Goal: Communication & Community: Share content

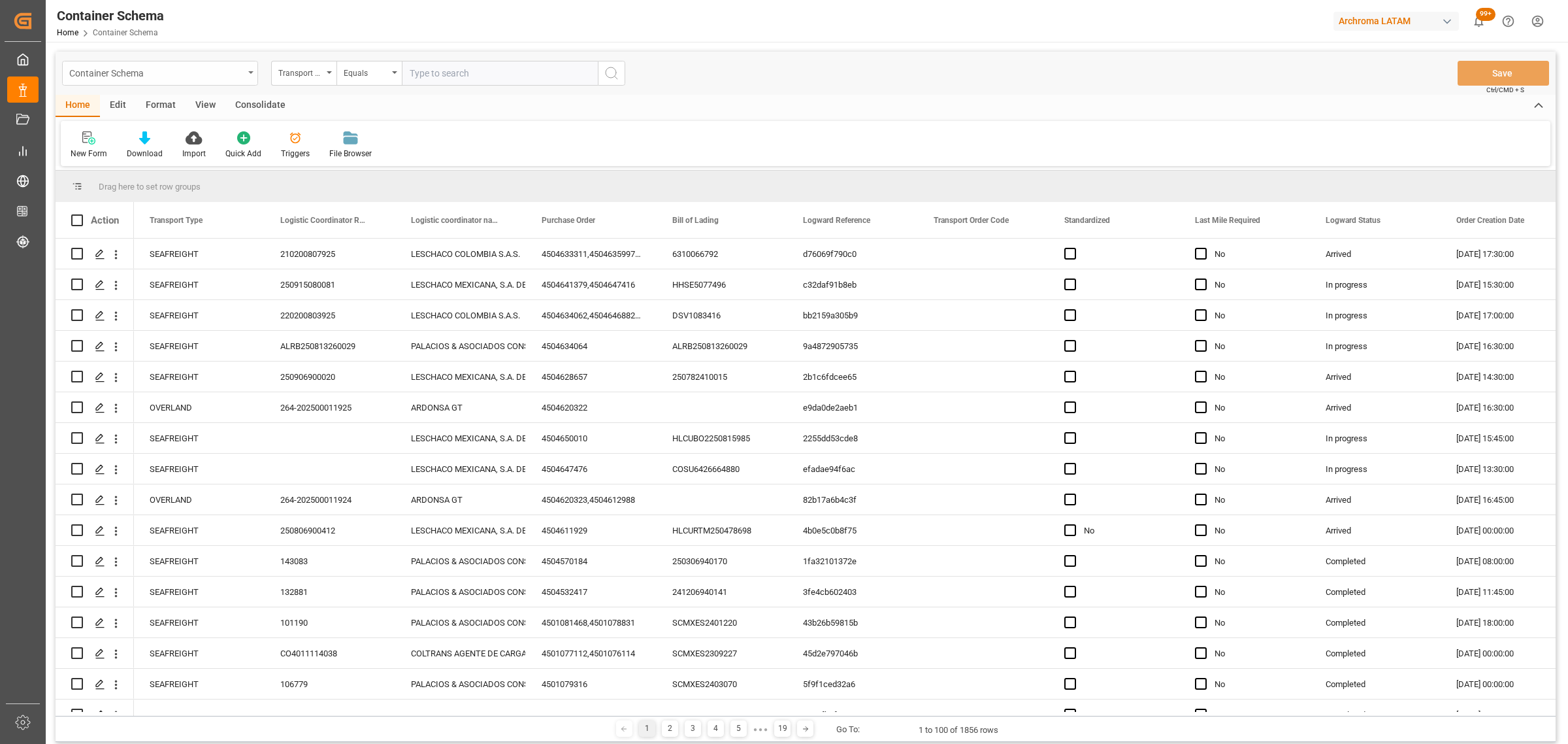
click at [228, 73] on div "Container Schema" at bounding box center [156, 72] width 174 height 16
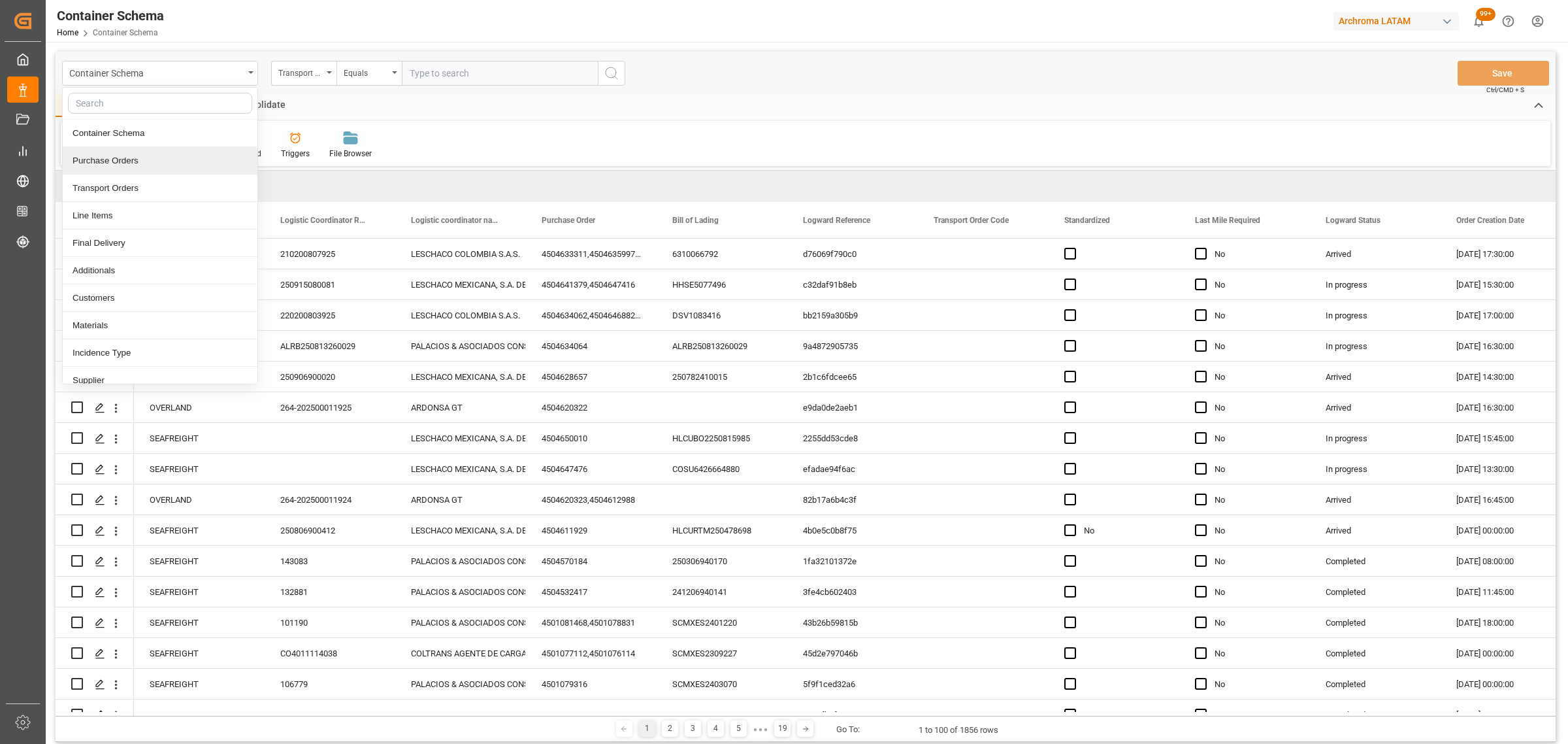
click at [128, 159] on div "Purchase Orders" at bounding box center [160, 160] width 195 height 27
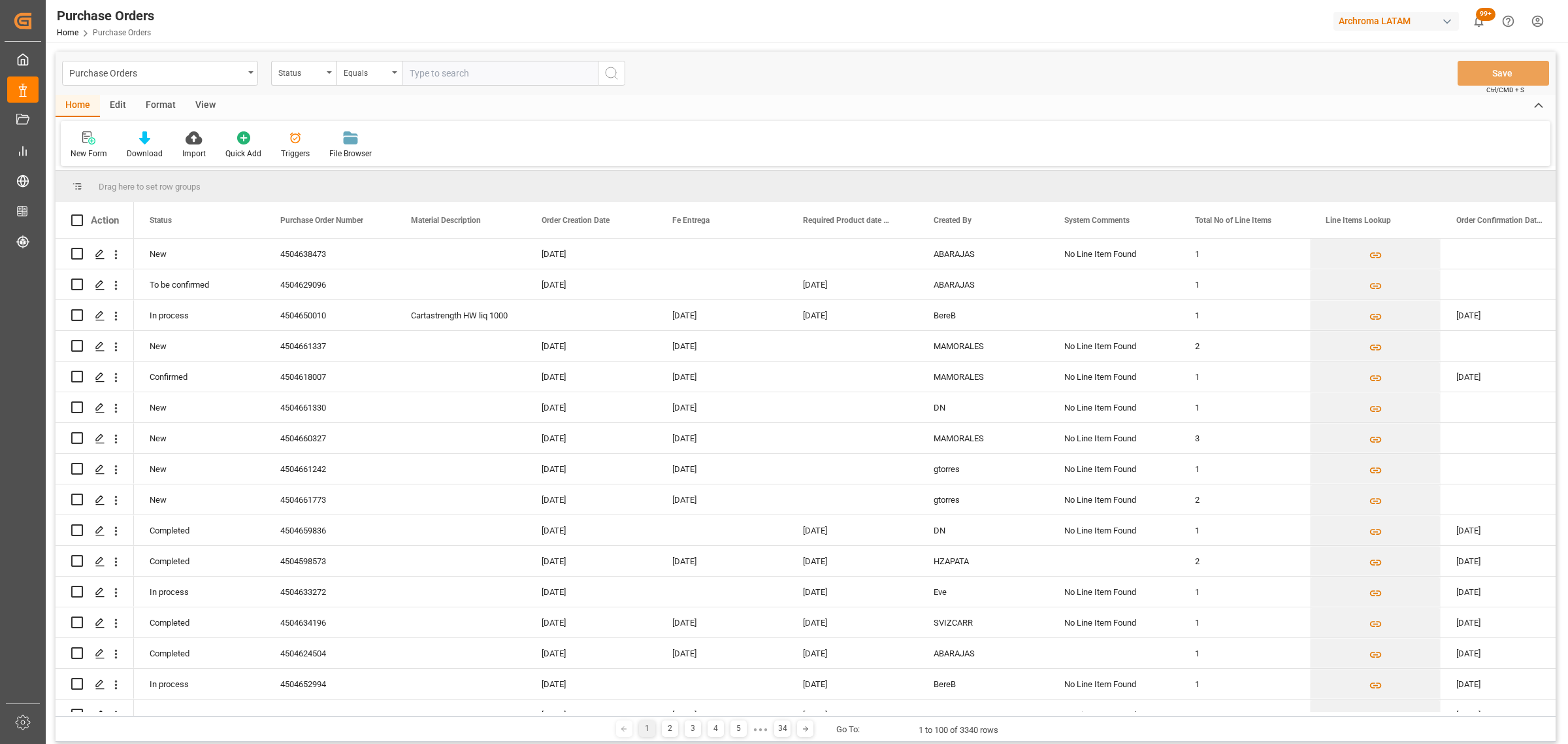
click at [314, 77] on div "Status" at bounding box center [300, 71] width 45 height 15
click at [345, 152] on div "Purchase Order Number" at bounding box center [369, 160] width 195 height 27
click at [360, 73] on div "Equals" at bounding box center [366, 71] width 45 height 15
click at [405, 160] on div "Fuzzy search" at bounding box center [435, 160] width 195 height 27
click at [443, 73] on input "text" at bounding box center [500, 73] width 196 height 25
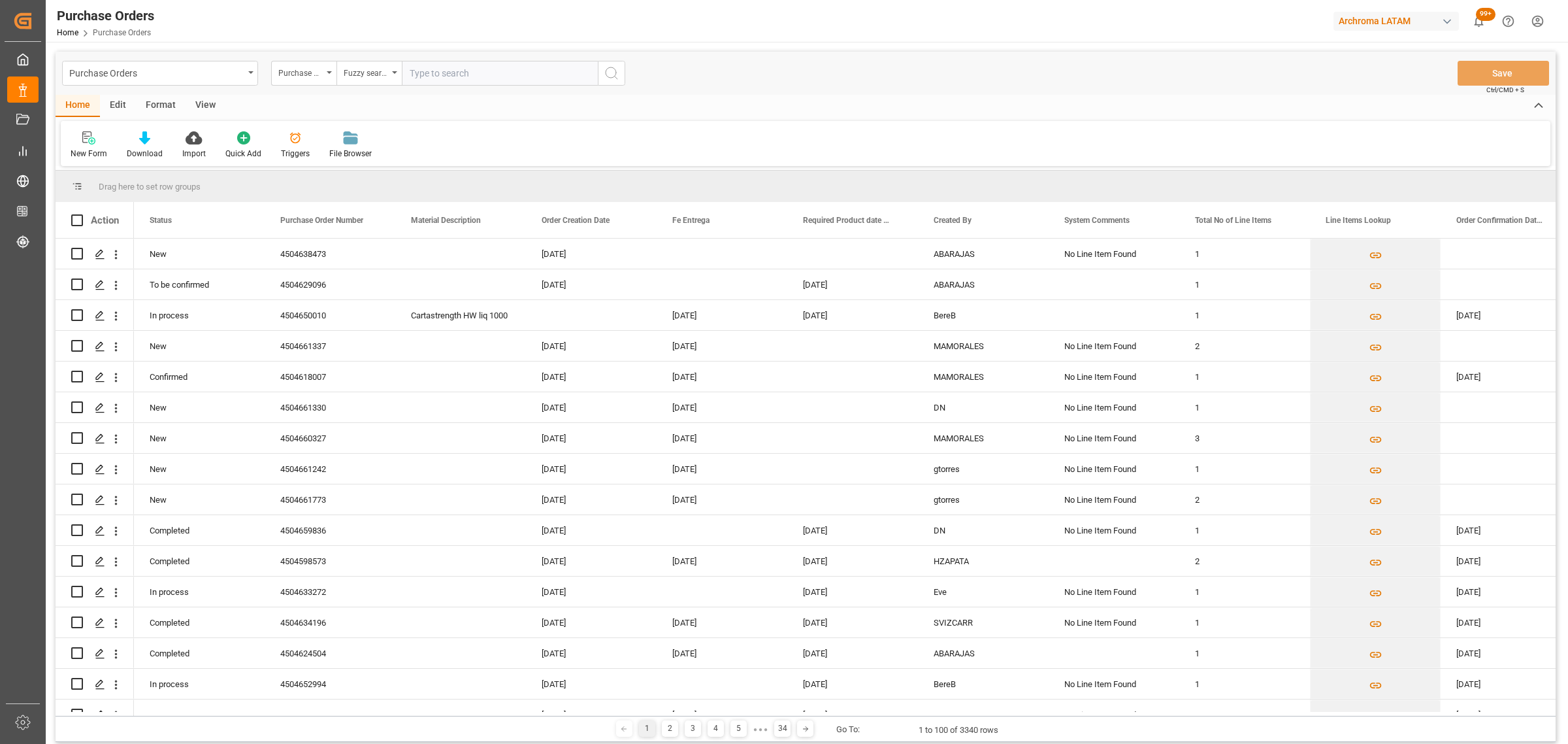
paste input "4504621167"
type input "4504621167"
click at [615, 74] on icon "search button" at bounding box center [611, 73] width 15 height 15
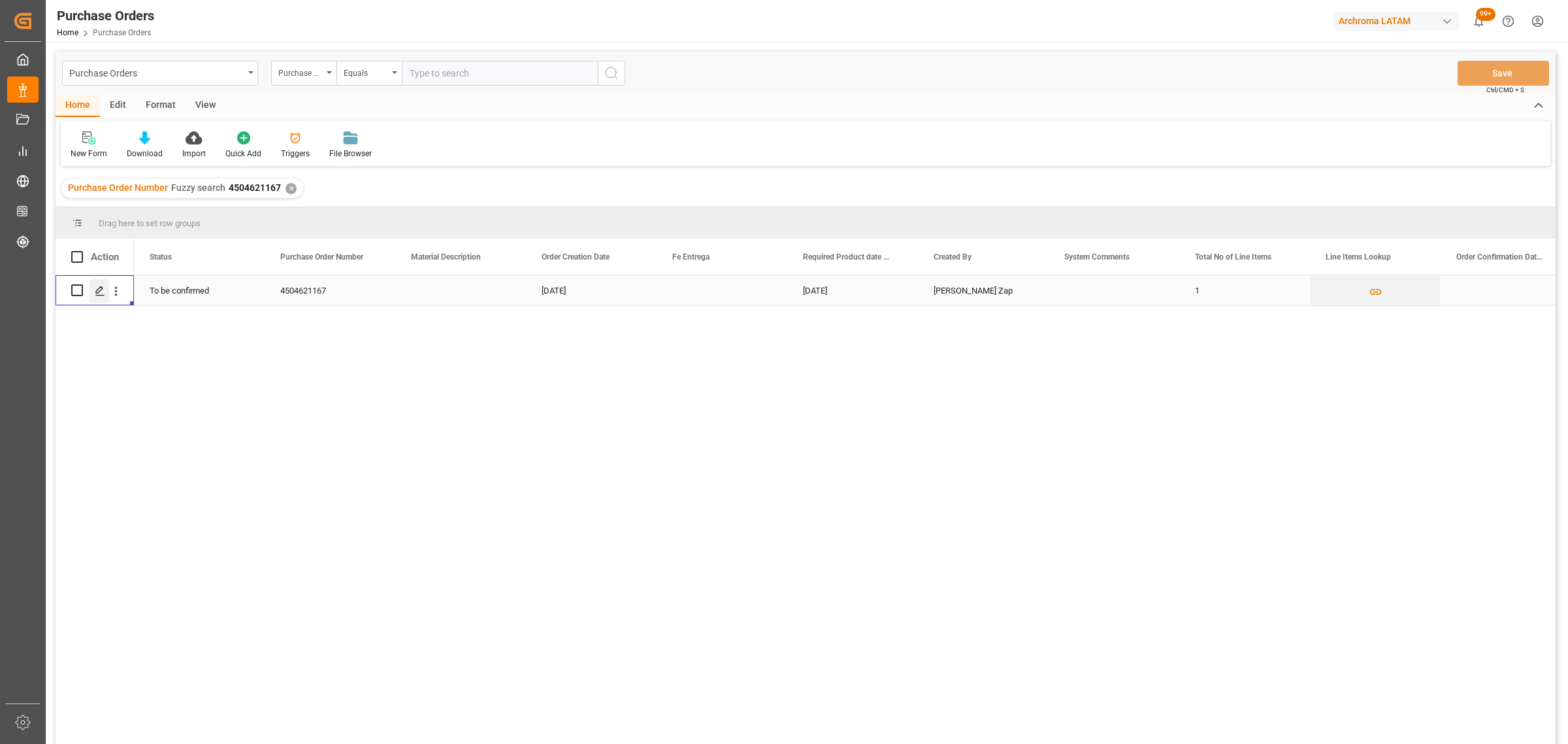
click at [102, 292] on icon "Press SPACE to select this row." at bounding box center [100, 291] width 11 height 11
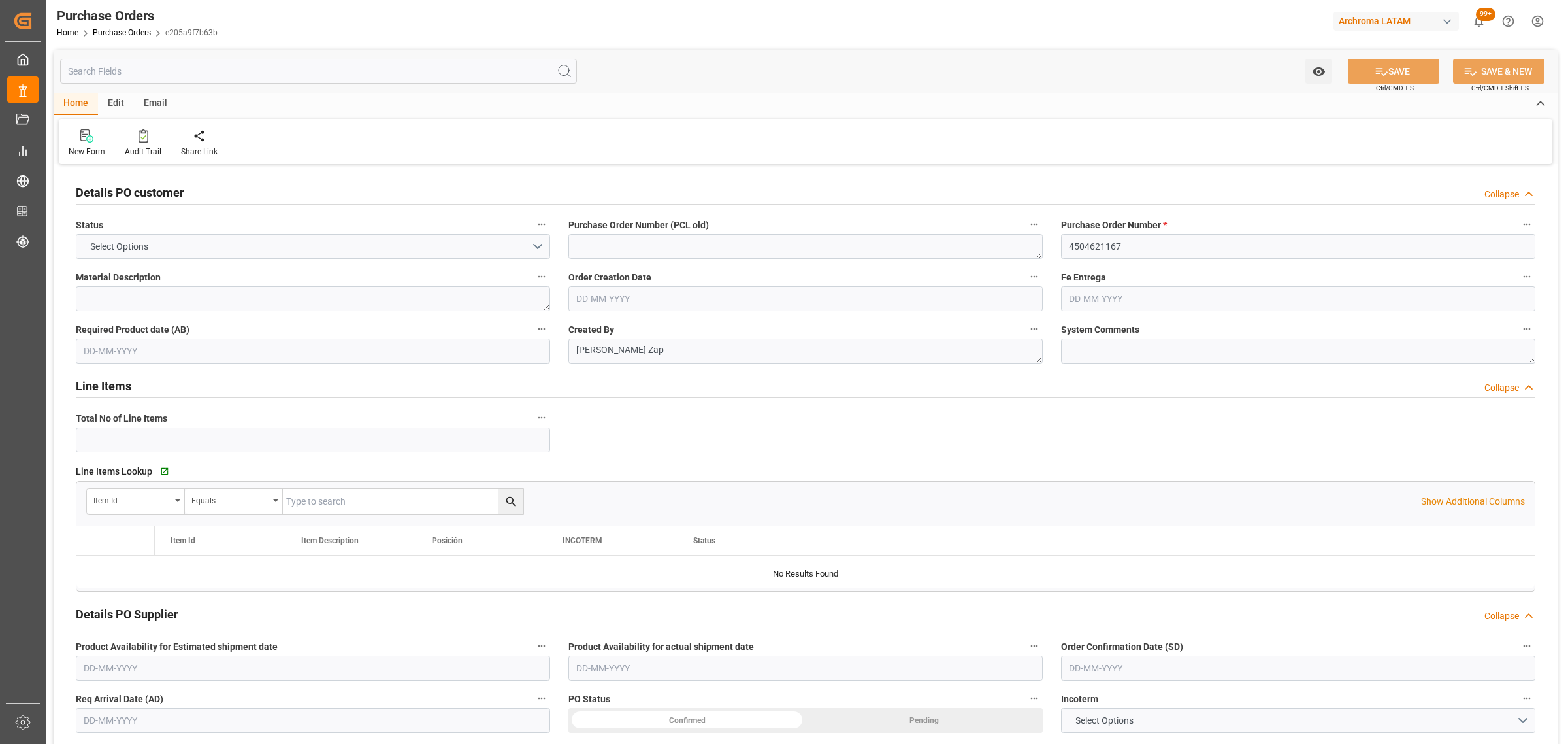
type input "1"
type input "[DATE]"
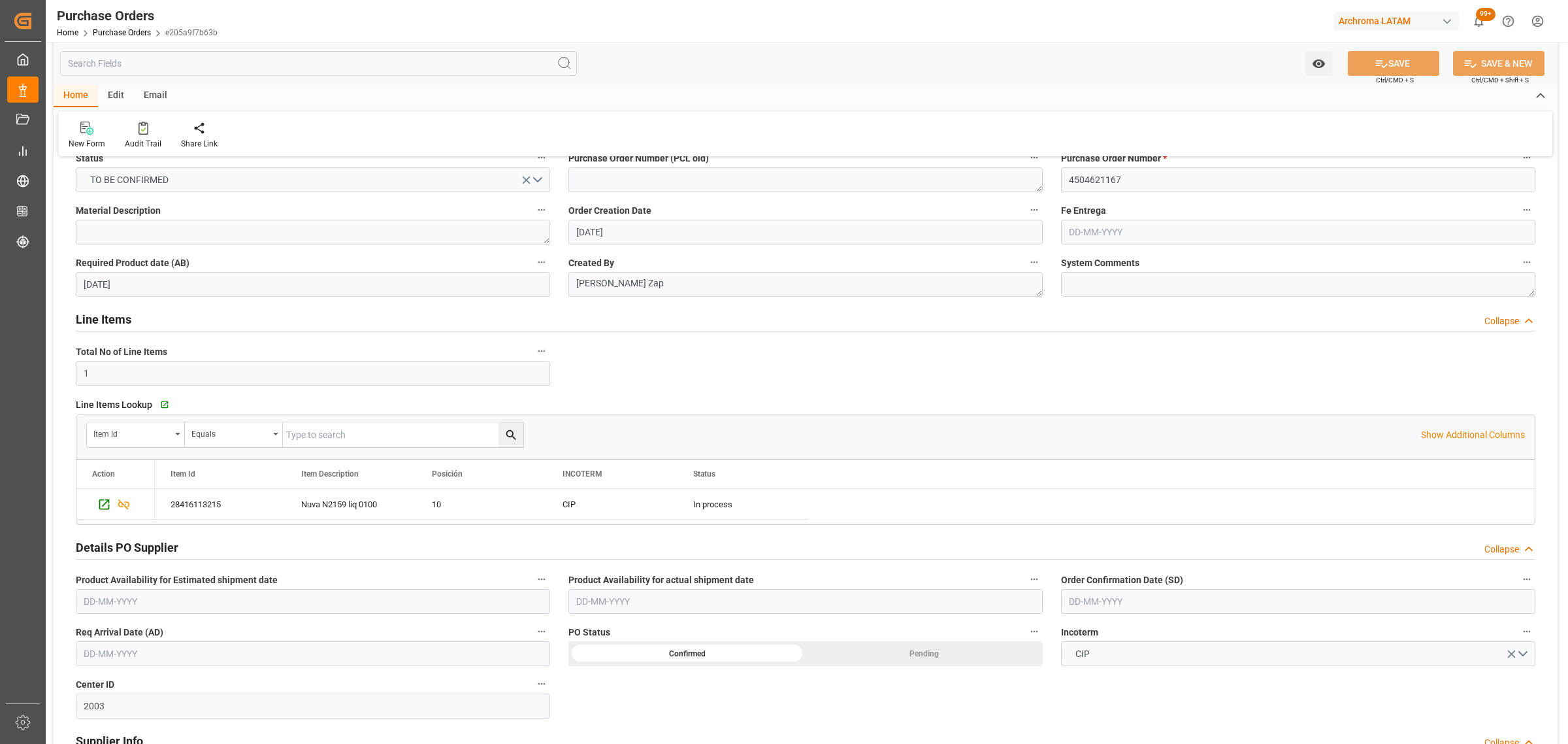
scroll to position [164, 0]
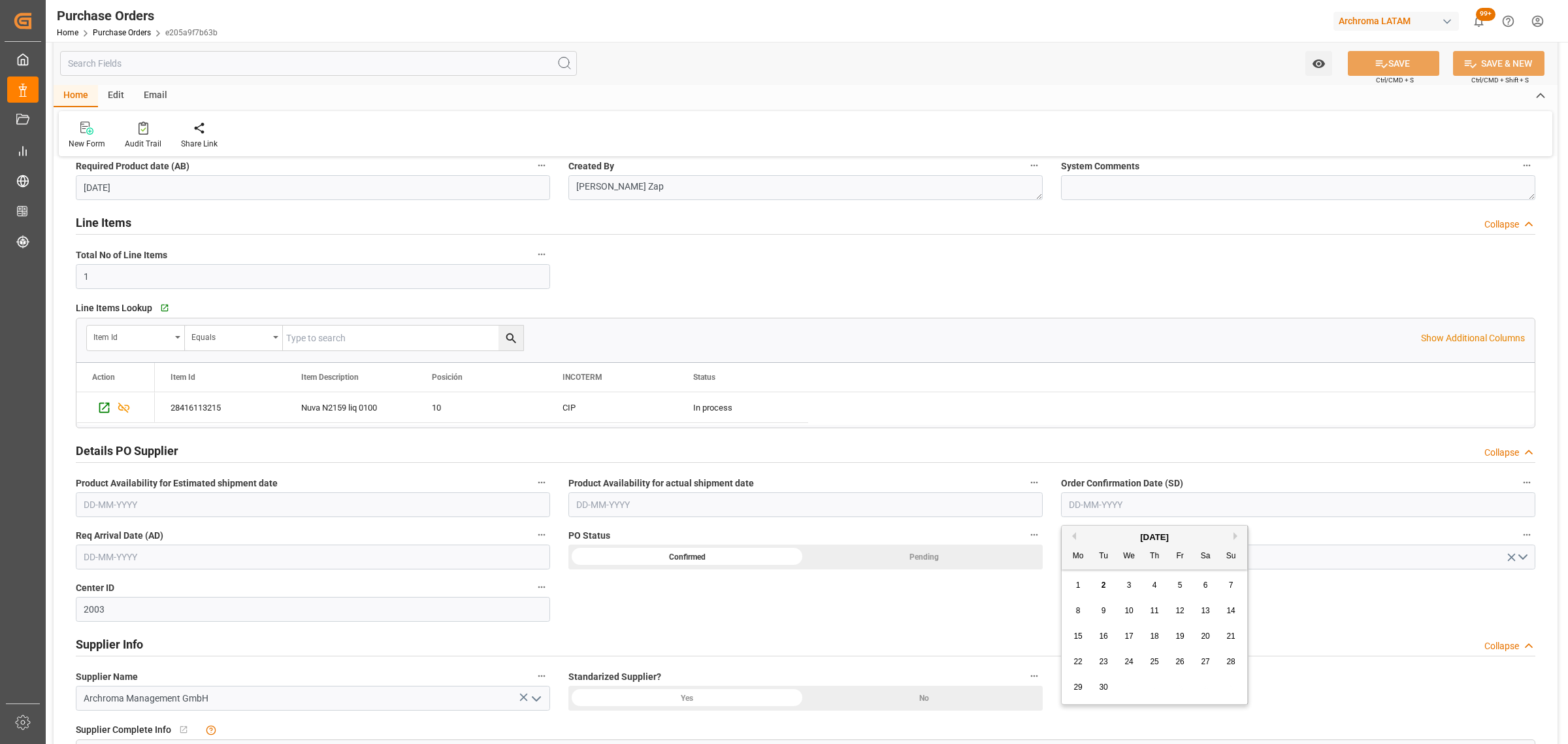
click at [1095, 514] on input "text" at bounding box center [1298, 504] width 475 height 25
click at [1070, 598] on div "8 9 10 11 12 13 14" at bounding box center [1154, 611] width 178 height 25
click at [1230, 585] on span "7" at bounding box center [1231, 585] width 5 height 9
type input "[DATE]"
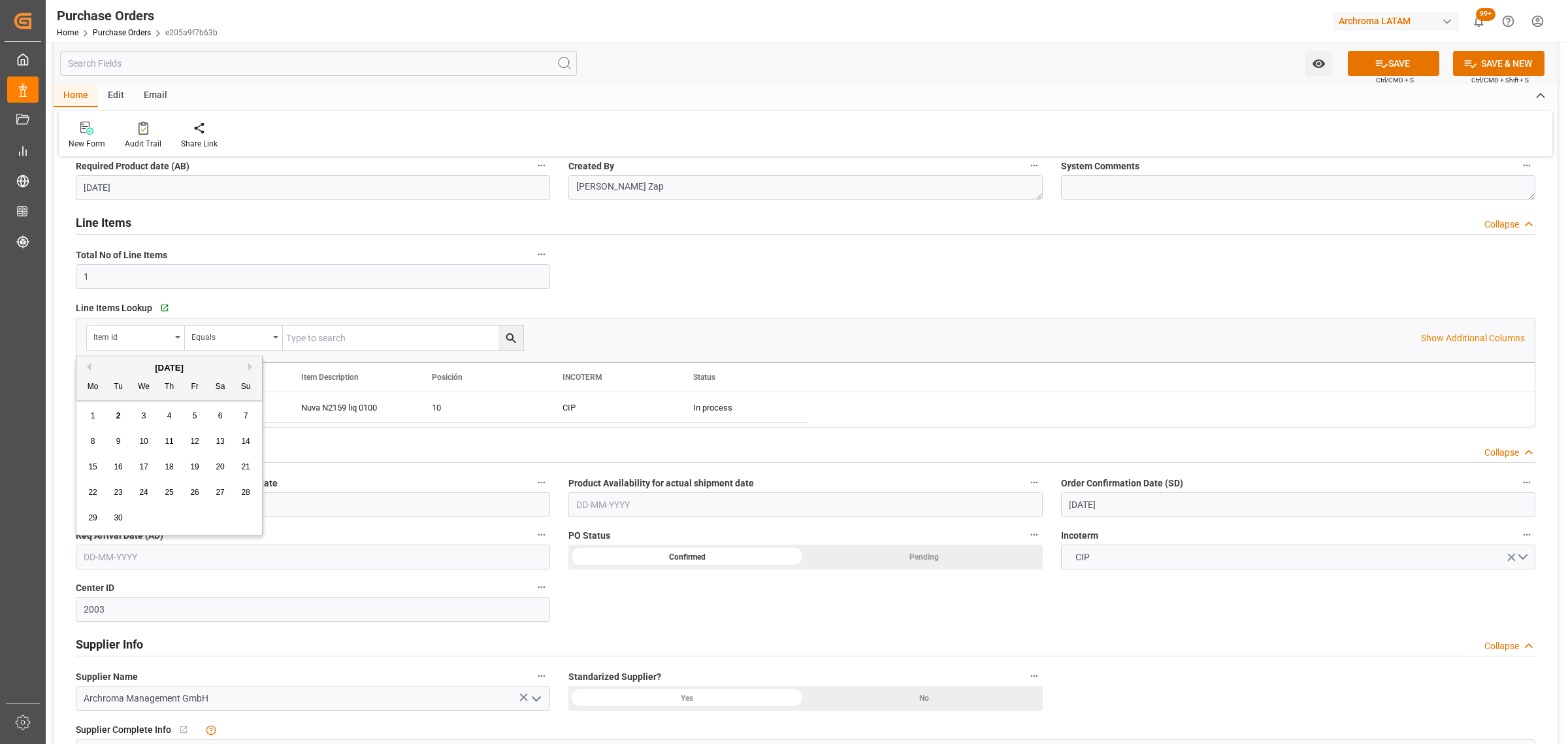
click at [201, 560] on input "text" at bounding box center [313, 556] width 475 height 25
click at [80, 413] on div "1 2 3 4 5 6 7" at bounding box center [169, 416] width 178 height 25
click at [117, 515] on span "30" at bounding box center [117, 518] width 9 height 9
type input "[DATE]"
click at [1380, 63] on icon at bounding box center [1381, 63] width 14 height 14
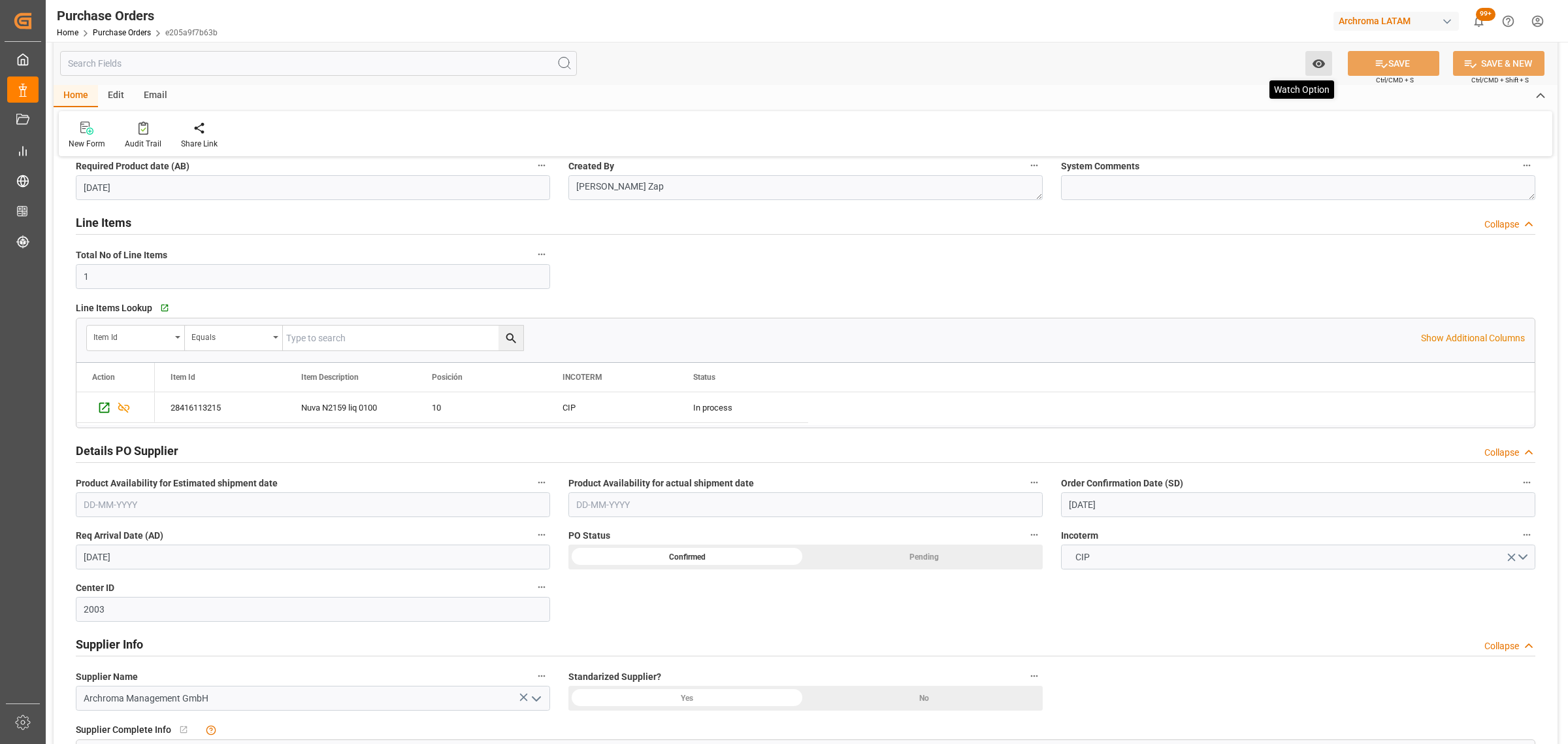
click at [1307, 63] on button "Watch Option" at bounding box center [1319, 63] width 27 height 25
click at [1220, 96] on span "Start Watching" at bounding box center [1264, 92] width 119 height 14
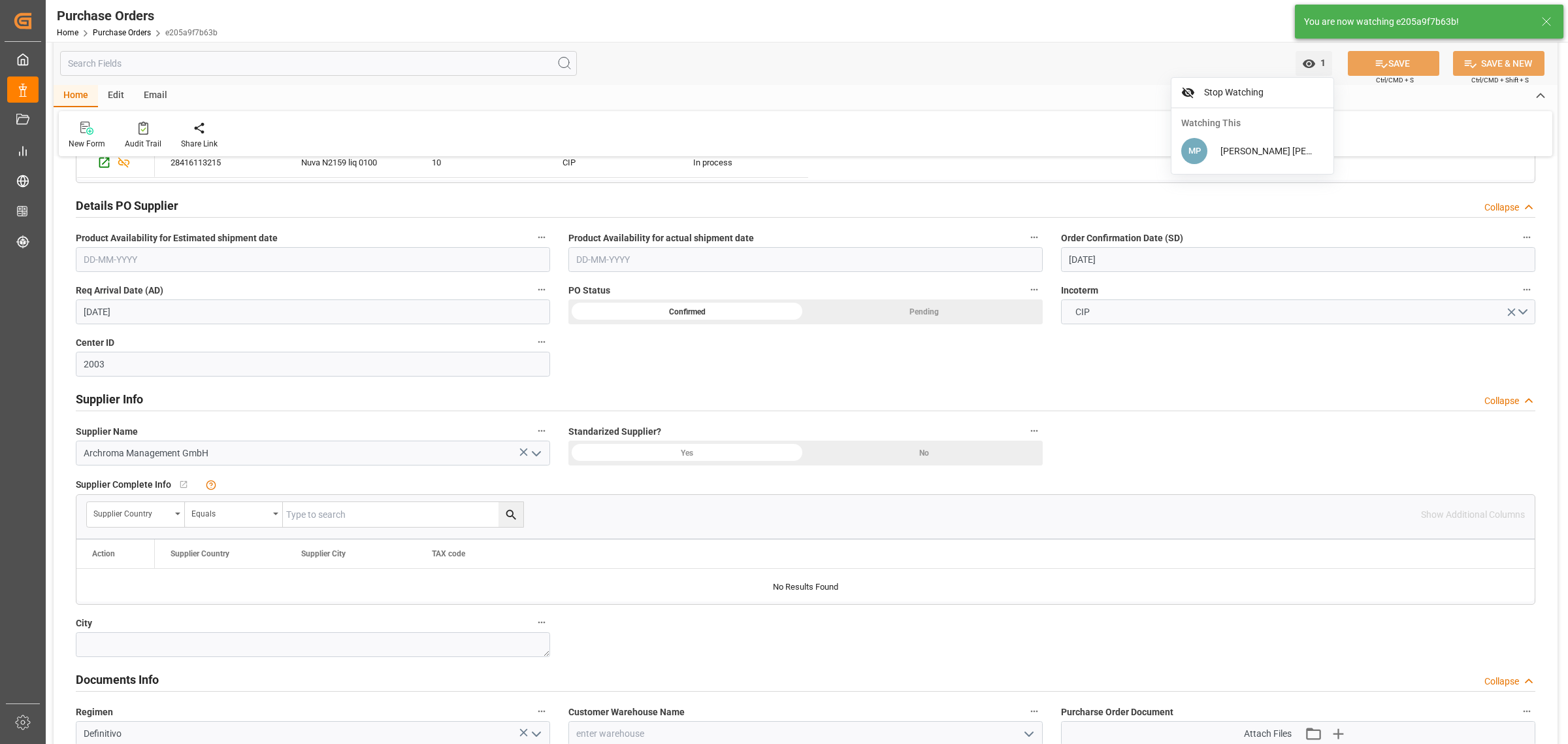
scroll to position [572, 0]
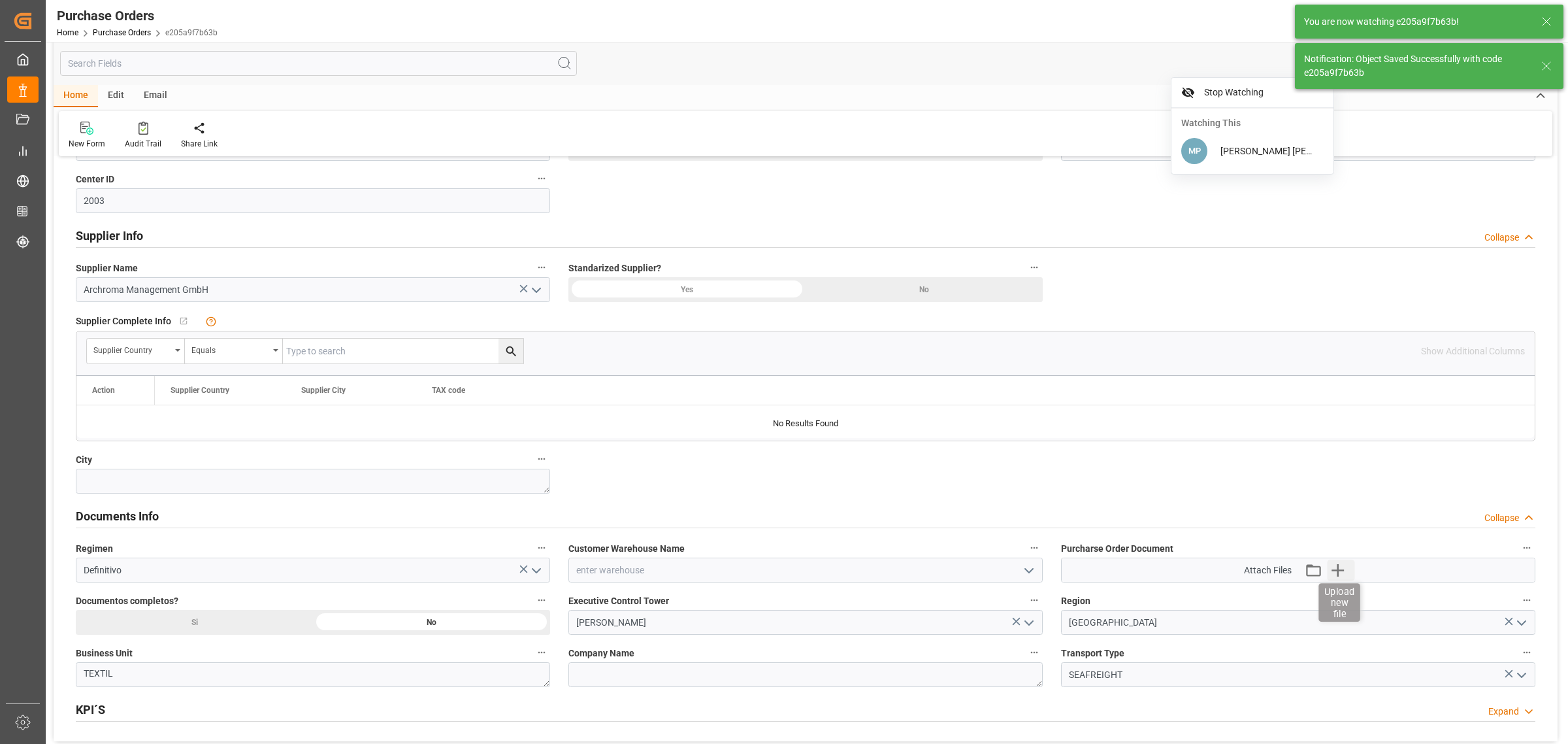
click at [1338, 570] on icon "button" at bounding box center [1338, 570] width 13 height 13
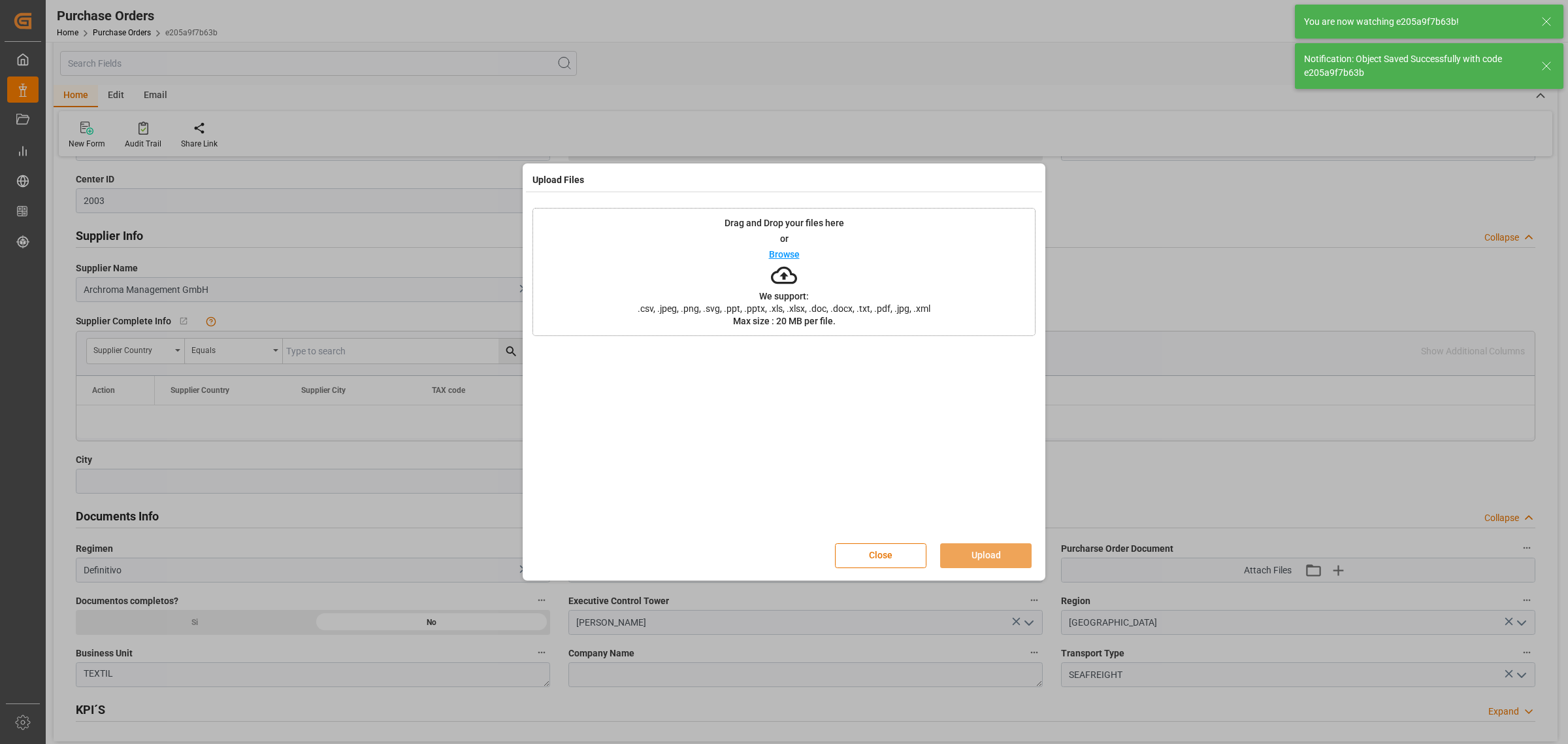
click at [802, 259] on div "Drag and Drop your files here or Browse We support: .csv, .jpeg, .png, .svg, .p…" at bounding box center [784, 272] width 503 height 128
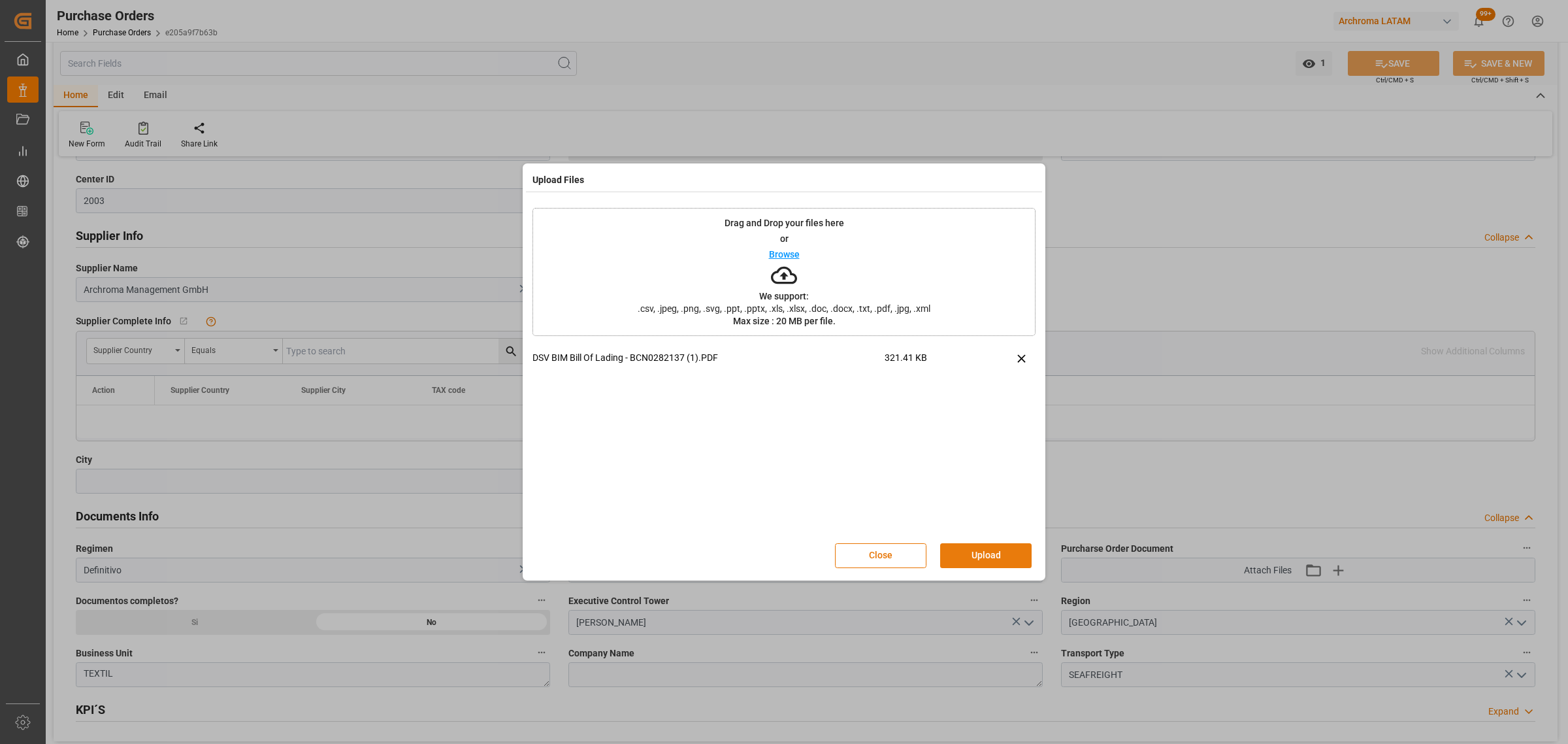
click at [1004, 556] on button "Upload" at bounding box center [985, 555] width 91 height 25
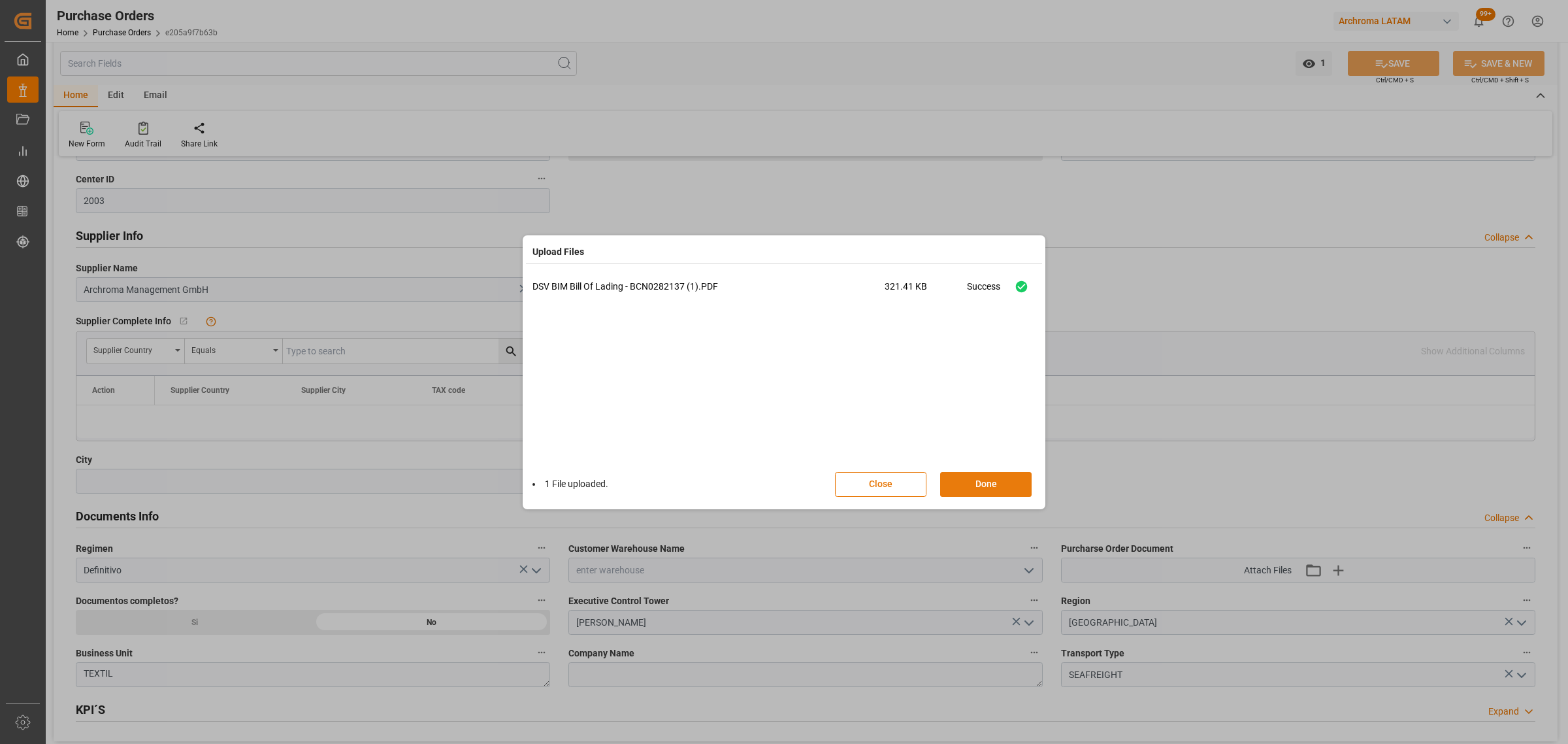
click at [991, 484] on button "Done" at bounding box center [985, 484] width 91 height 25
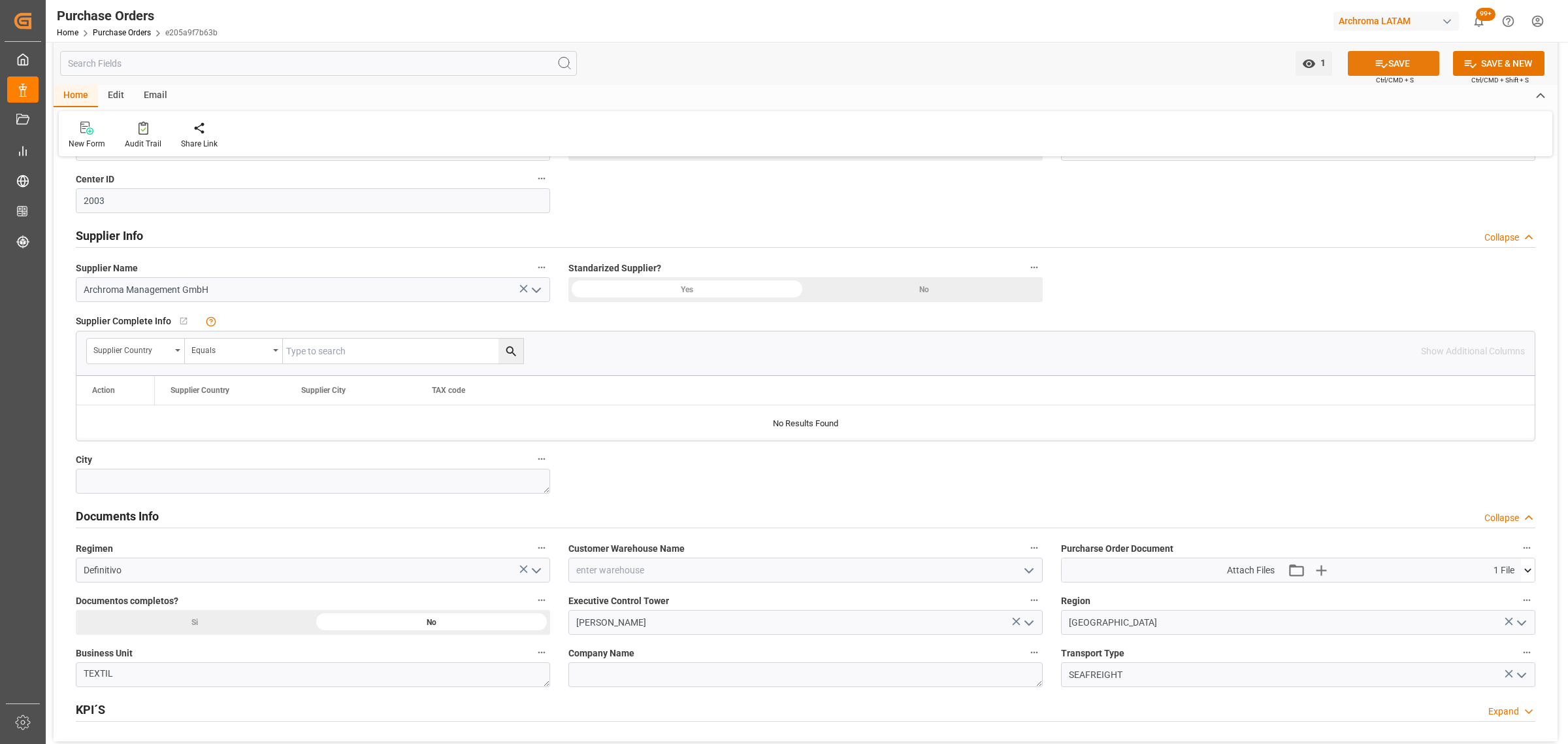
click at [1390, 59] on button "SAVE" at bounding box center [1393, 63] width 91 height 25
click at [132, 35] on link "Purchase Orders" at bounding box center [121, 33] width 58 height 9
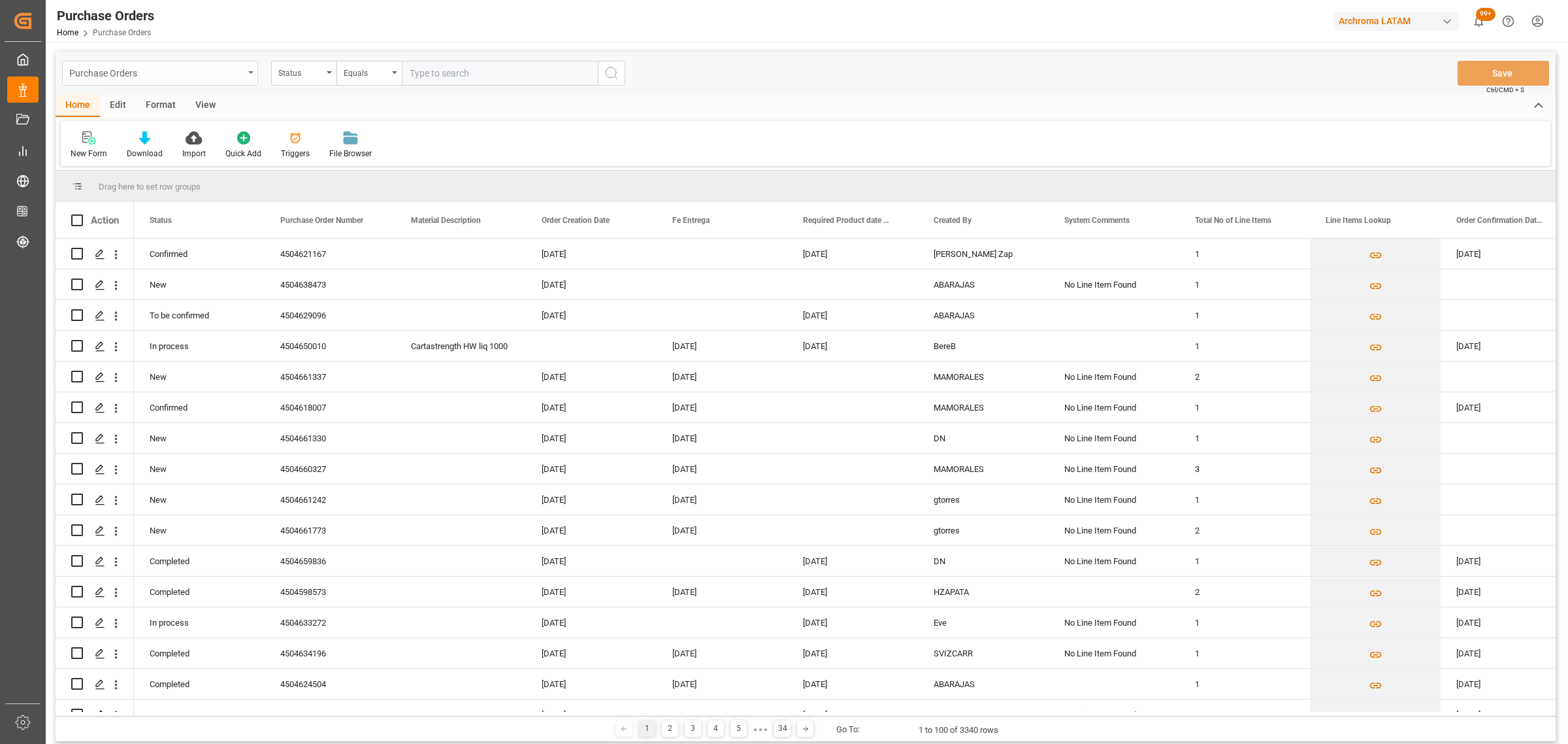
click at [150, 73] on div "Purchase Orders" at bounding box center [156, 72] width 174 height 16
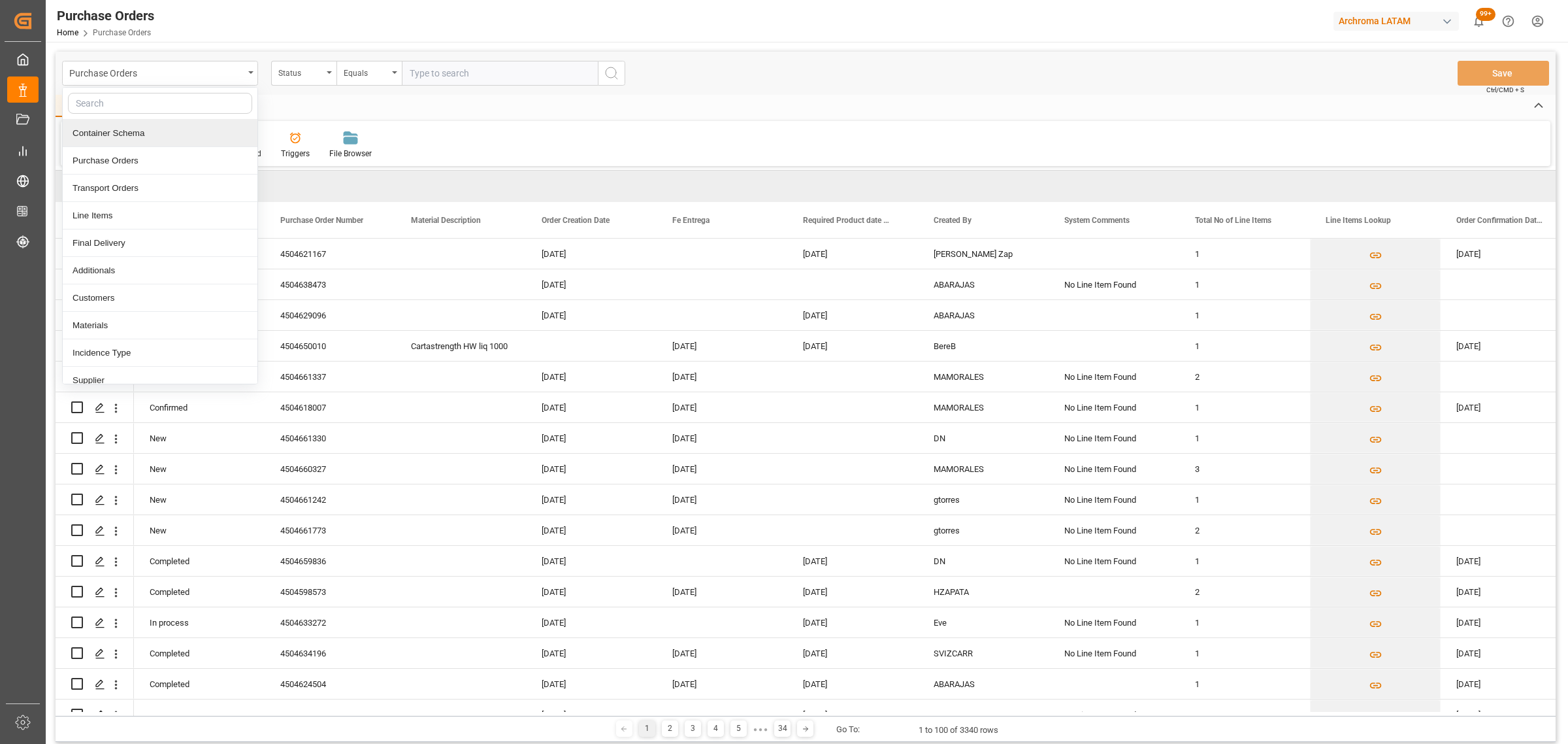
click at [154, 136] on div "Container Schema" at bounding box center [160, 133] width 195 height 27
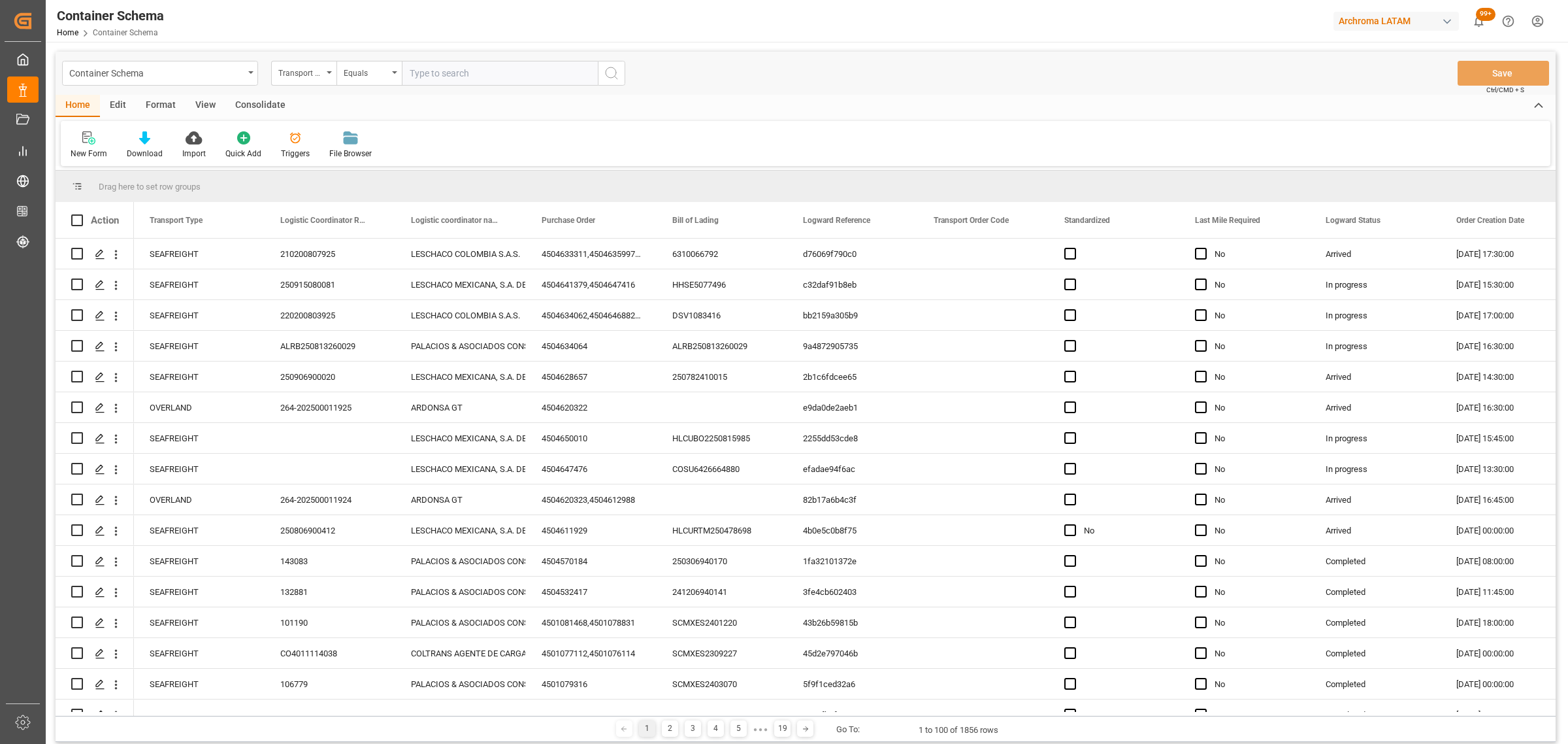
click at [302, 76] on div "Transport Type" at bounding box center [300, 71] width 45 height 15
click at [317, 210] on div "Purchase Order" at bounding box center [369, 215] width 195 height 27
click at [380, 67] on div "Equals" at bounding box center [366, 71] width 45 height 15
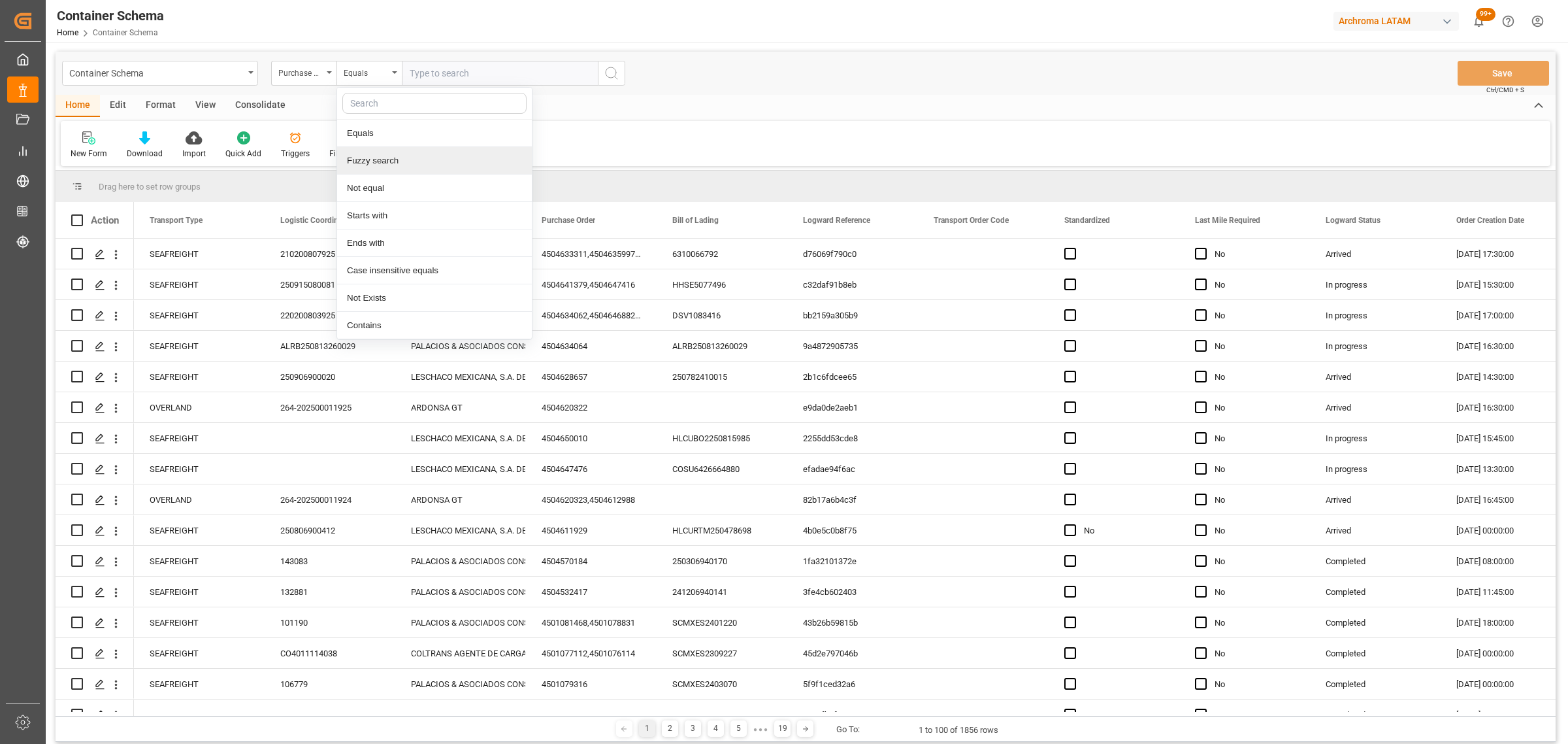
click at [379, 167] on div "Fuzzy search" at bounding box center [435, 160] width 195 height 27
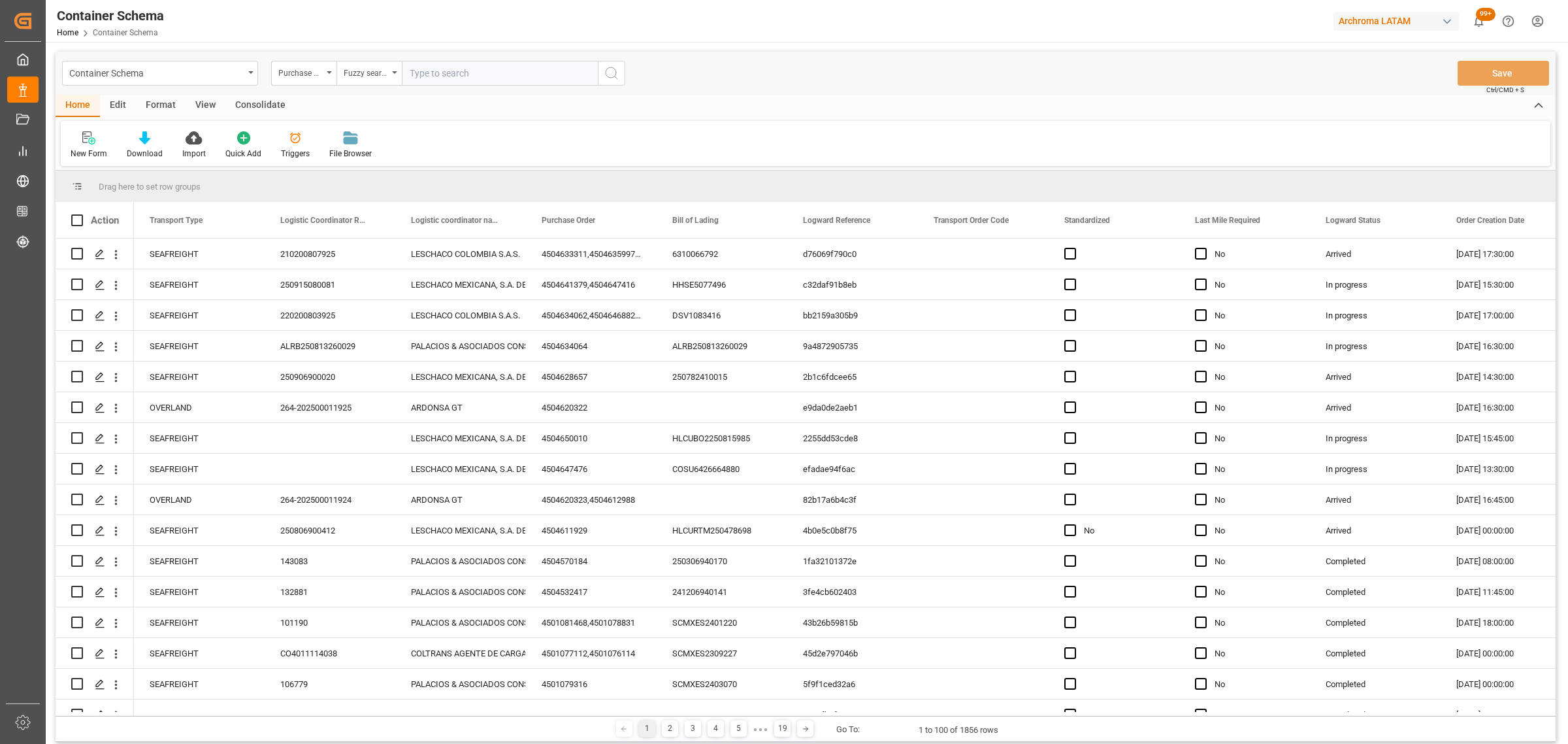
click at [415, 77] on input "text" at bounding box center [500, 73] width 196 height 25
paste input "4504648926"
type input "4504648926"
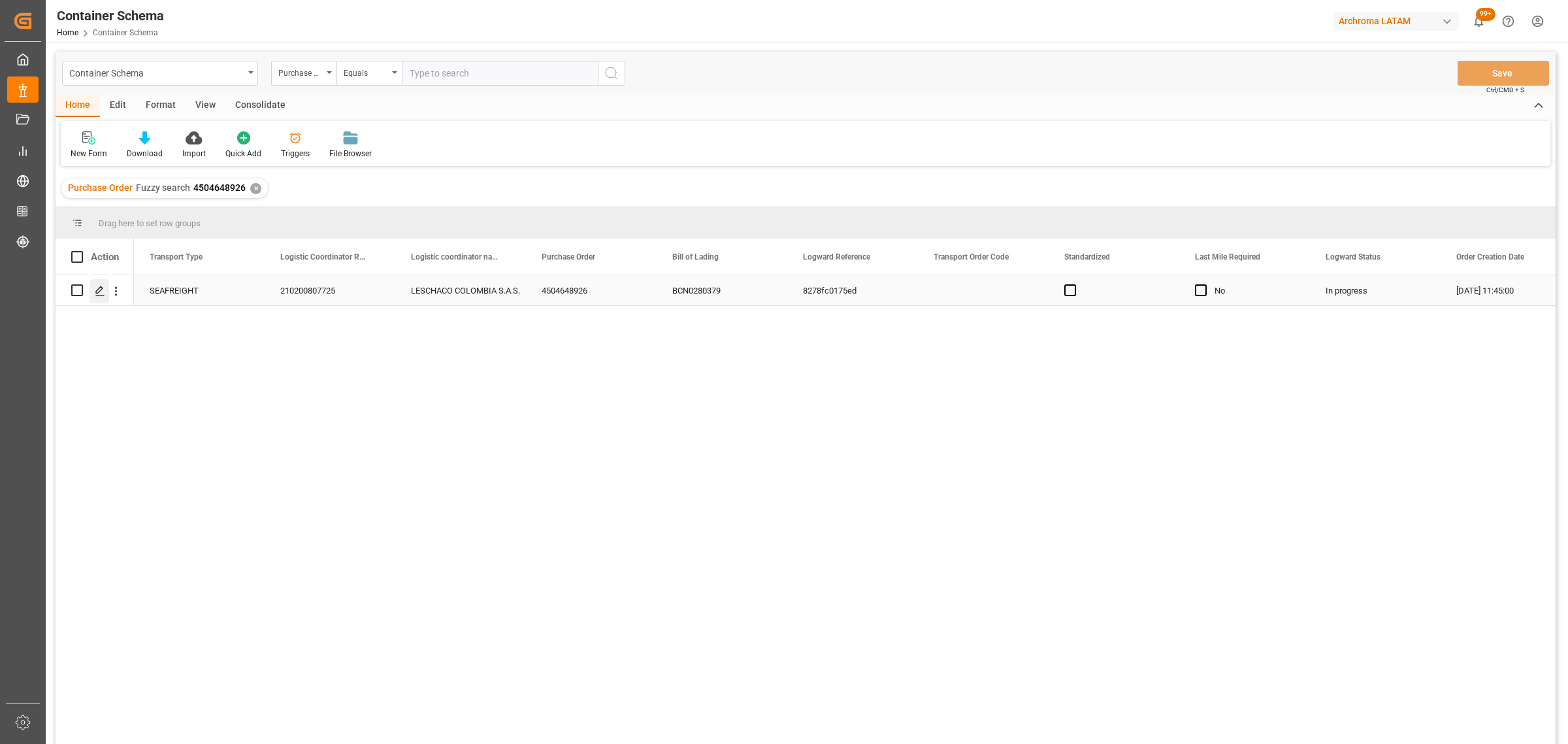
click at [99, 290] on icon "Press SPACE to select this row." at bounding box center [100, 291] width 11 height 11
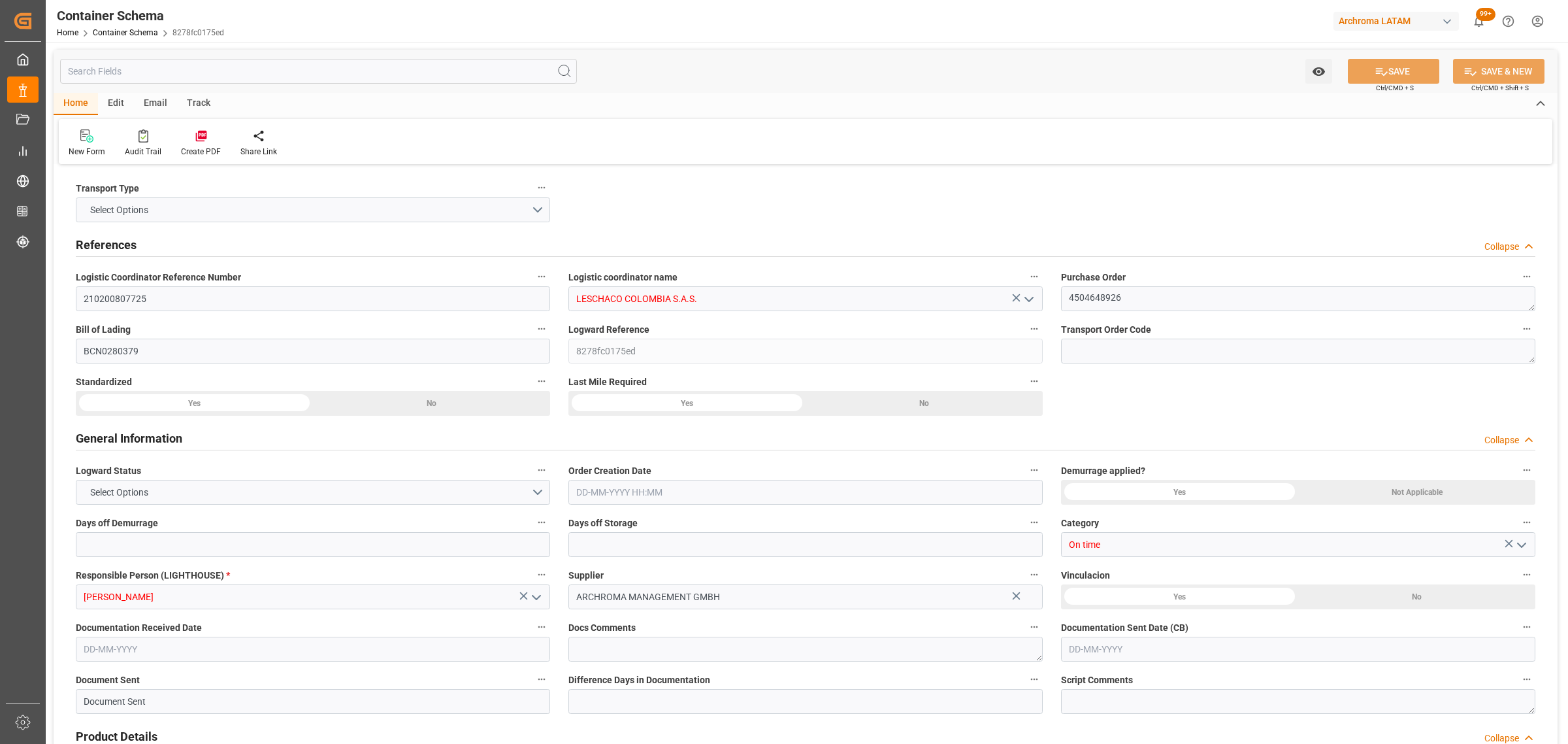
type input "0"
type input "3"
type input "1"
type input "2"
type input "650"
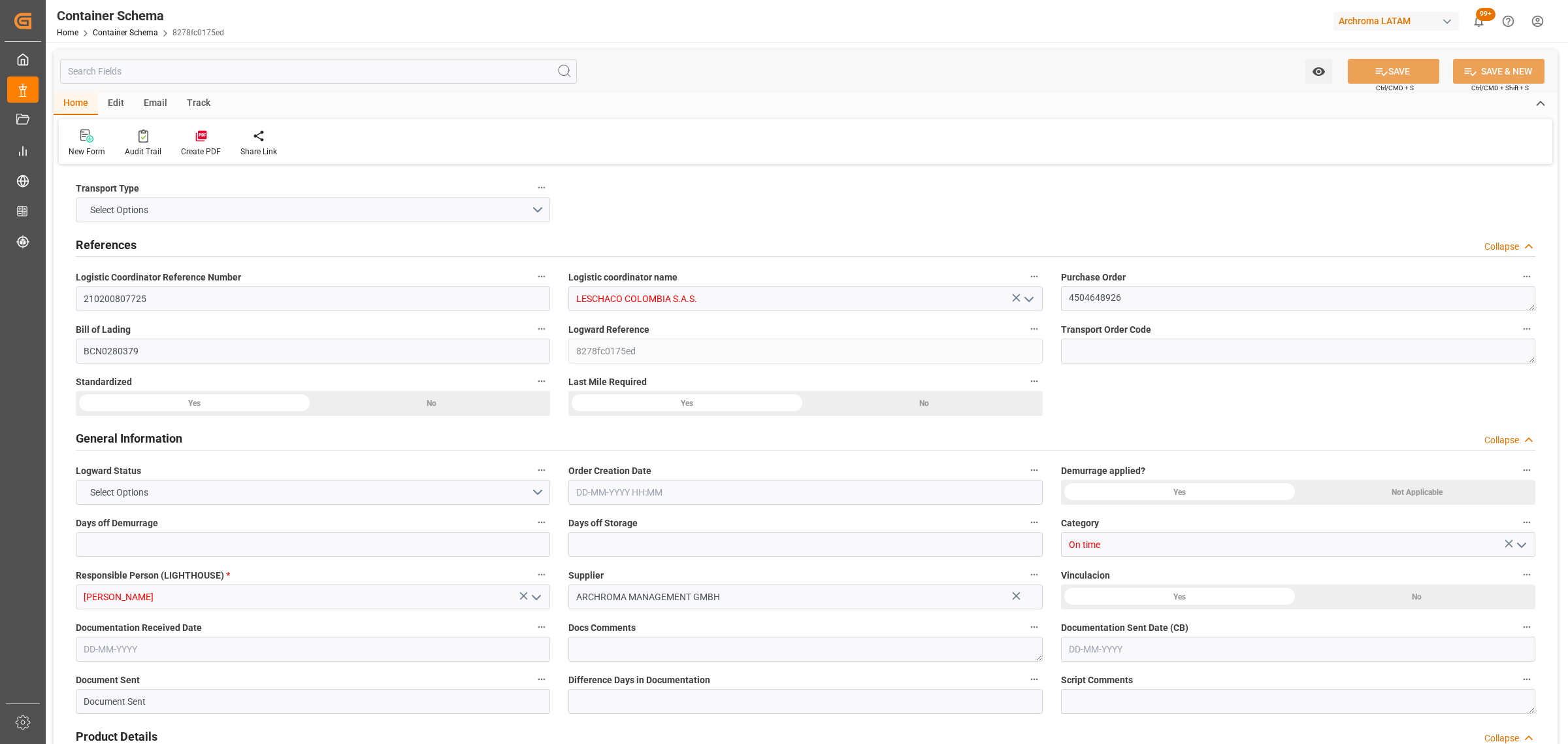
type input "707.2"
type input "ESBCN"
type input "COCTG"
type input "9952828"
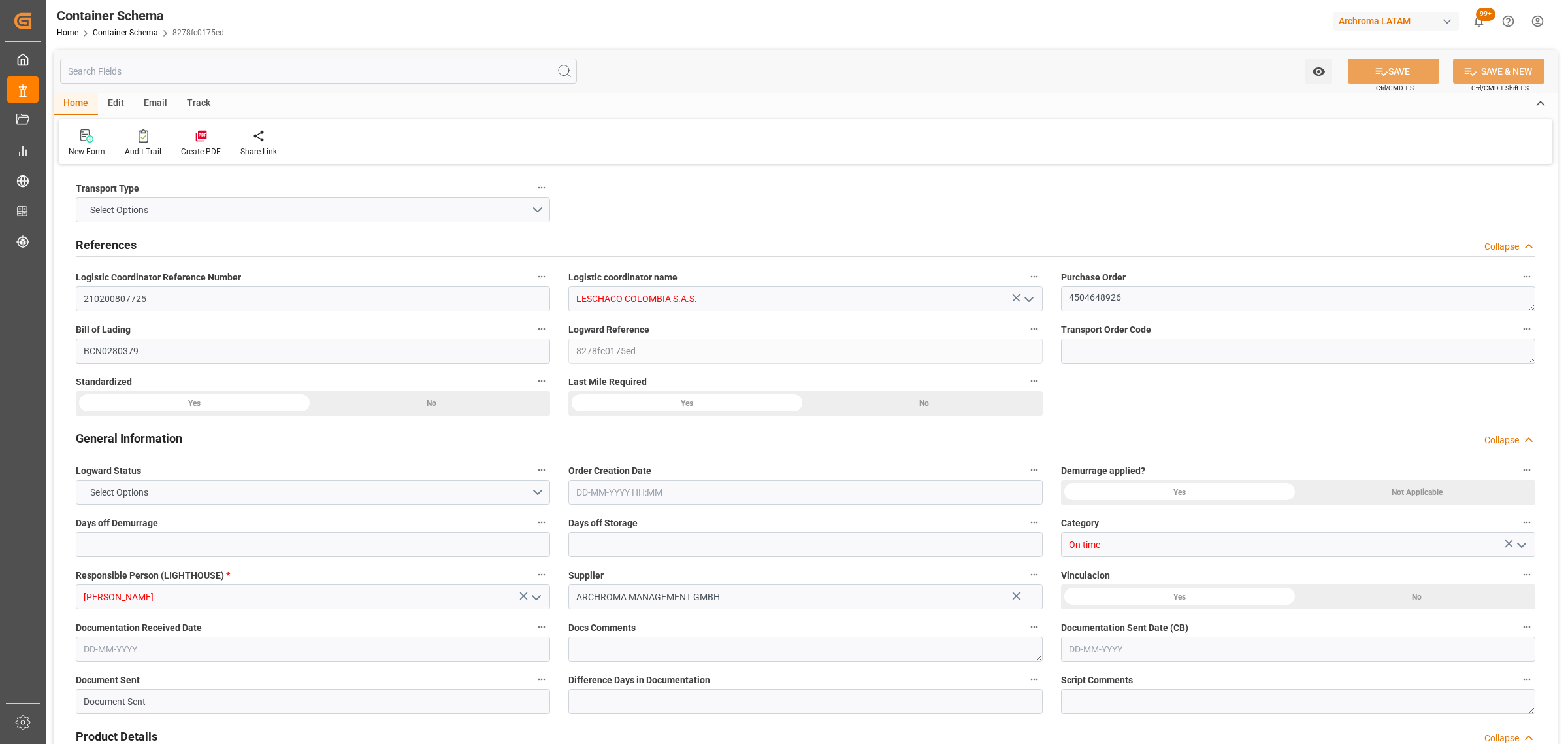
type input "9952828"
type input "[DATE] 11:45"
type input "[DATE]"
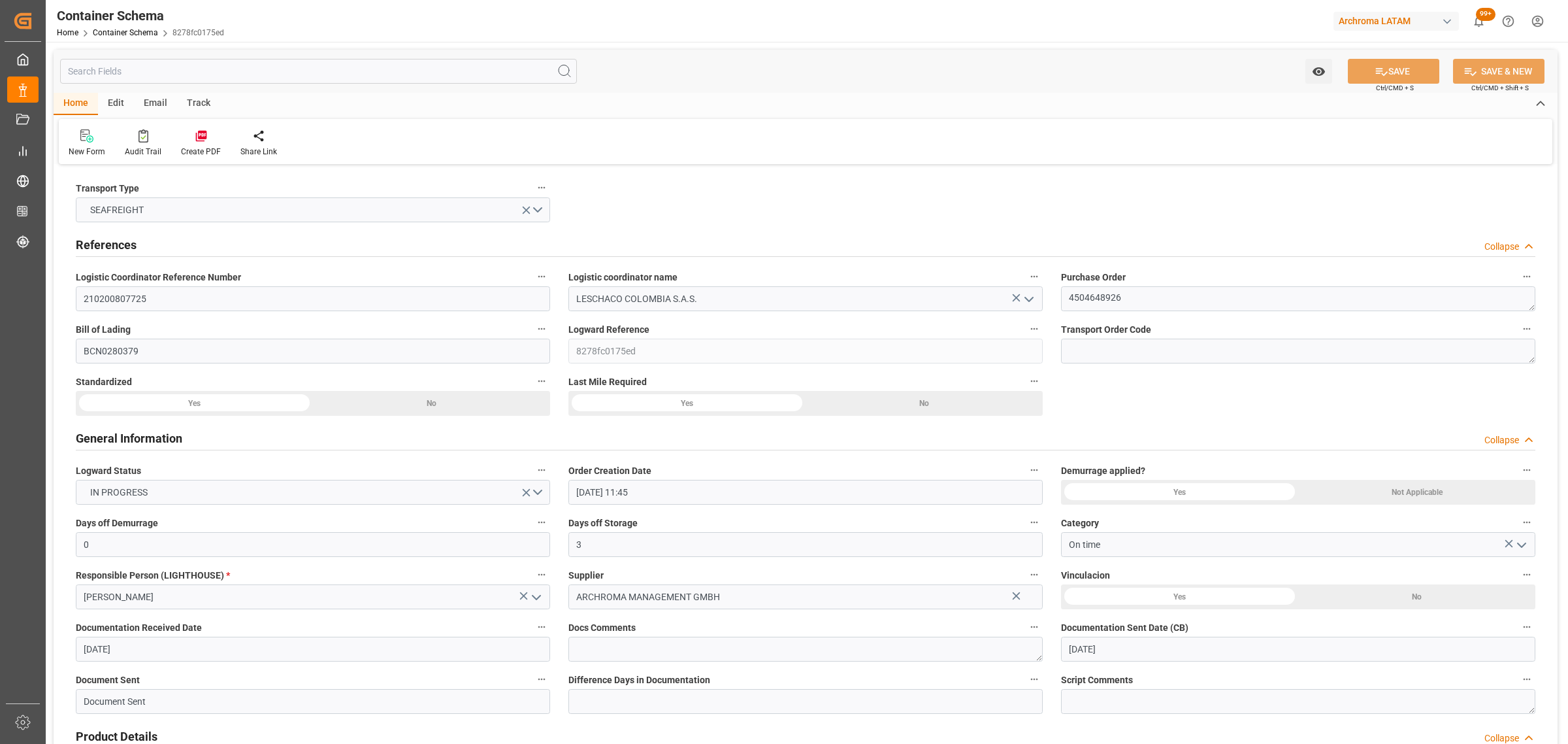
type input "[DATE] 00:00"
click at [158, 102] on div "Email" at bounding box center [156, 104] width 43 height 22
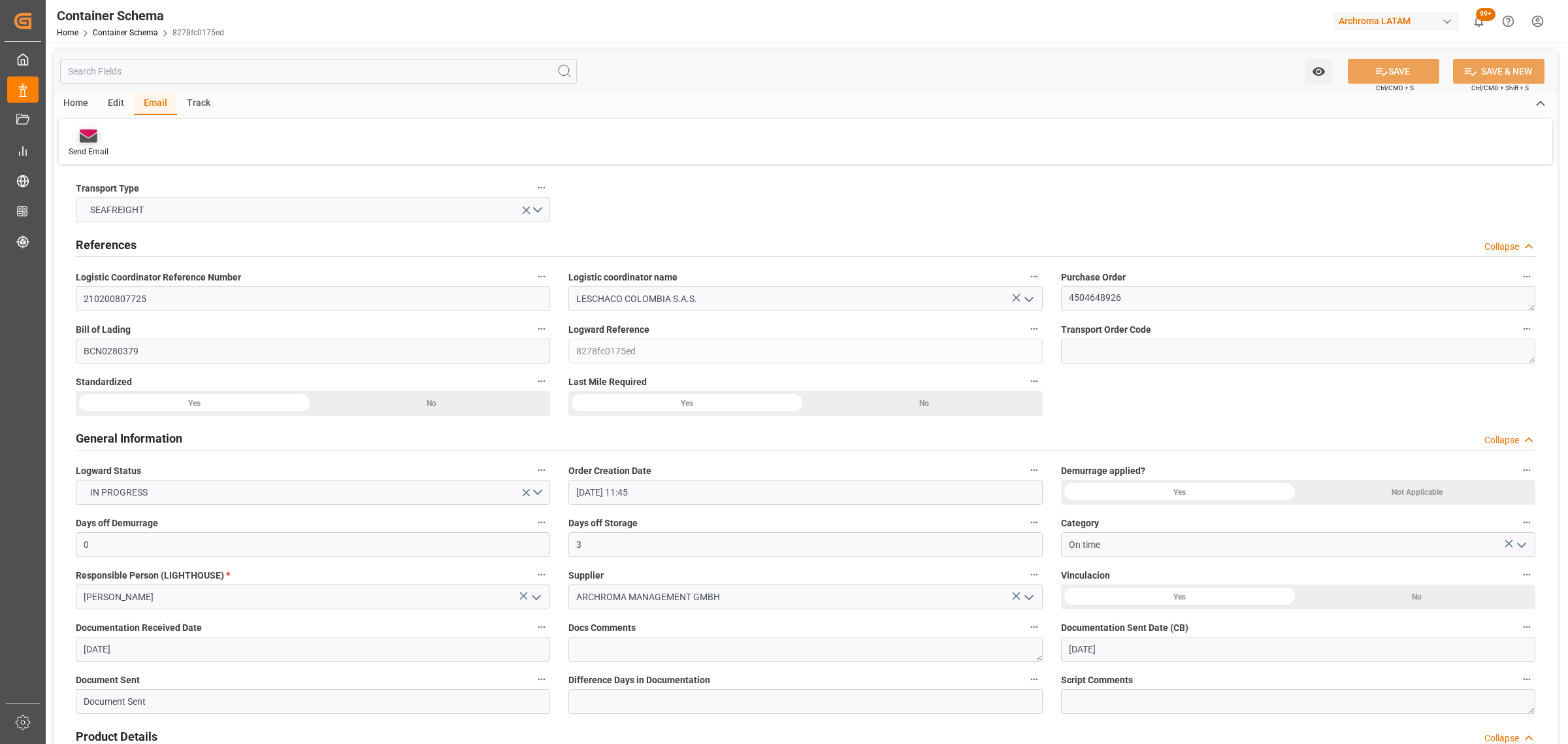
click at [92, 129] on div at bounding box center [89, 136] width 40 height 14
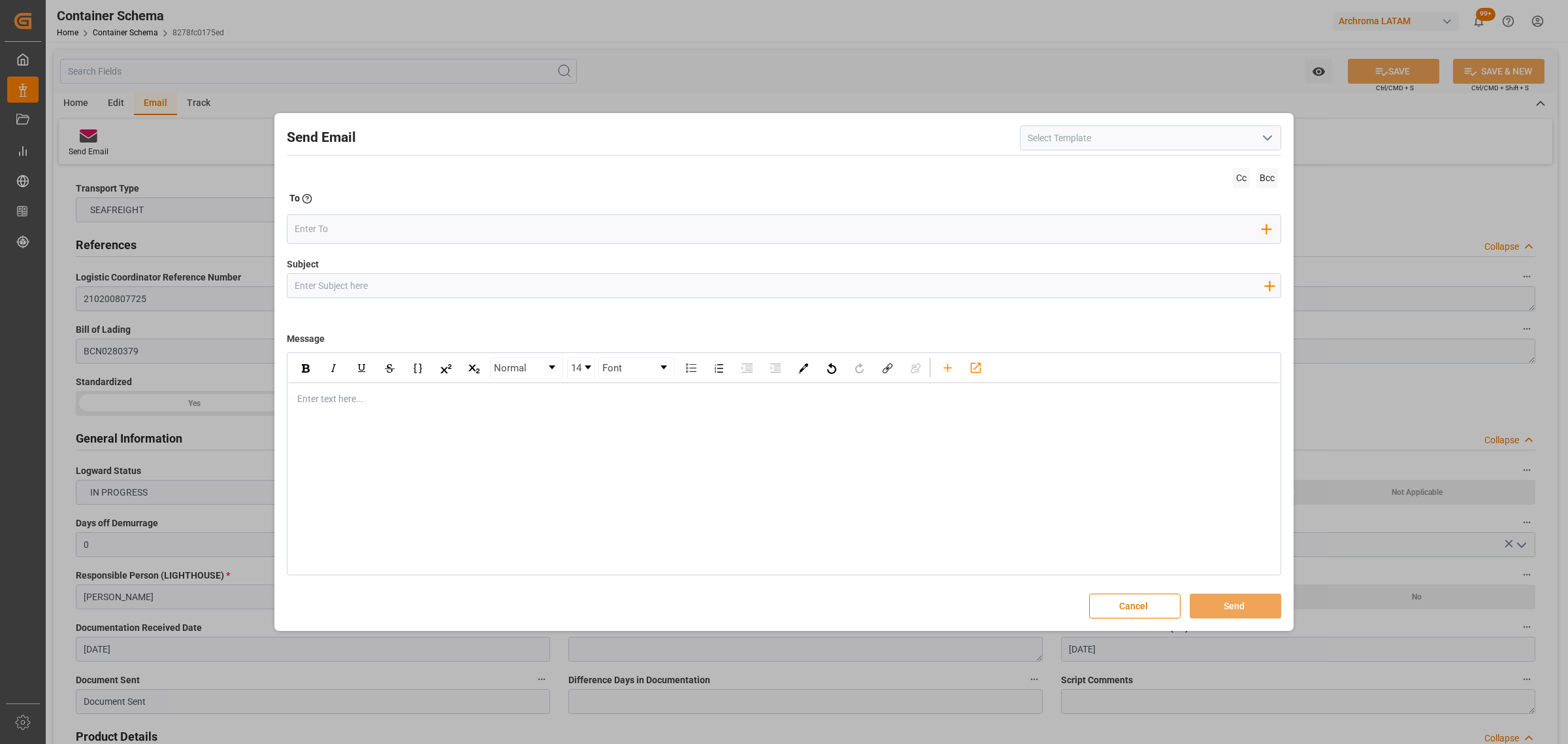
click at [356, 287] on input "Subject" at bounding box center [779, 285] width 983 height 23
paste input "PO 4504648926 // TE // DOCUMENTOS // Archroma Management GmbH. // ARCHROMA [GEO…"
drag, startPoint x: 455, startPoint y: 287, endPoint x: 392, endPoint y: 286, distance: 63.0
click at [392, 286] on input "PO 4504648926 // TE // DOCUMENTOS // Archroma Management GmbH. // ARCHROMA [GEO…" at bounding box center [779, 285] width 983 height 23
drag, startPoint x: 595, startPoint y: 286, endPoint x: 474, endPoint y: 285, distance: 121.0
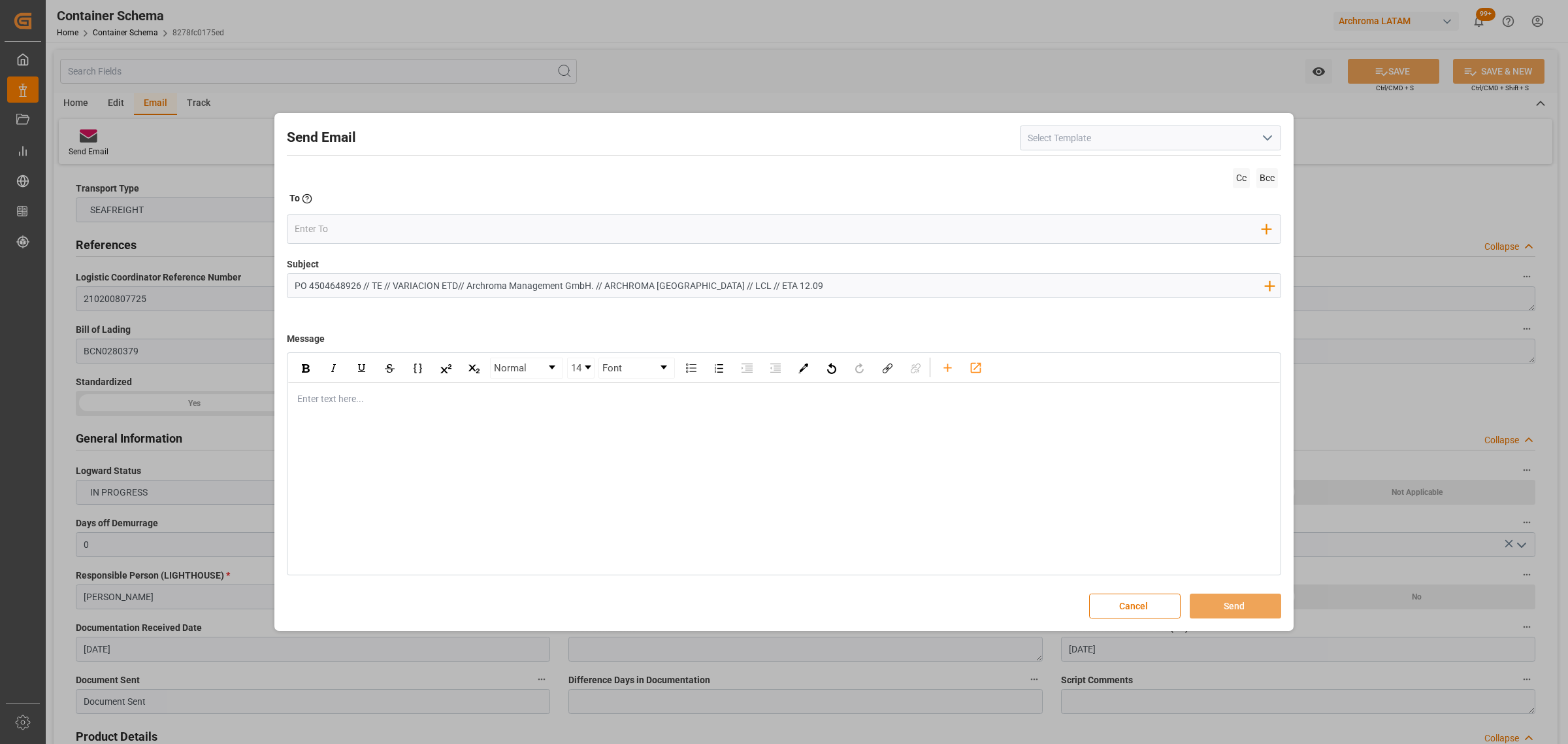
click at [474, 285] on input "PO 4504648926 // TE // VARIACION ETD// Archroma Management GmbH. // ARCHROMA [G…" at bounding box center [779, 285] width 983 height 23
drag, startPoint x: 812, startPoint y: 285, endPoint x: 769, endPoint y: 286, distance: 43.0
click at [769, 286] on input "PO 4504648926 // TE // VARIACION ETD// ARCHROMA MANAGEMENT GMBH // ARCHROMA [GE…" at bounding box center [779, 285] width 983 height 23
type input "PO 4504648926 // TE // VARIACION ETD// ARCHROMA MANAGEMENT GMBH // ARCHROMA [GE…"
click at [497, 409] on div "Enter text here..." at bounding box center [784, 399] width 992 height 32
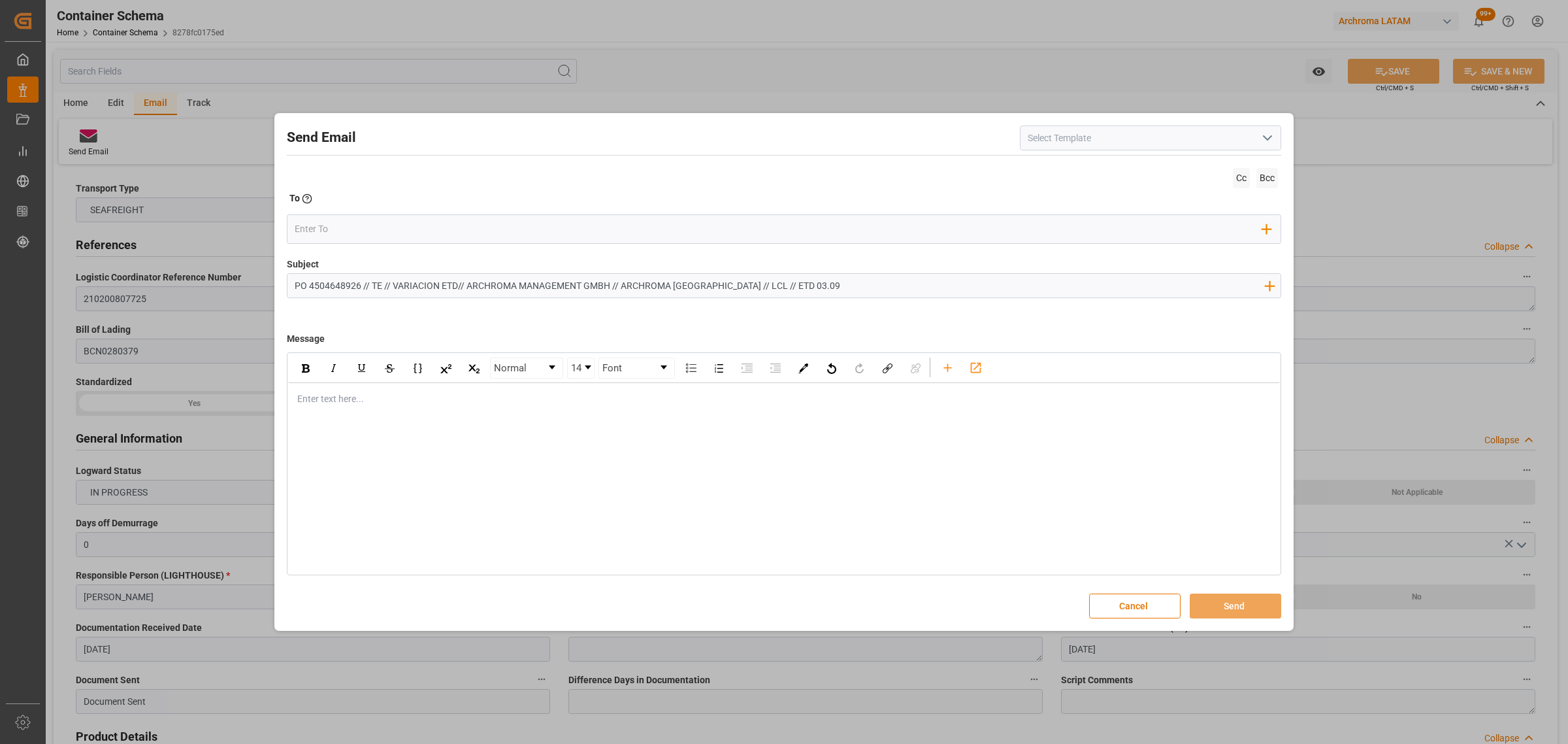
click at [342, 397] on div "rdw-editor" at bounding box center [784, 399] width 973 height 14
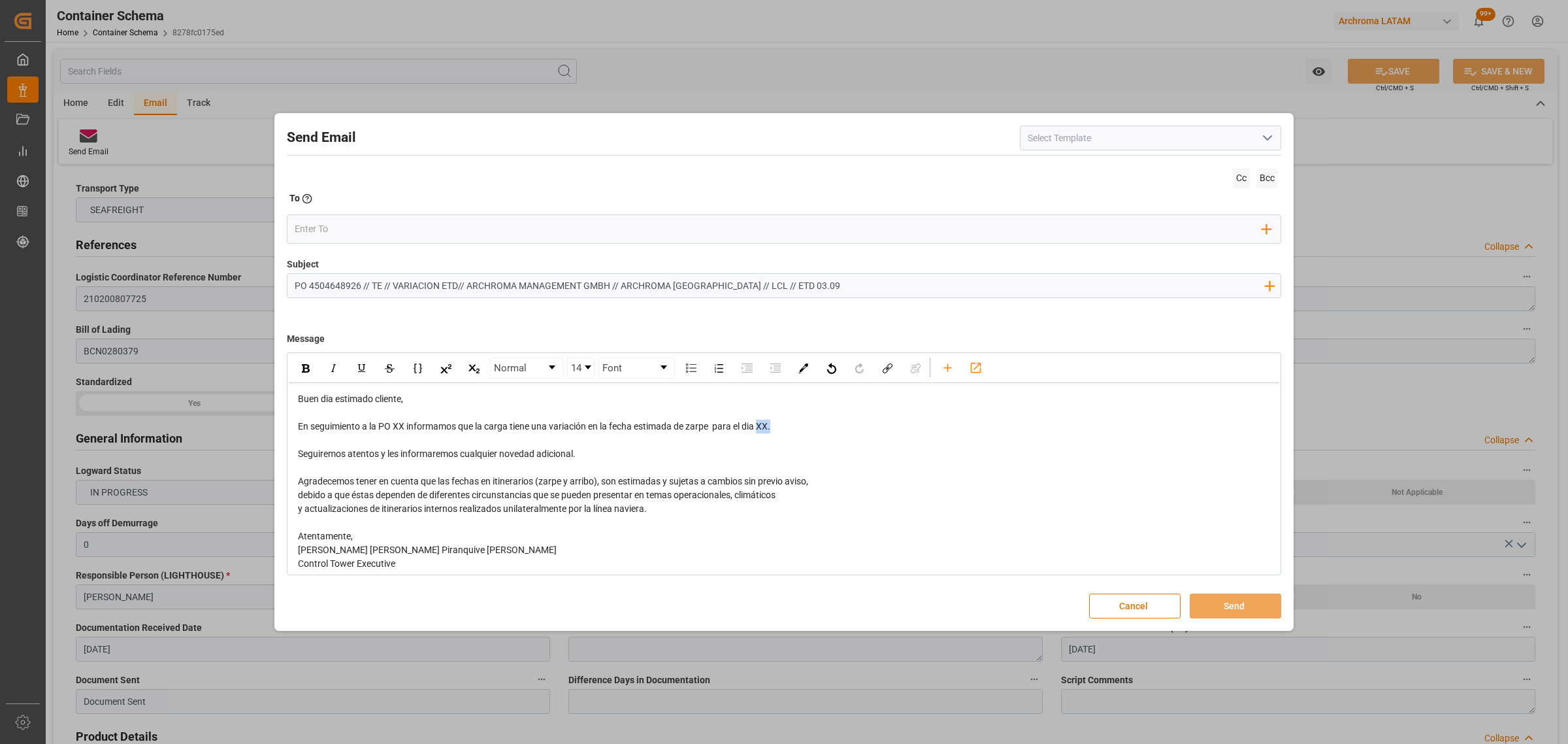
drag, startPoint x: 756, startPoint y: 429, endPoint x: 762, endPoint y: 430, distance: 6.1
click at [762, 430] on div "En seguimiento a la PO XX informamos que la carga tiene una variación en la fec…" at bounding box center [784, 426] width 973 height 14
drag, startPoint x: 404, startPoint y: 427, endPoint x: 382, endPoint y: 429, distance: 22.1
click at [382, 429] on span "En seguimiento a la PO XX informamos que la carga tiene una variación en la fec…" at bounding box center [538, 426] width 481 height 11
drag, startPoint x: 850, startPoint y: 425, endPoint x: 814, endPoint y: 429, distance: 36.2
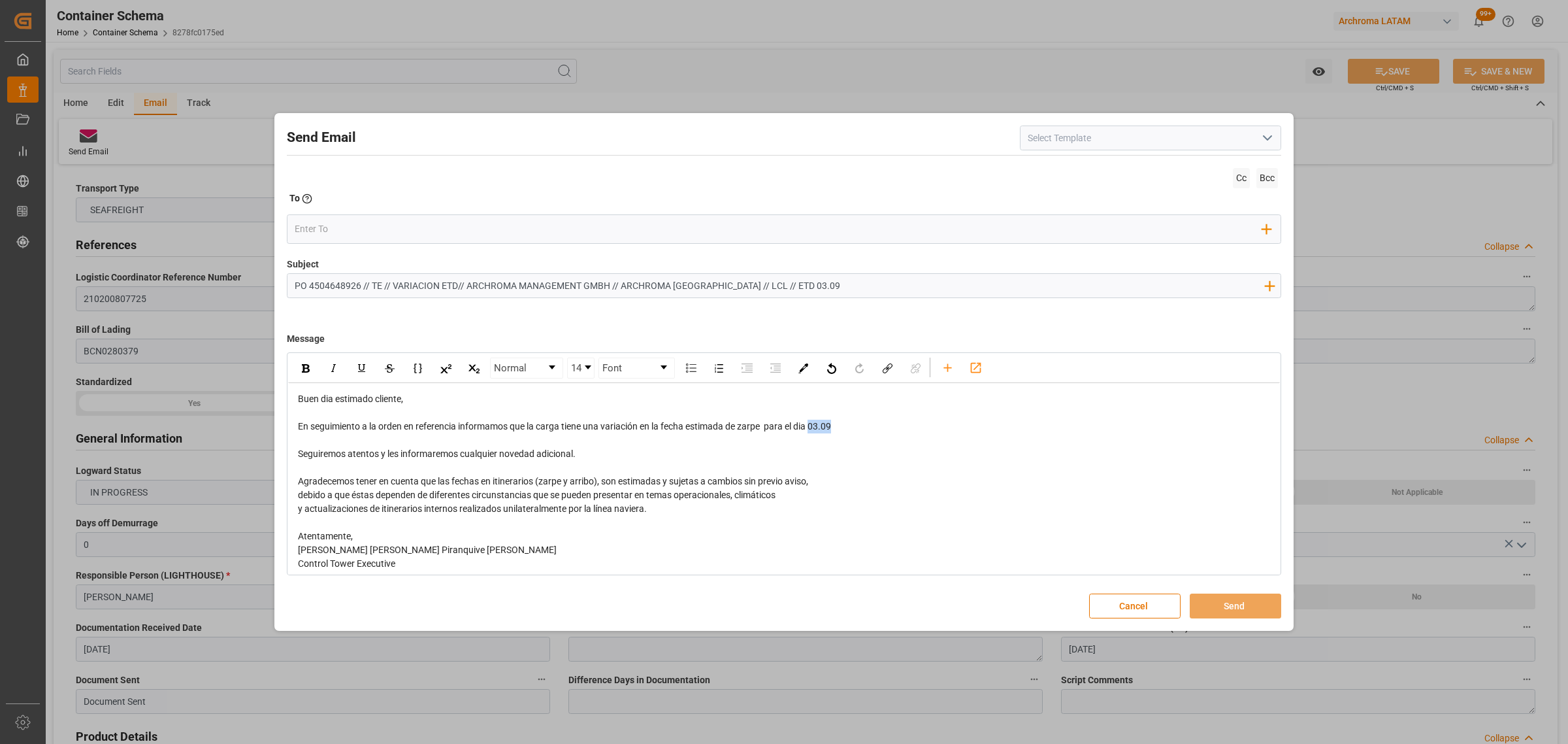
click at [814, 429] on div "En seguimiento a la orden en referencia informamos que la carga tiene una varia…" at bounding box center [784, 426] width 973 height 14
click at [311, 371] on div "rdw-inline-control" at bounding box center [305, 367] width 23 height 19
click at [394, 231] on input "email" at bounding box center [778, 228] width 969 height 19
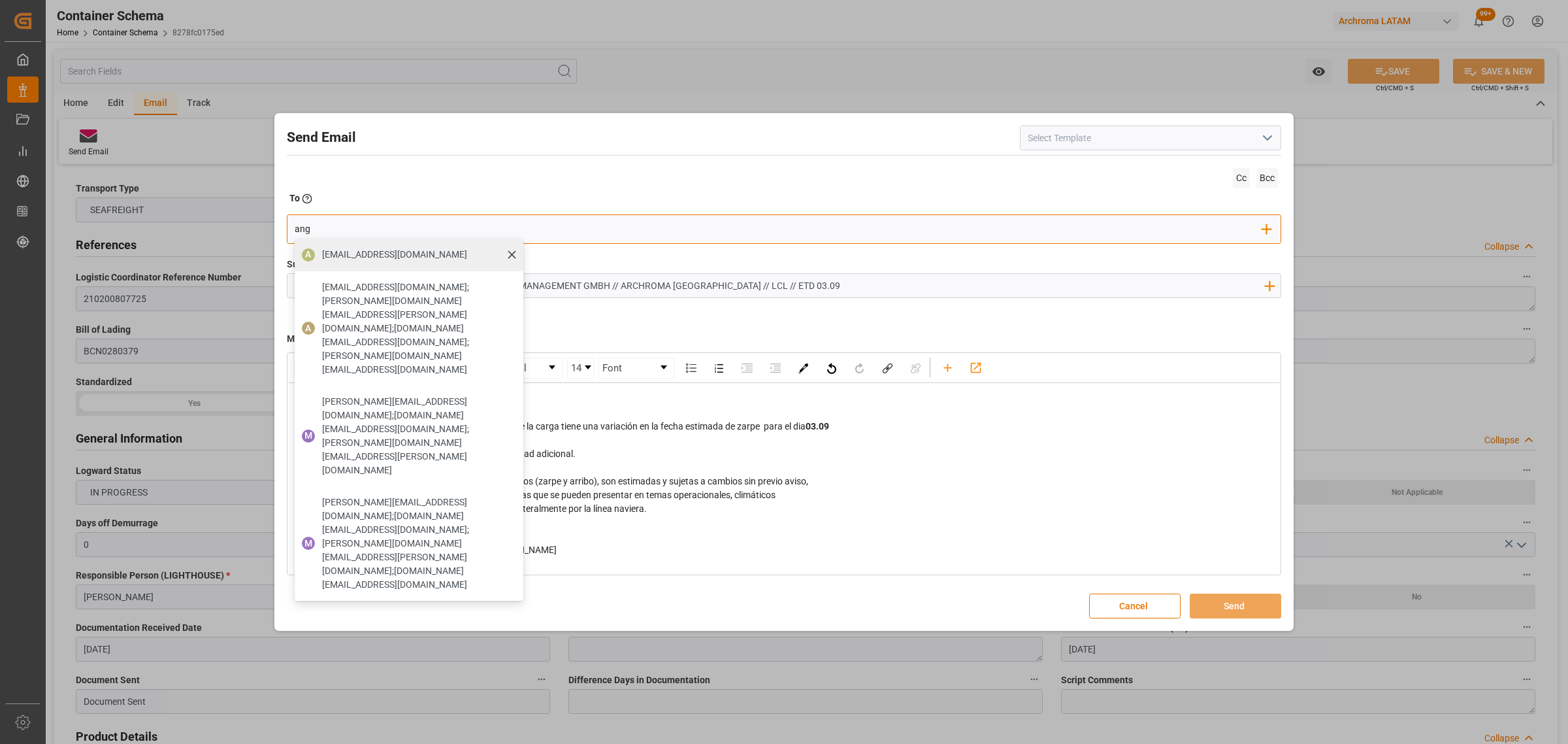
type input "ang"
click at [328, 253] on span "[EMAIL_ADDRESS][DOMAIN_NAME]" at bounding box center [395, 254] width 145 height 14
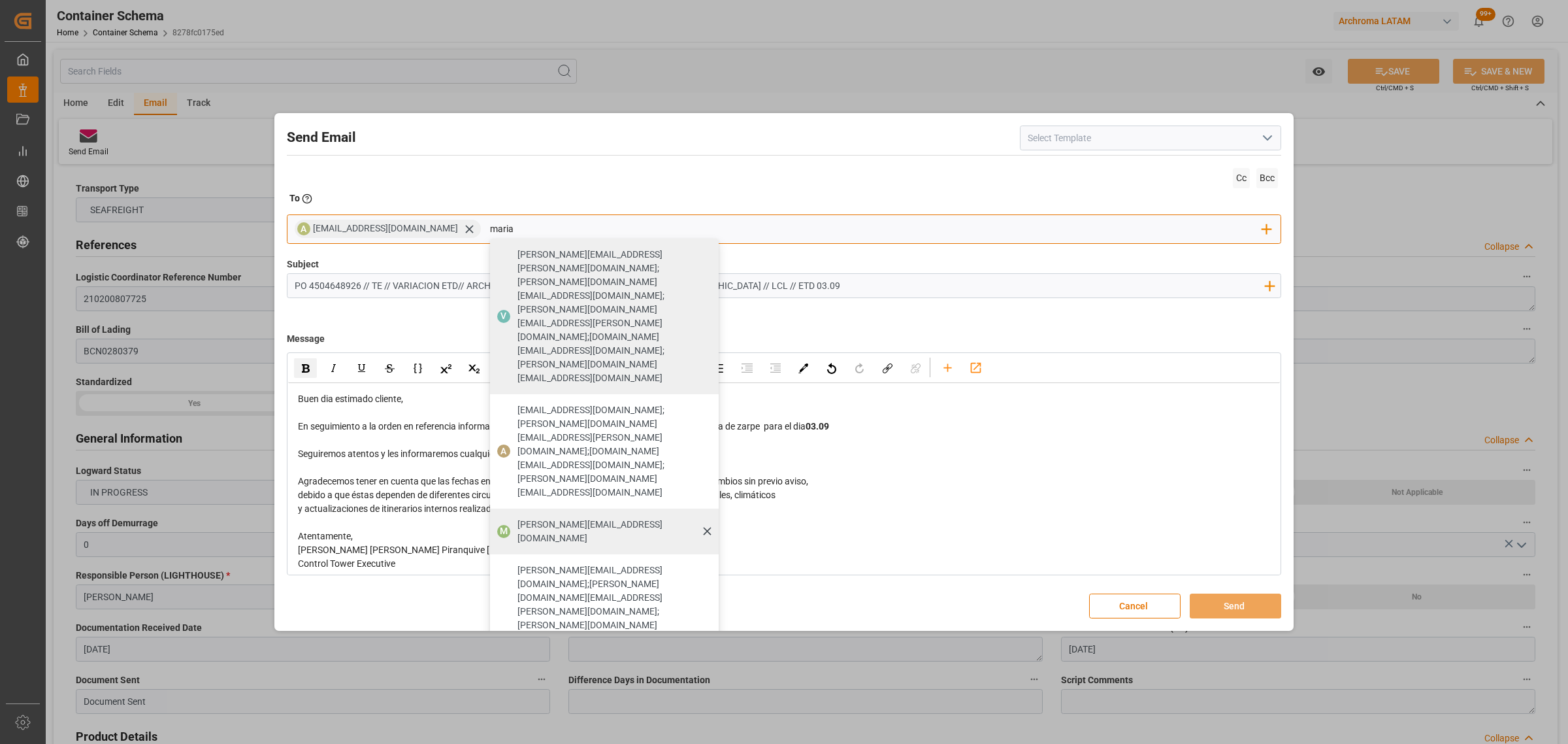
type input "maria"
click at [579, 518] on span "[PERSON_NAME][EMAIL_ADDRESS][DOMAIN_NAME]" at bounding box center [613, 531] width 192 height 27
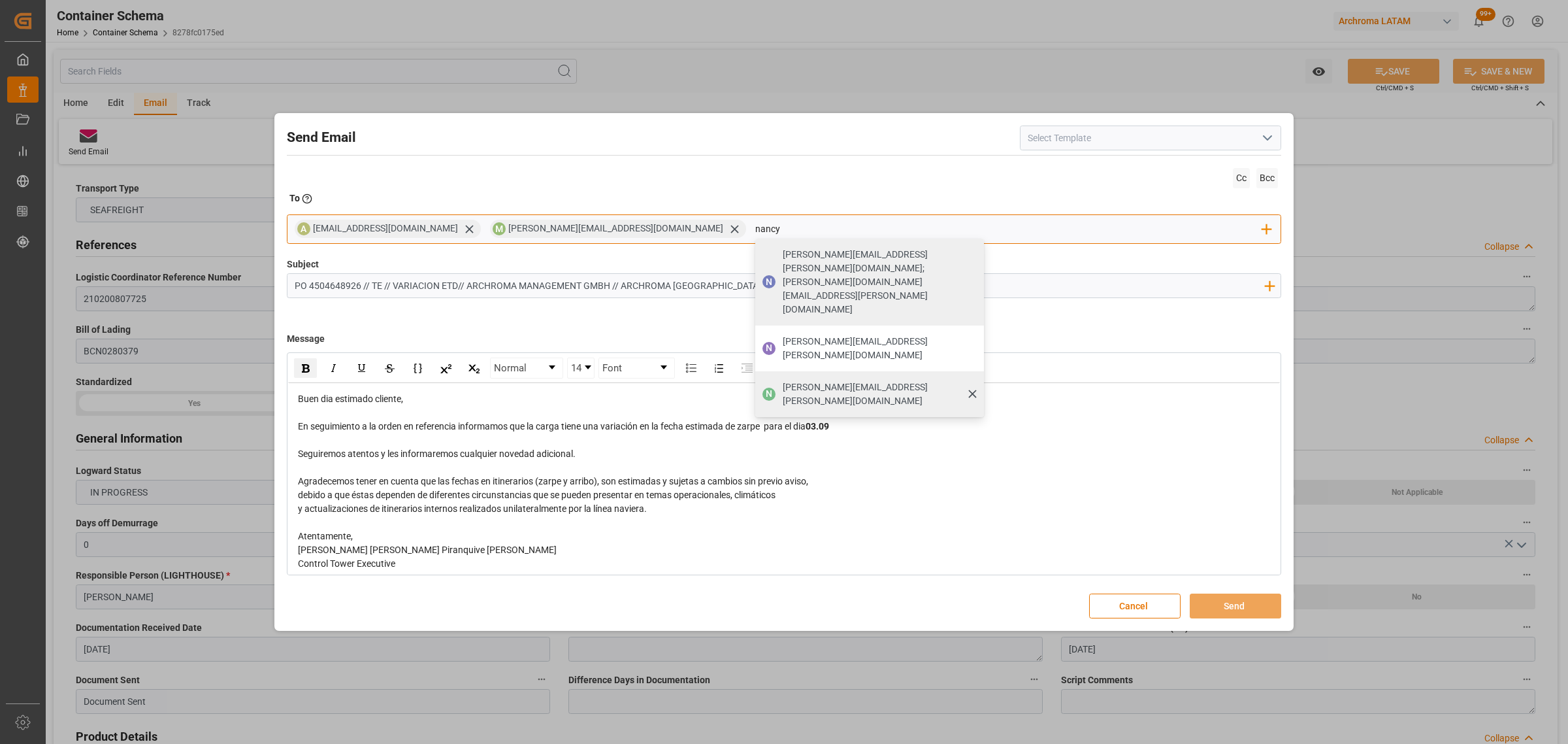
type input "nancy"
click at [778, 376] on div "[PERSON_NAME][EMAIL_ADDRESS][PERSON_NAME][DOMAIN_NAME]" at bounding box center [878, 394] width 201 height 37
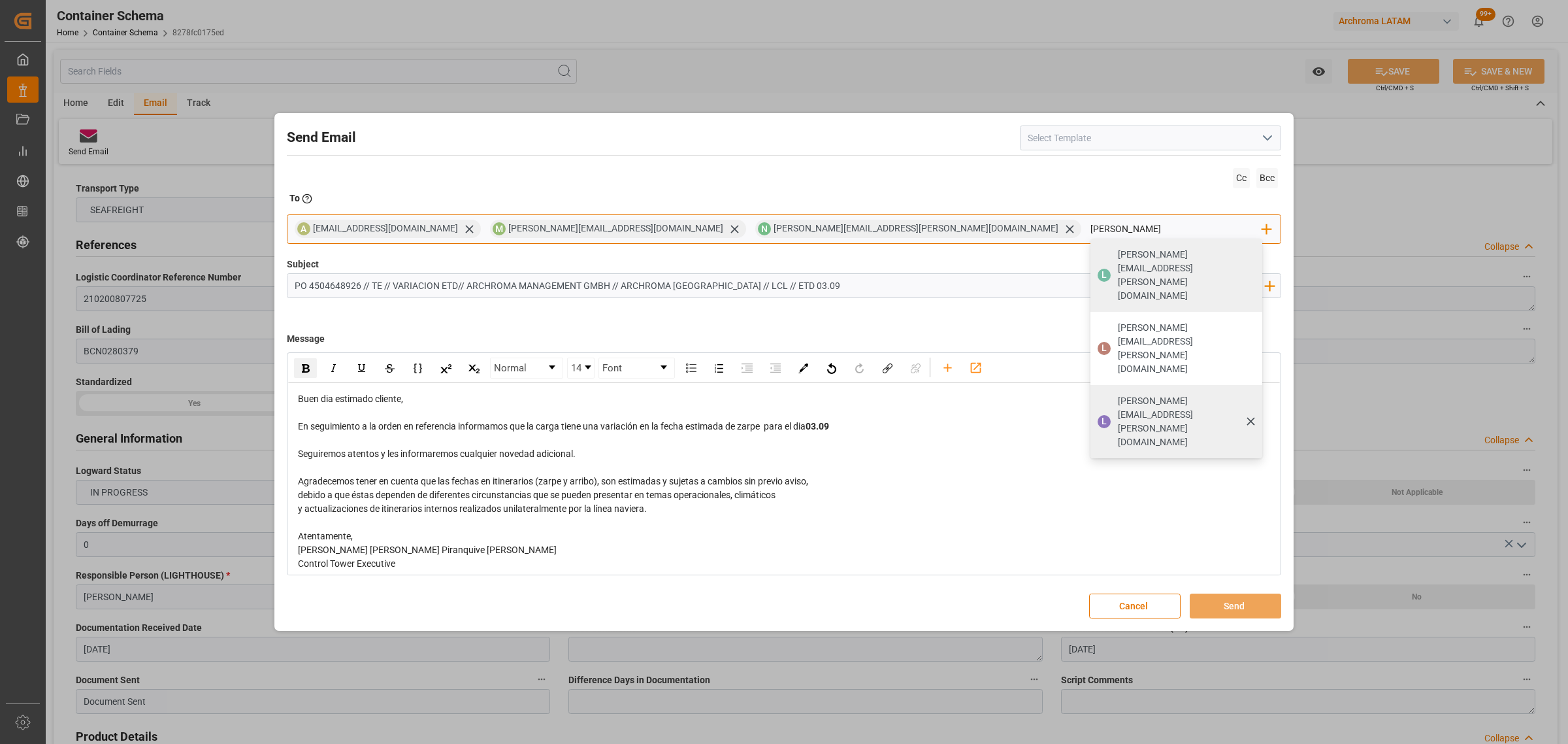
type input "[PERSON_NAME]"
click at [1113, 389] on div "[PERSON_NAME][EMAIL_ADDRESS][PERSON_NAME][DOMAIN_NAME]" at bounding box center [1186, 421] width 145 height 64
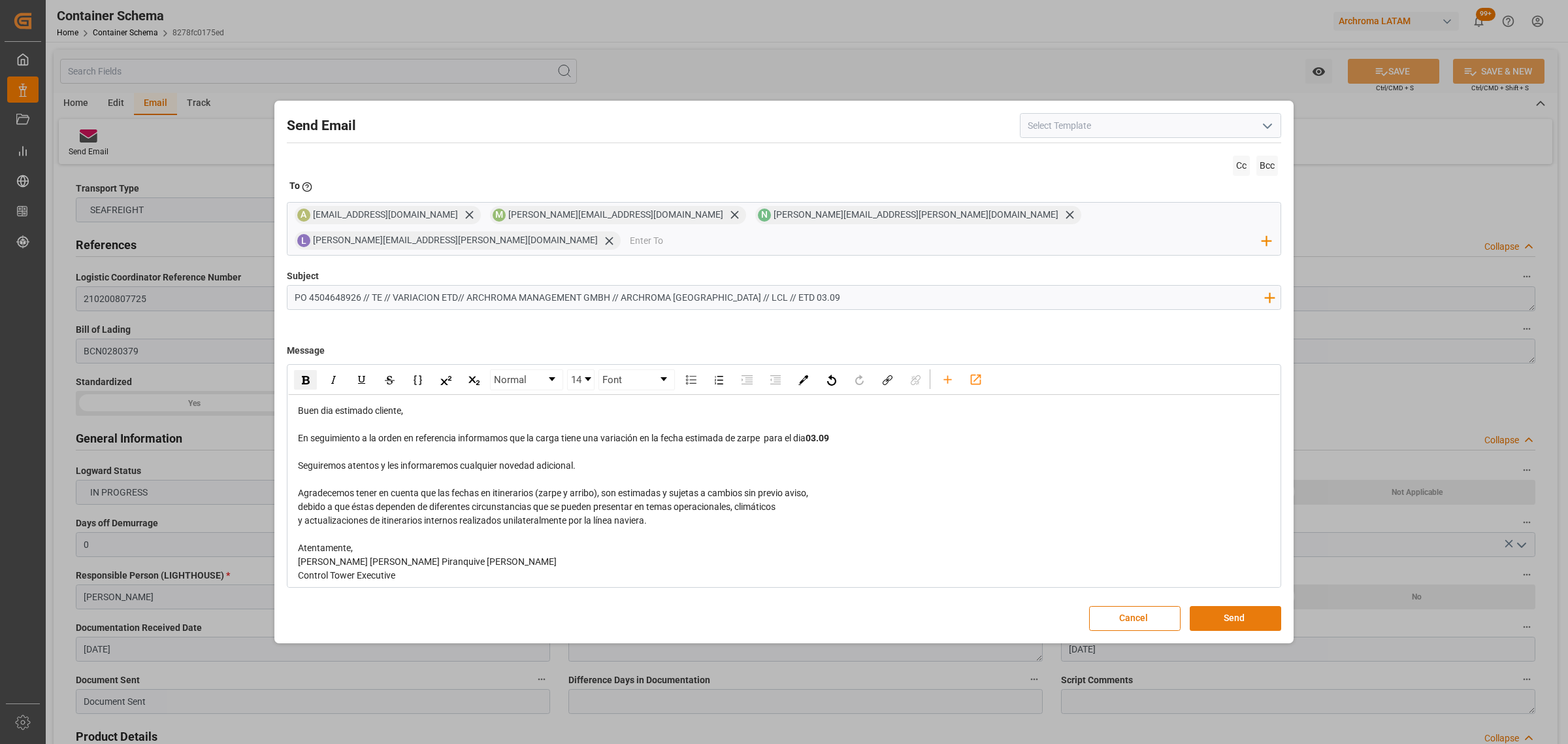
click at [1246, 611] on button "Send" at bounding box center [1235, 618] width 91 height 25
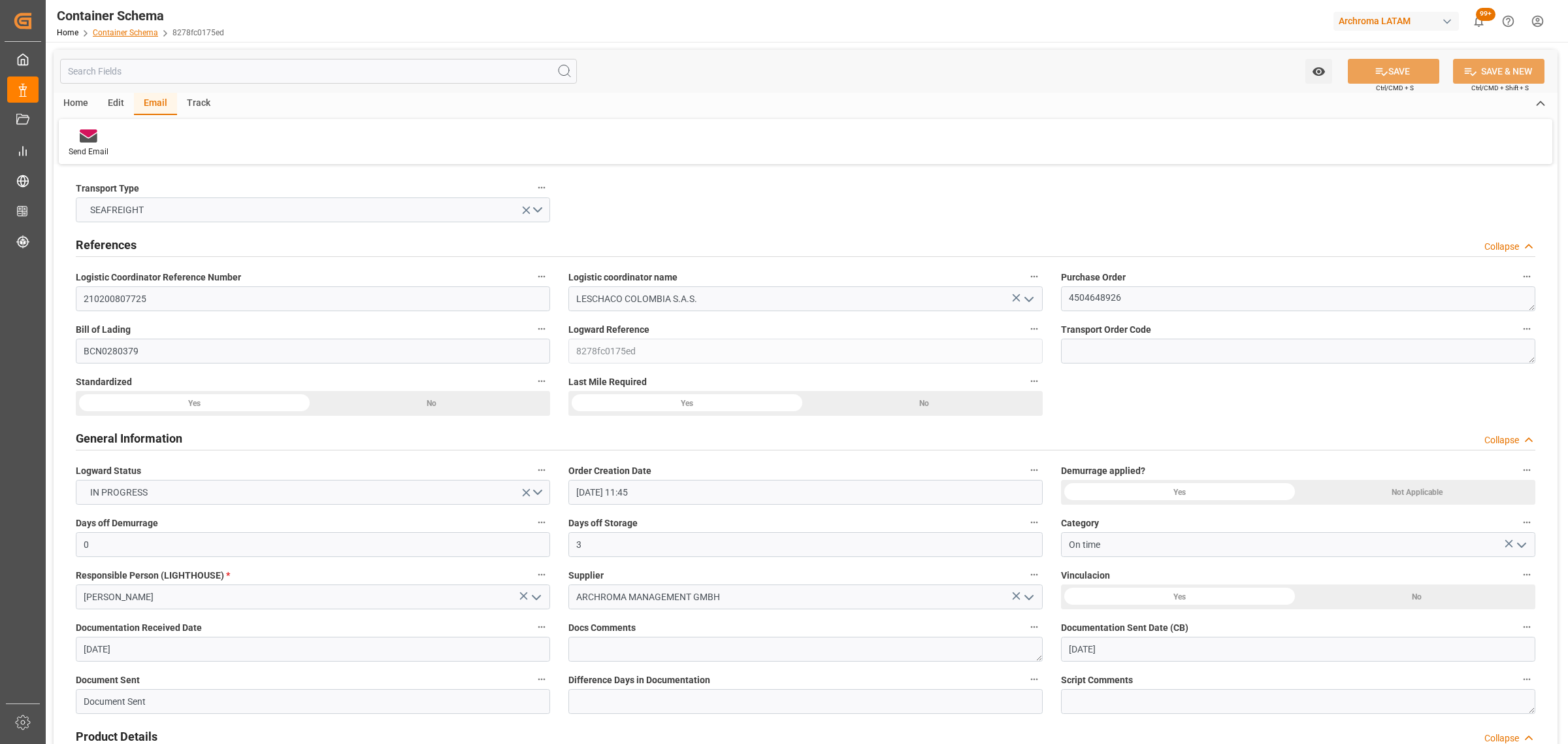
click at [119, 36] on link "Container Schema" at bounding box center [125, 33] width 65 height 9
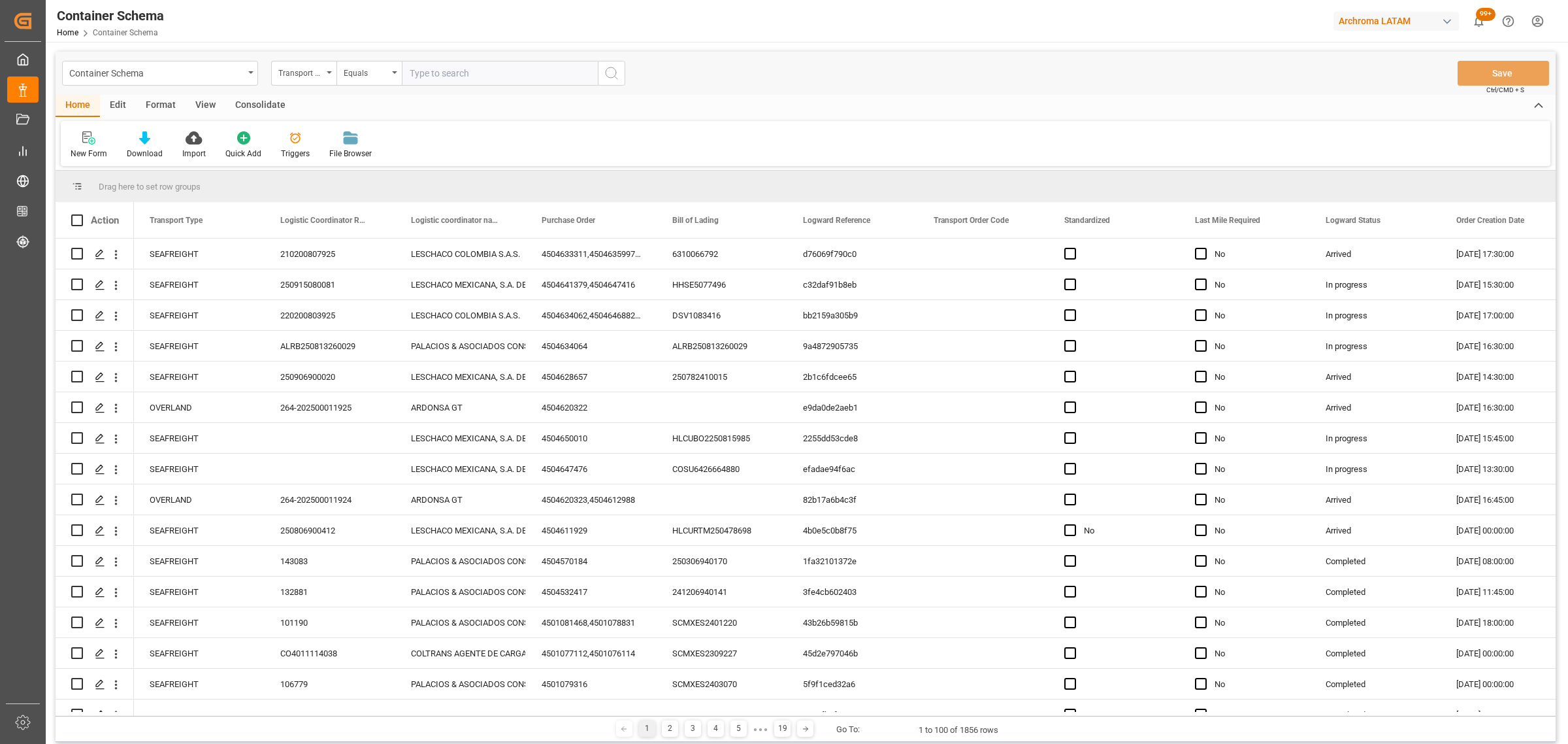
click at [311, 77] on div "Transport Type" at bounding box center [300, 71] width 45 height 15
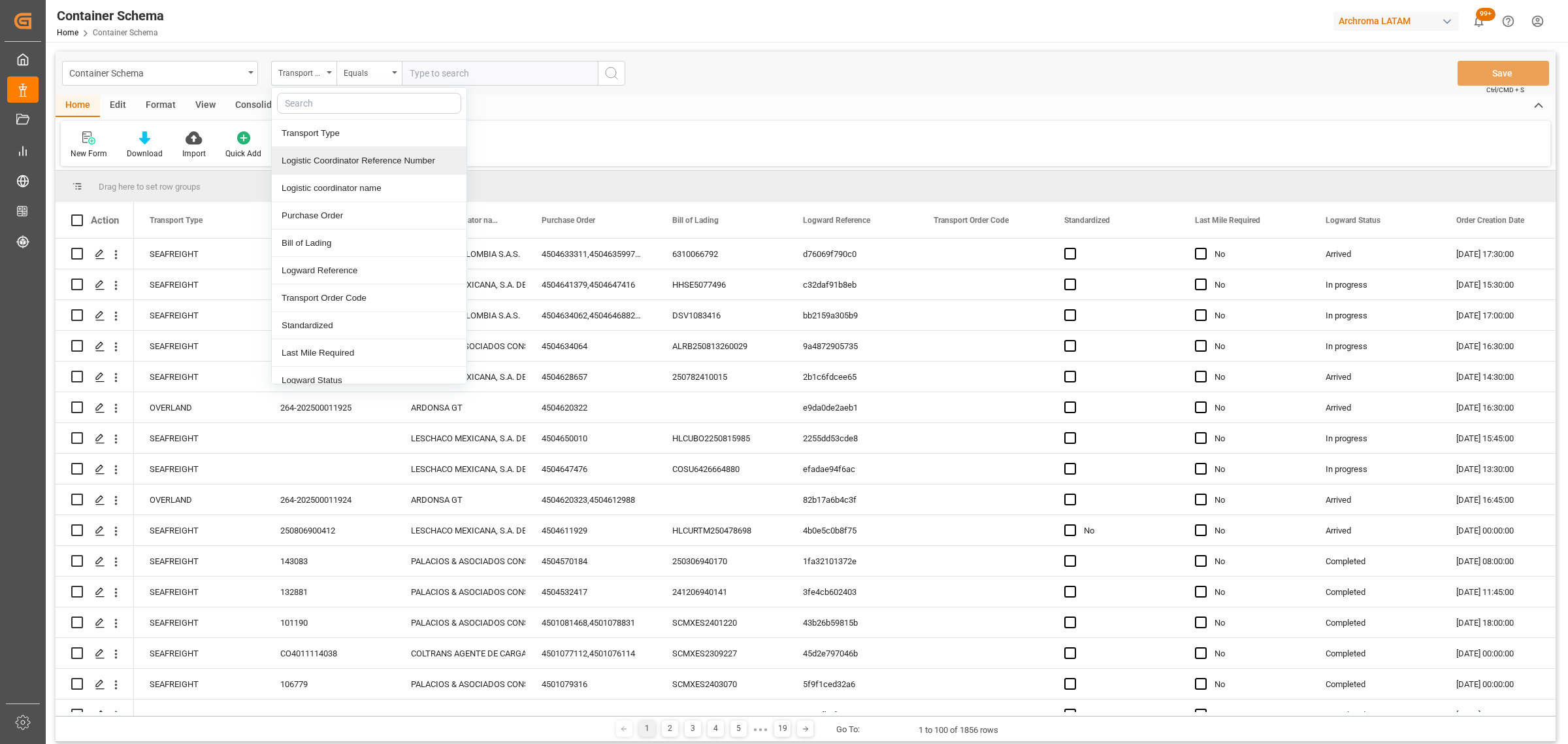
drag, startPoint x: 356, startPoint y: 167, endPoint x: 378, endPoint y: 129, distance: 43.9
click at [357, 166] on div "Logistic Coordinator Reference Number" at bounding box center [369, 160] width 195 height 27
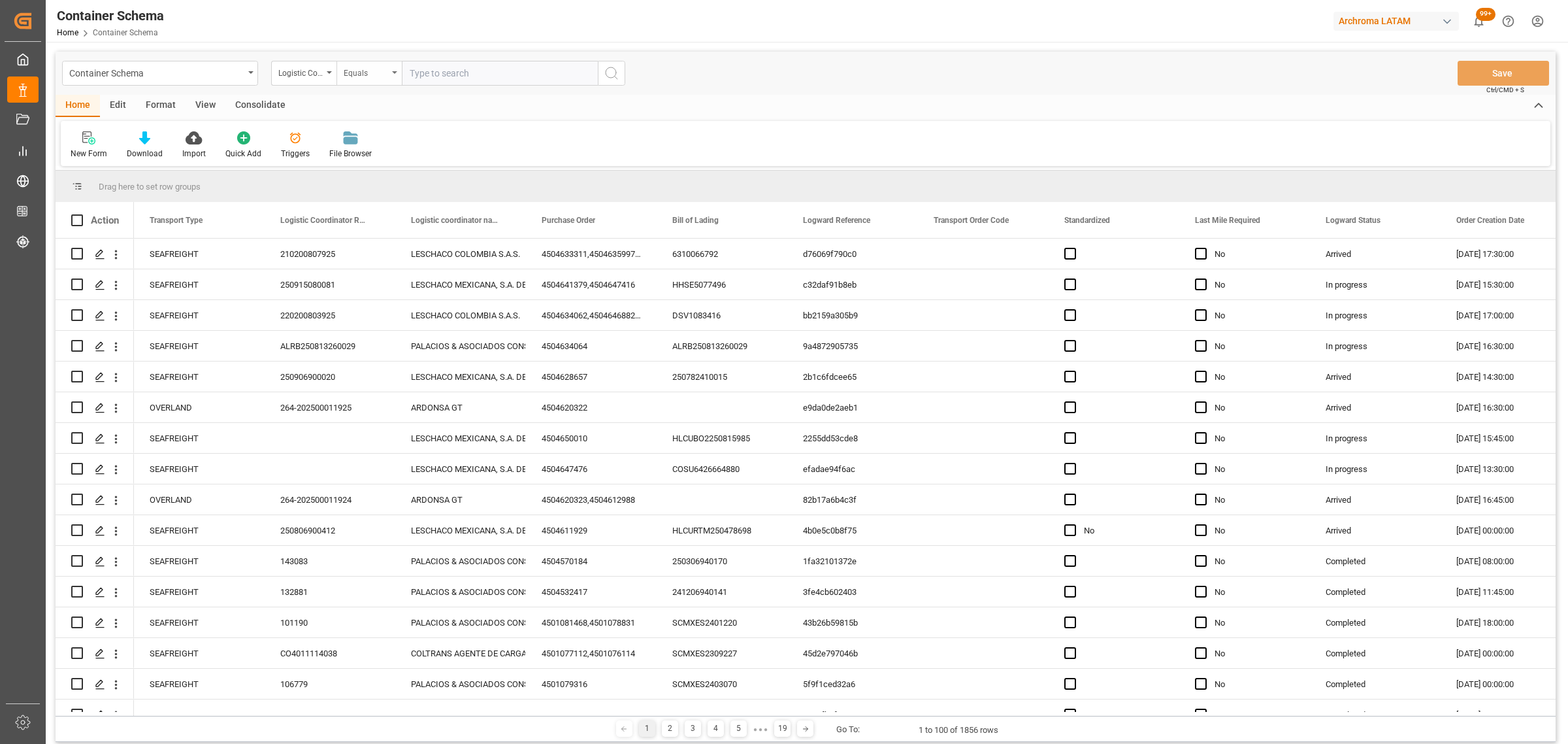
click at [384, 74] on div "Equals" at bounding box center [366, 71] width 45 height 15
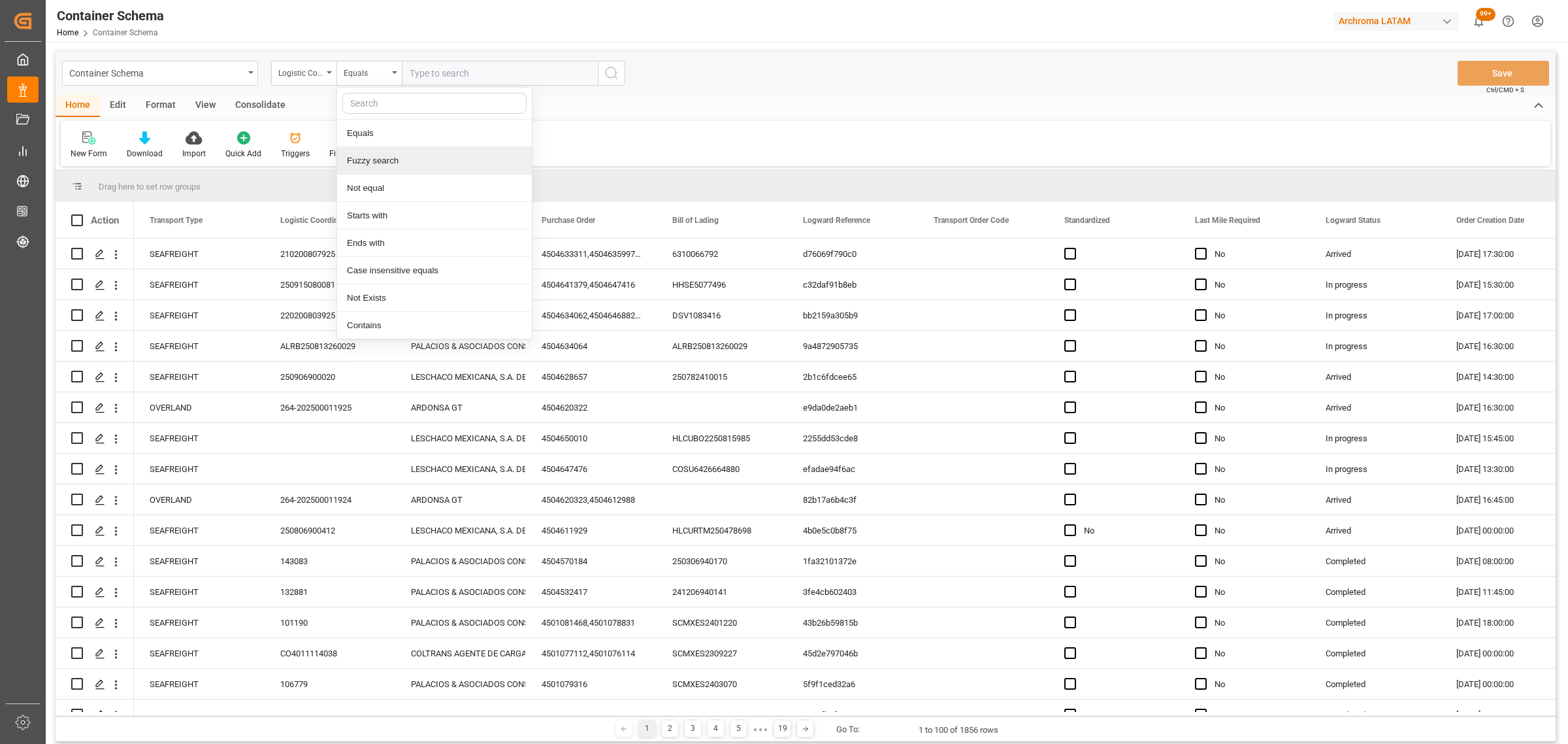
click at [399, 152] on div "Fuzzy search" at bounding box center [435, 160] width 195 height 27
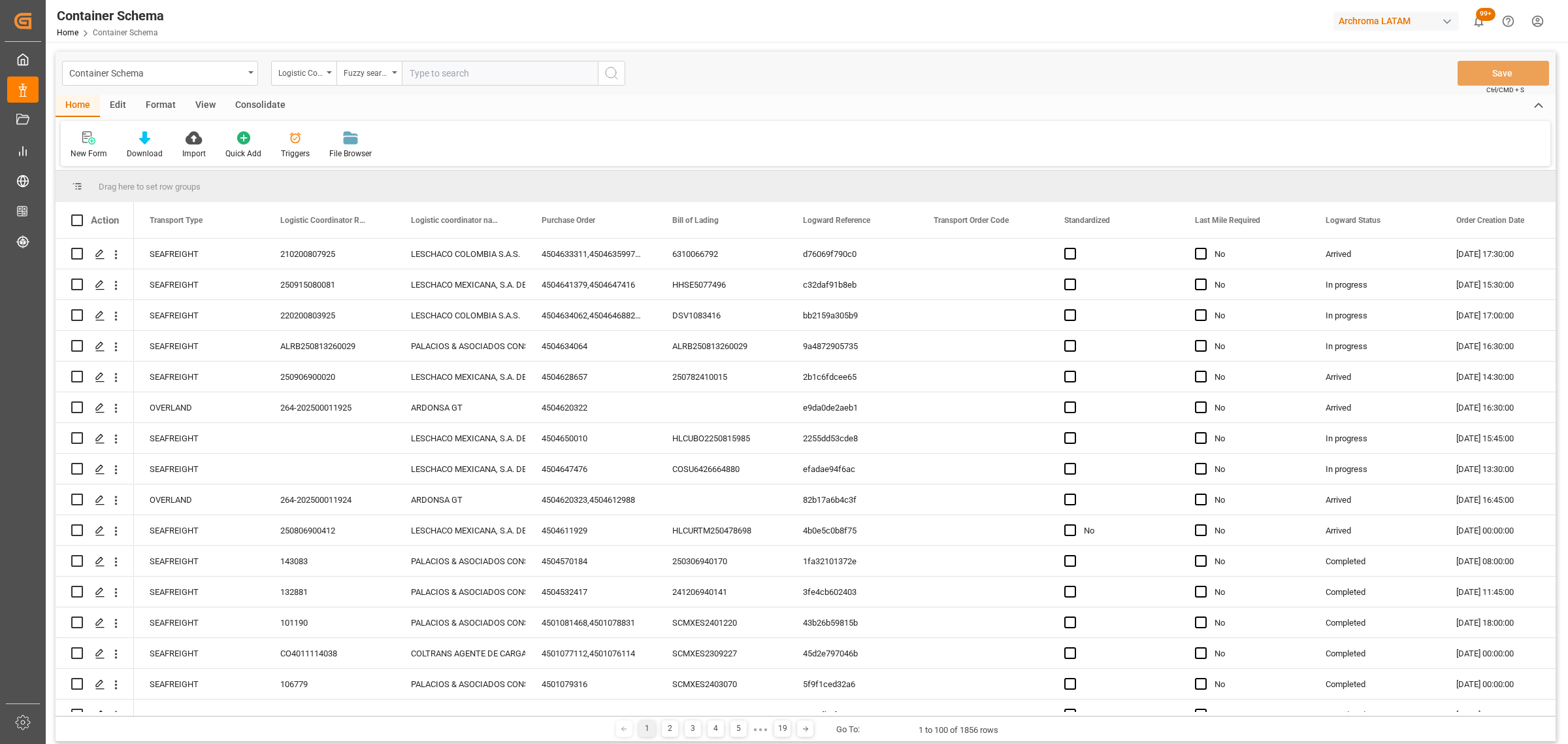
click at [459, 76] on input "text" at bounding box center [500, 73] width 196 height 25
paste input "220200803725"
type input "220200803725"
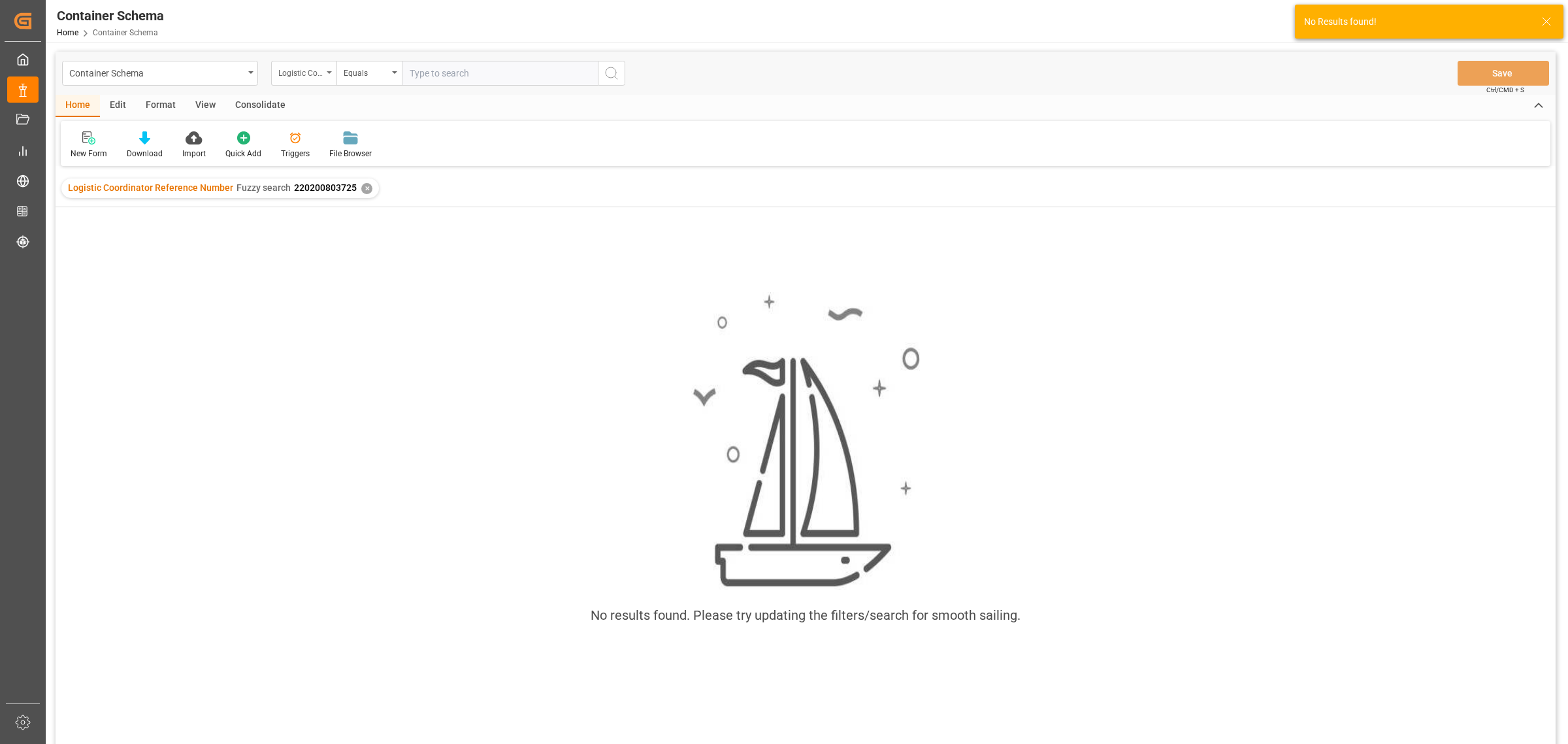
click at [318, 73] on div "Logistic Coordinator Reference Number" at bounding box center [300, 71] width 45 height 15
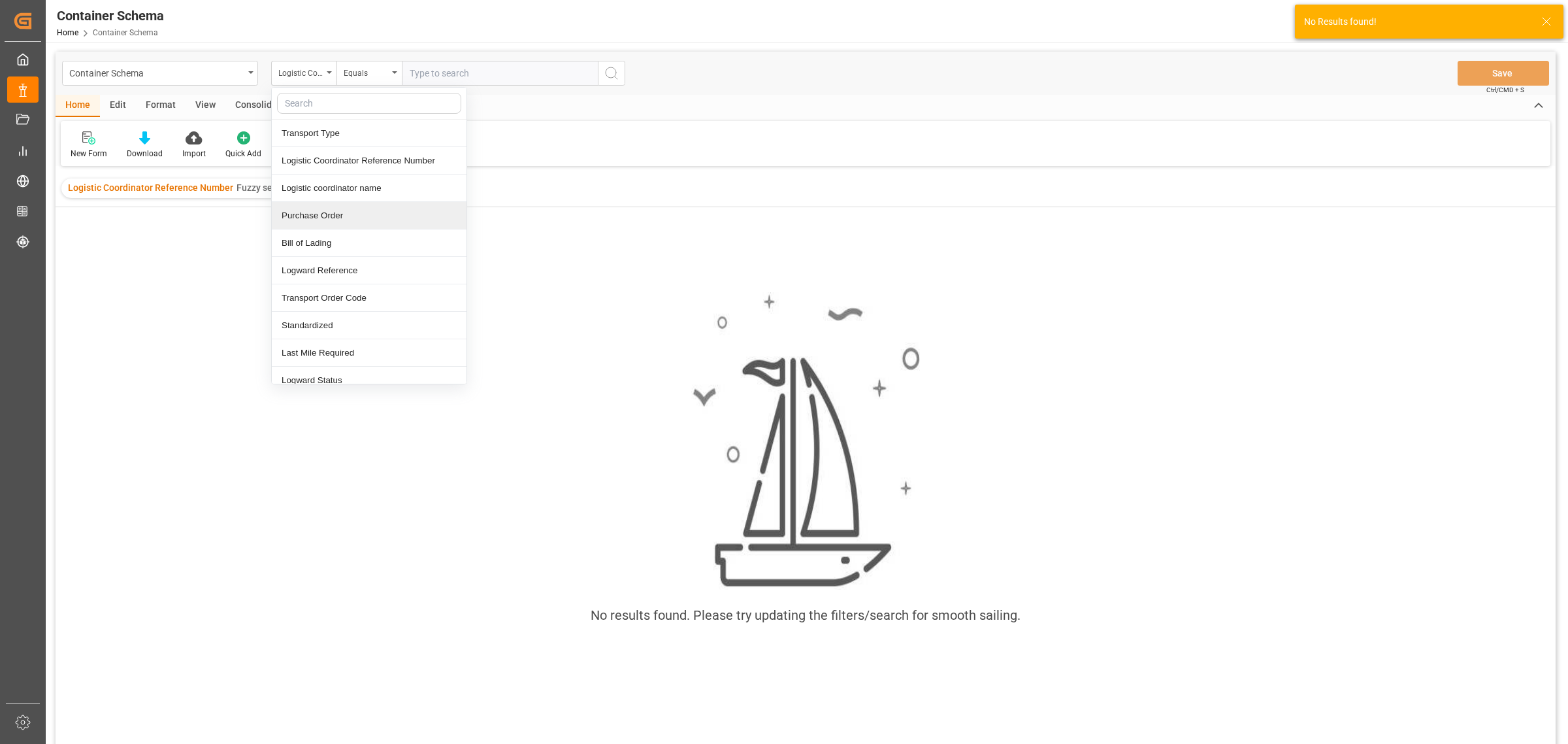
click at [340, 211] on div "Purchase Order" at bounding box center [369, 215] width 195 height 27
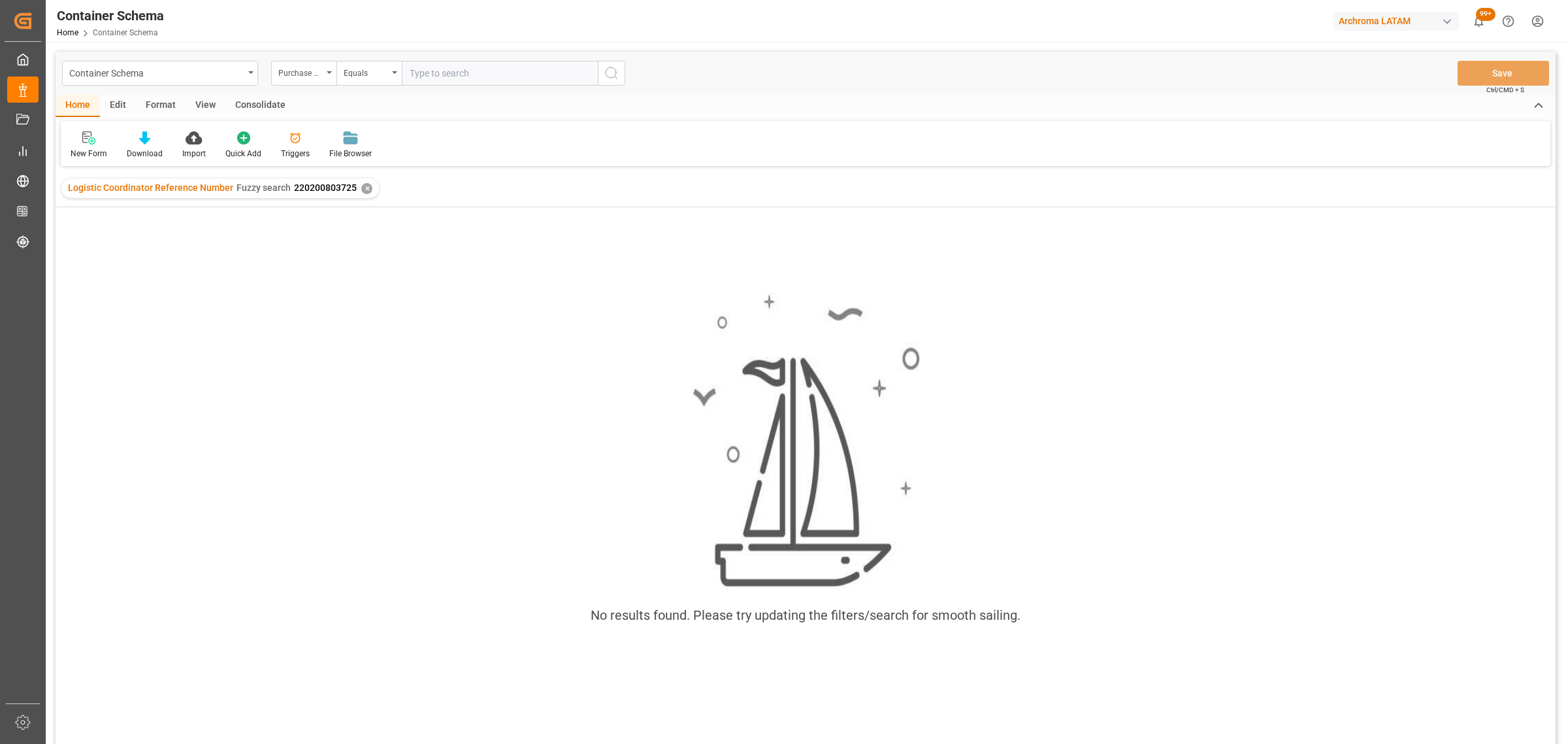
click at [491, 67] on input "text" at bounding box center [500, 73] width 196 height 25
click at [370, 77] on div "Equals" at bounding box center [366, 71] width 45 height 15
click at [406, 154] on div "Fuzzy search" at bounding box center [435, 160] width 195 height 27
click at [448, 59] on div "Container Schema Purchase Order Fuzzy search Save Ctrl/CMD + S" at bounding box center [805, 73] width 1500 height 43
click at [447, 69] on input "text" at bounding box center [500, 73] width 196 height 25
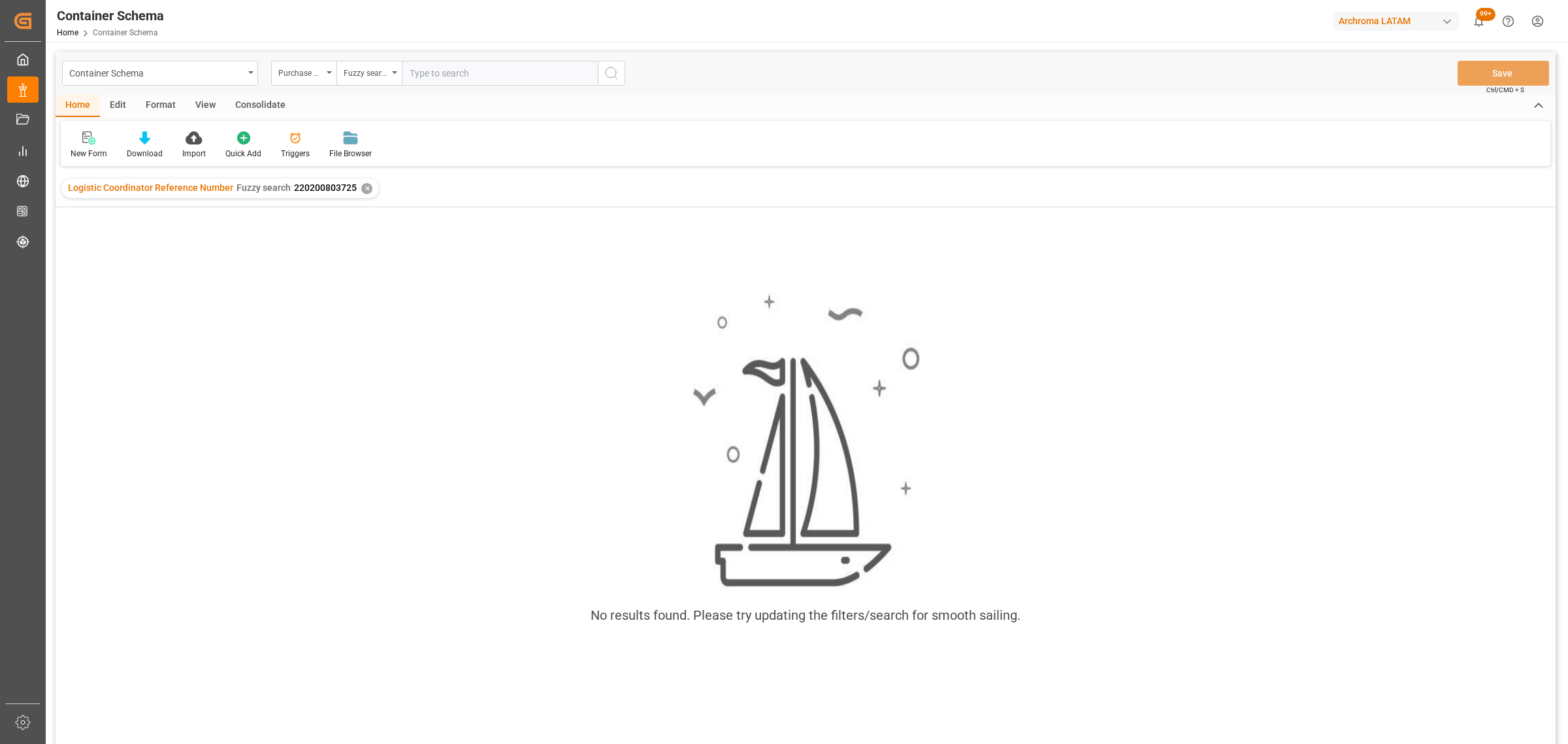
paste input "4504621578"
type input "4504621578"
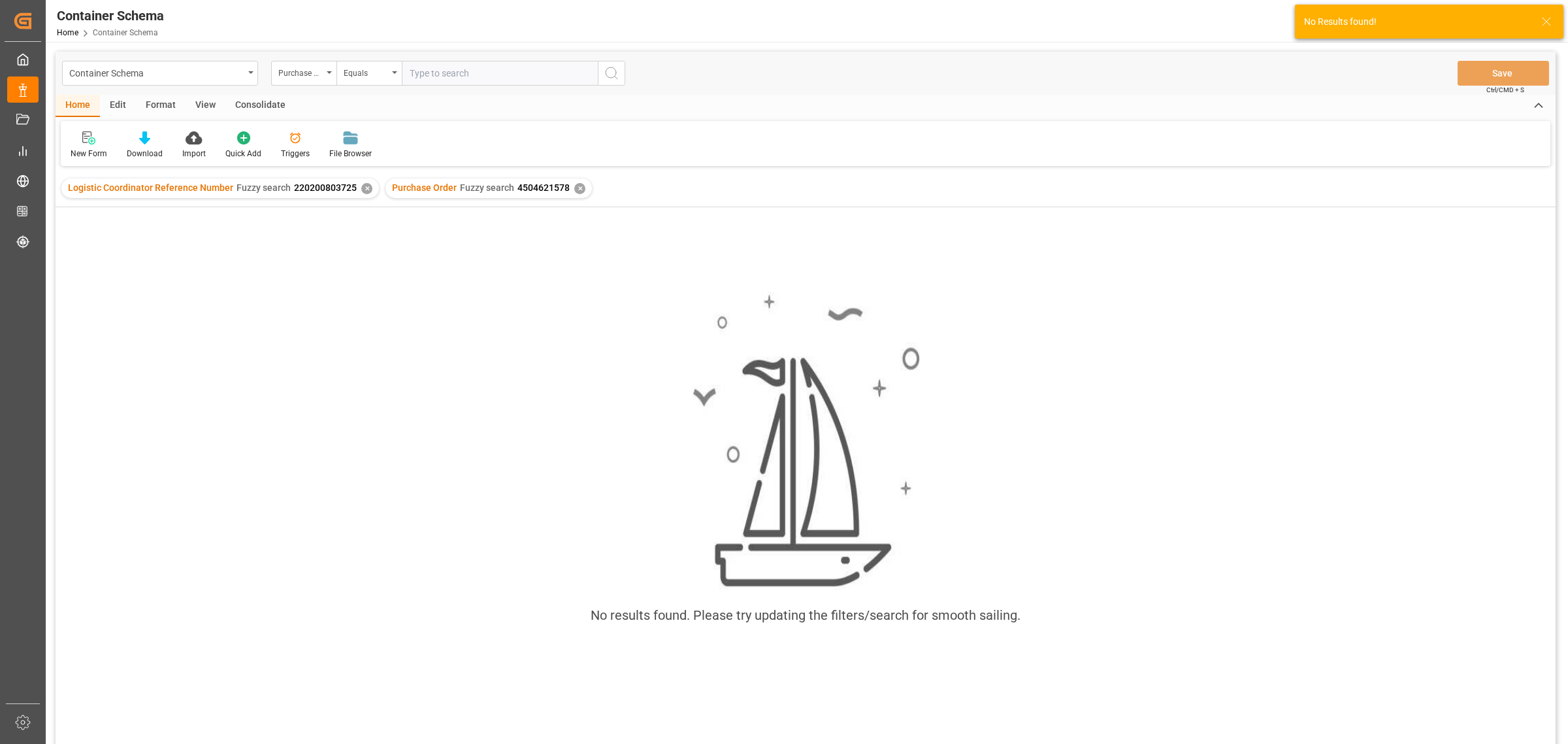
click at [357, 183] on div "Logistic Coordinator Reference Number Fuzzy search 220200803725 ✕" at bounding box center [220, 188] width 318 height 19
click at [361, 185] on div "✕" at bounding box center [366, 188] width 11 height 11
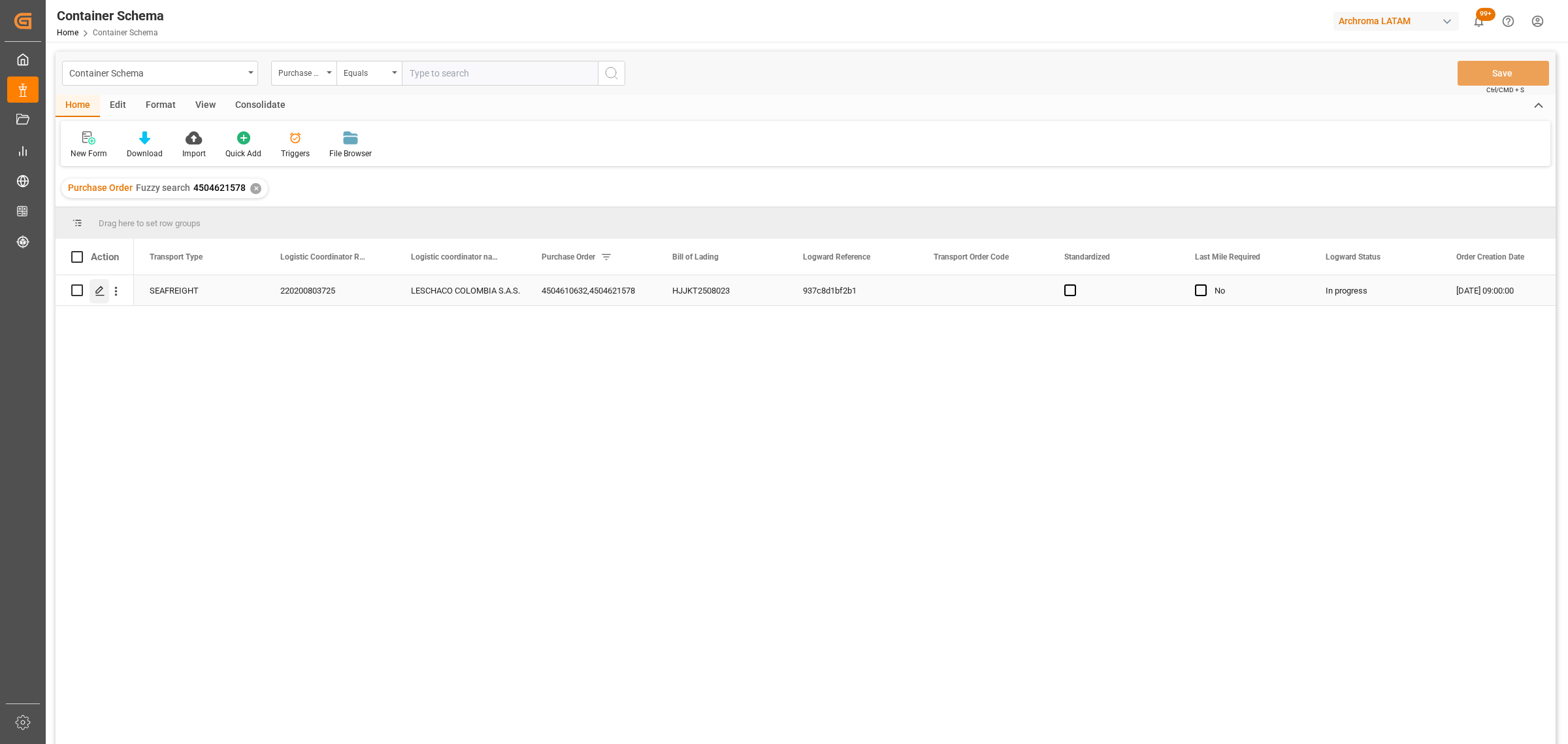
click at [93, 294] on div "Press SPACE to select this row." at bounding box center [99, 291] width 19 height 24
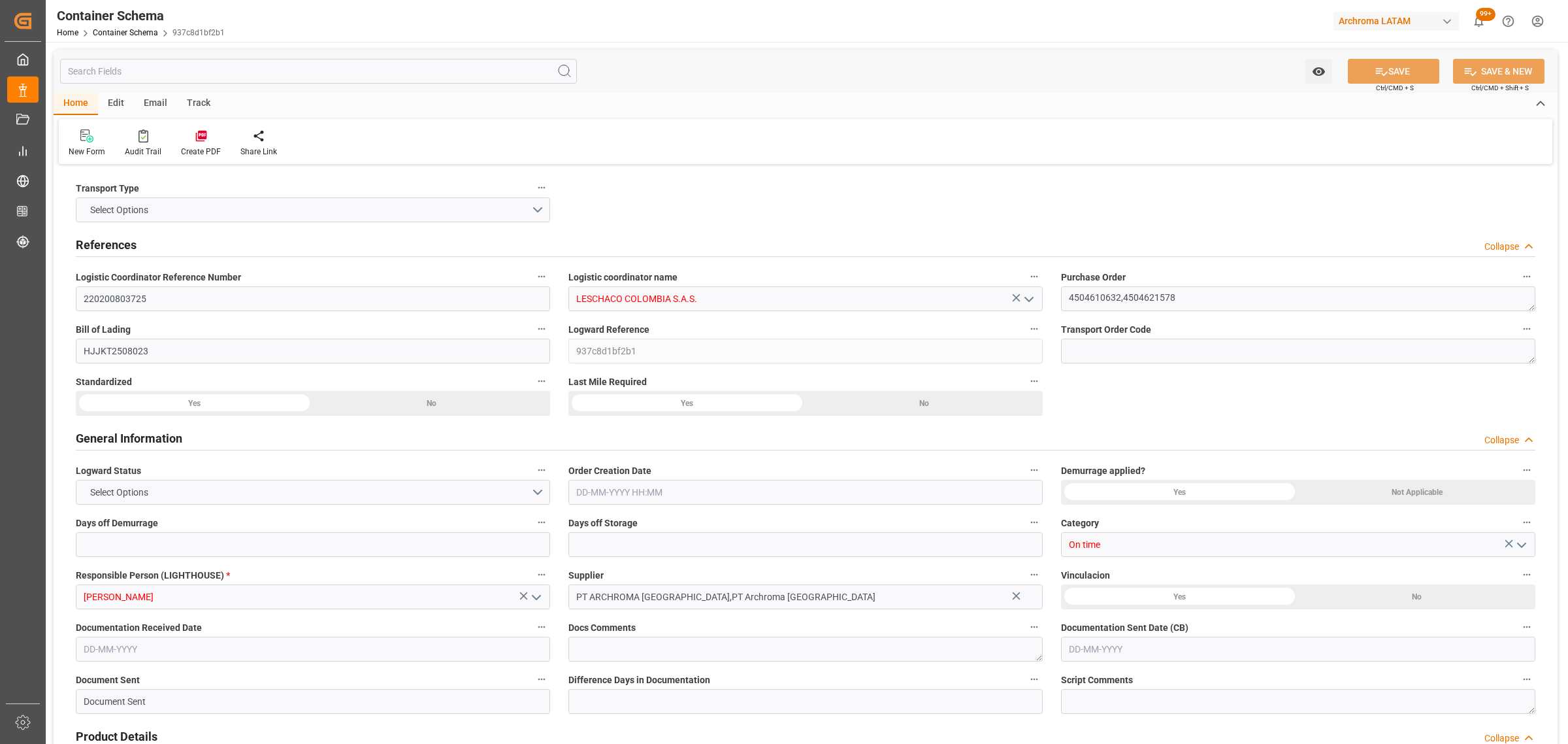
type input "0"
type input "2"
type input "6"
type input "3220"
type input "3368.12"
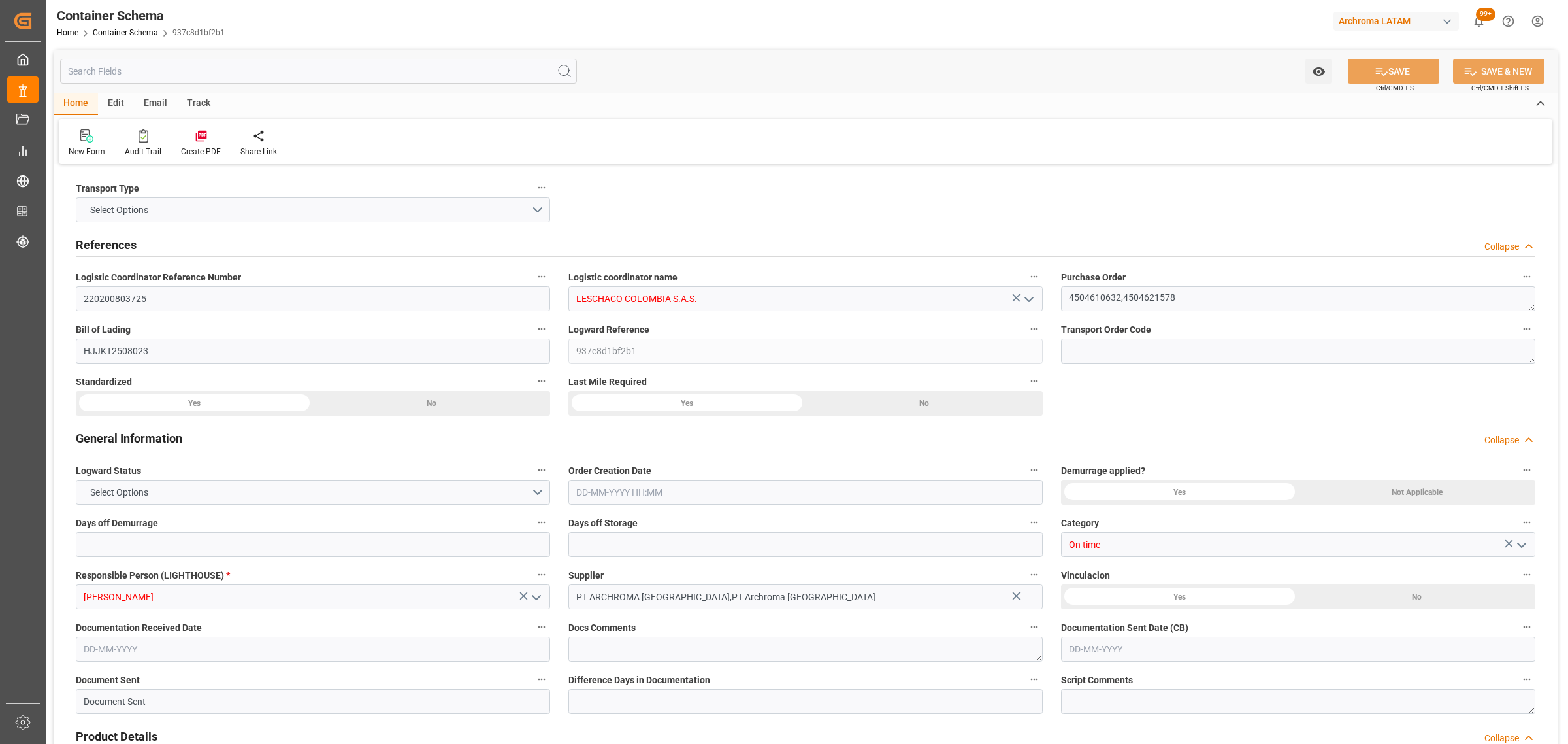
type input "IDJKT"
type input "COBUN"
type input "9893589"
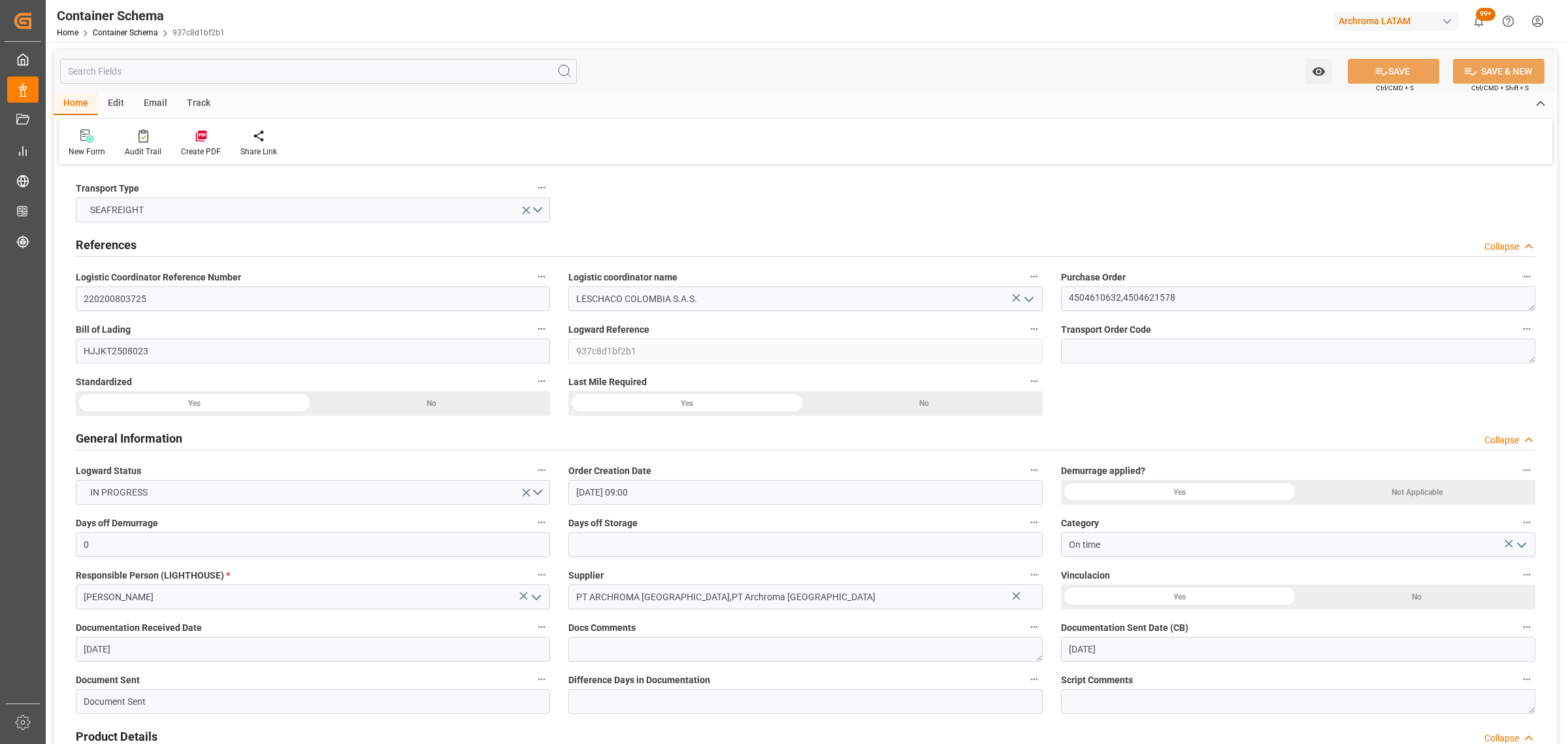
type input "[DATE] 09:00"
type input "[DATE]"
type input "[DATE] 00:00"
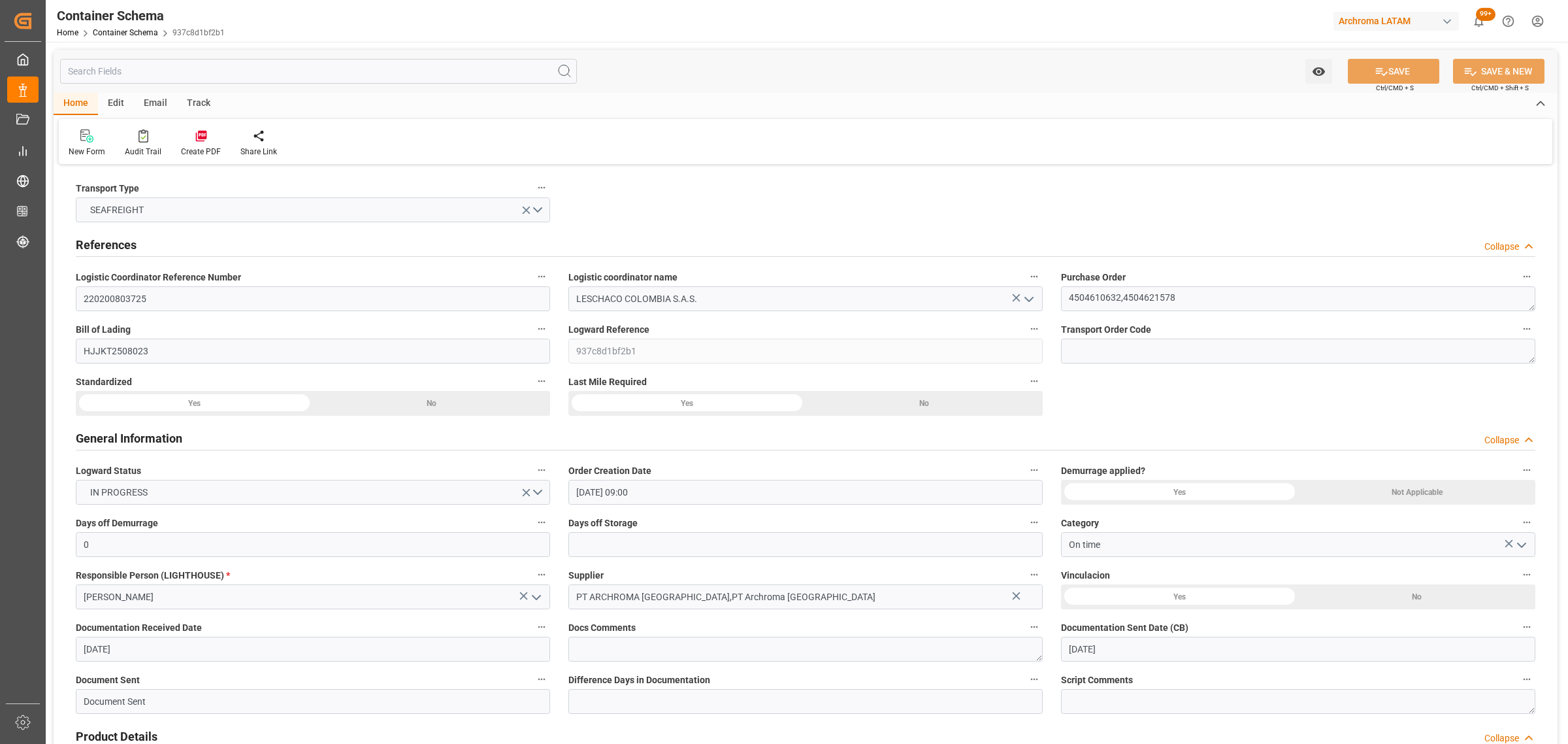
type input "[DATE] 00:00"
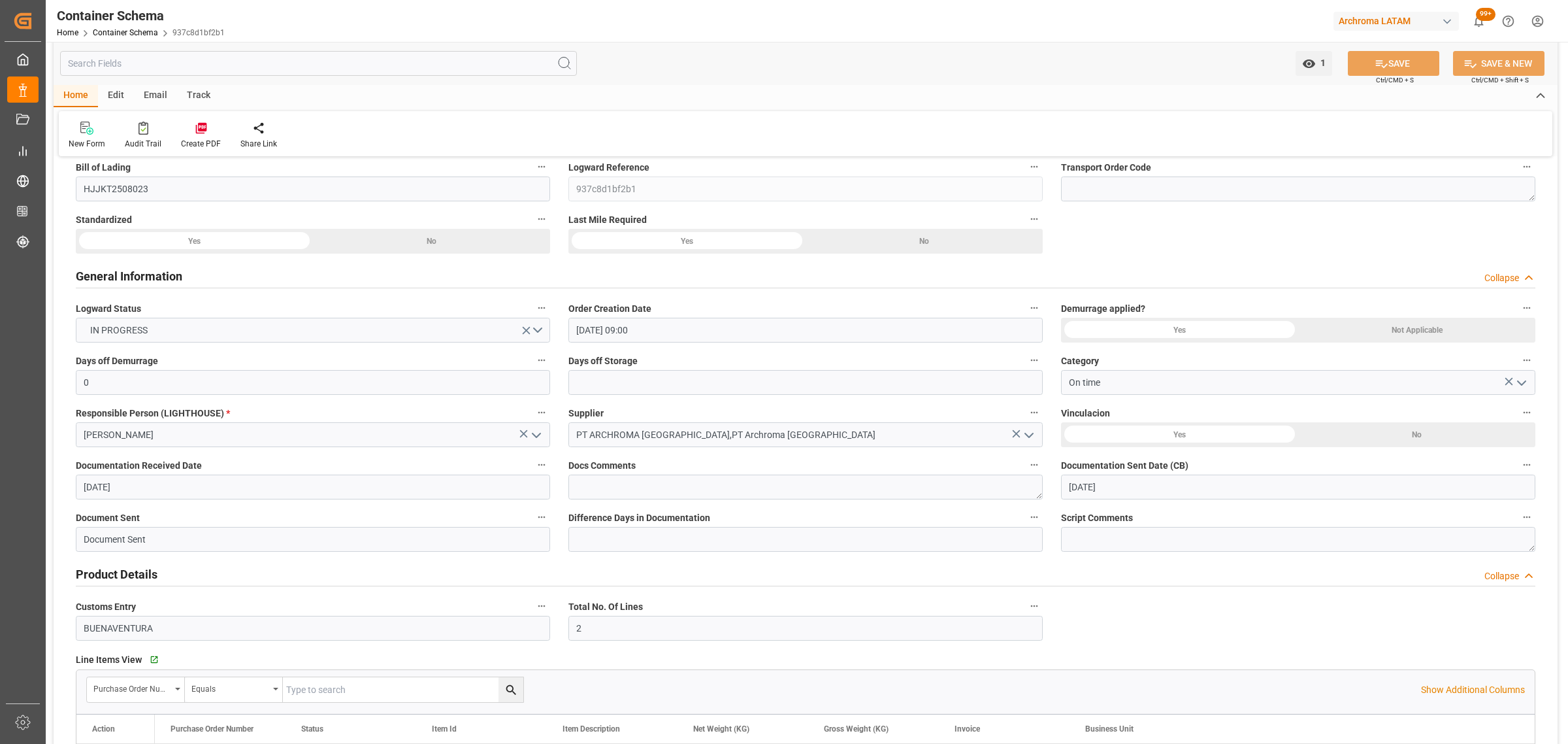
scroll to position [164, 0]
click at [595, 383] on input "text" at bounding box center [806, 381] width 475 height 25
type input "3"
click at [1386, 63] on button "SAVE" at bounding box center [1393, 63] width 91 height 25
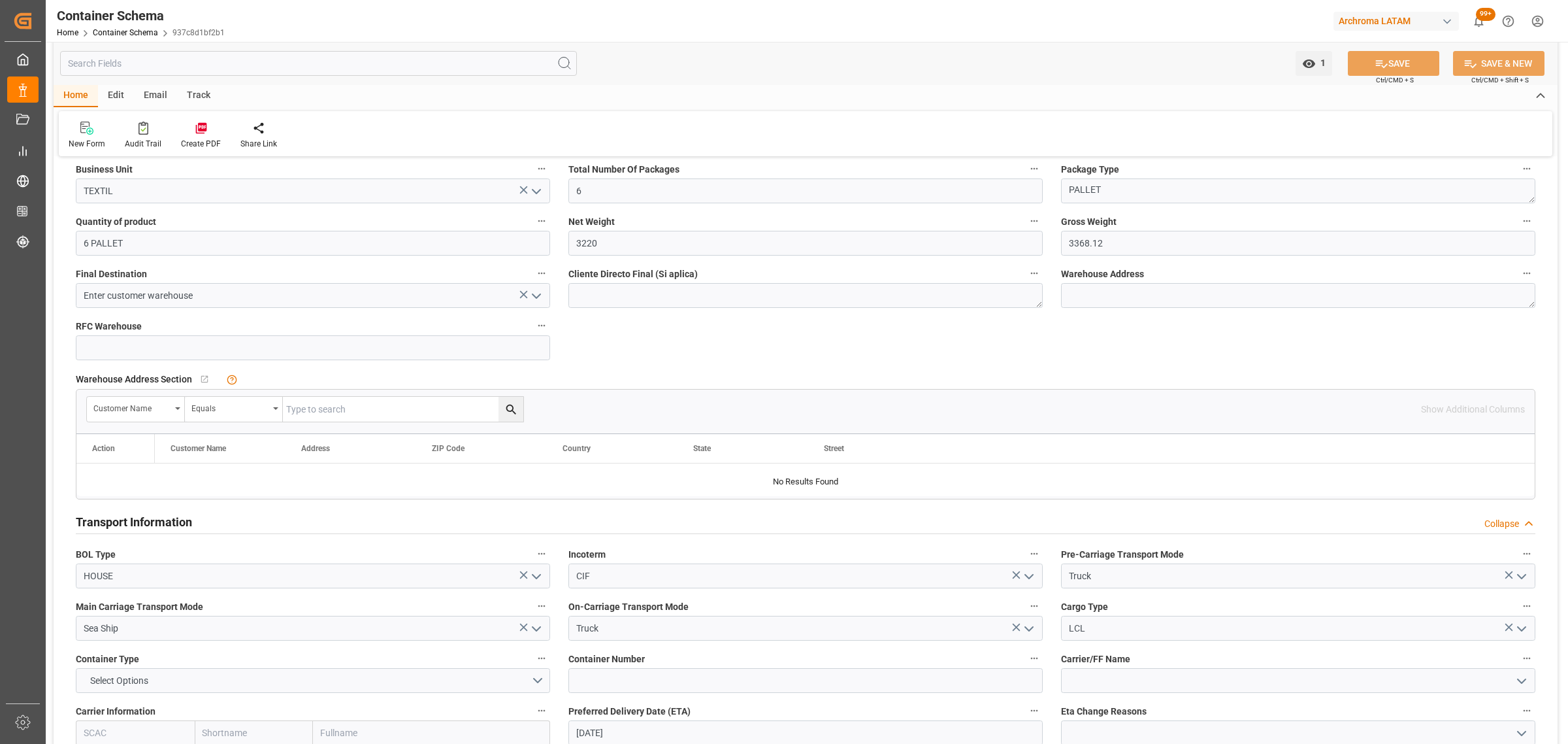
scroll to position [1144, 0]
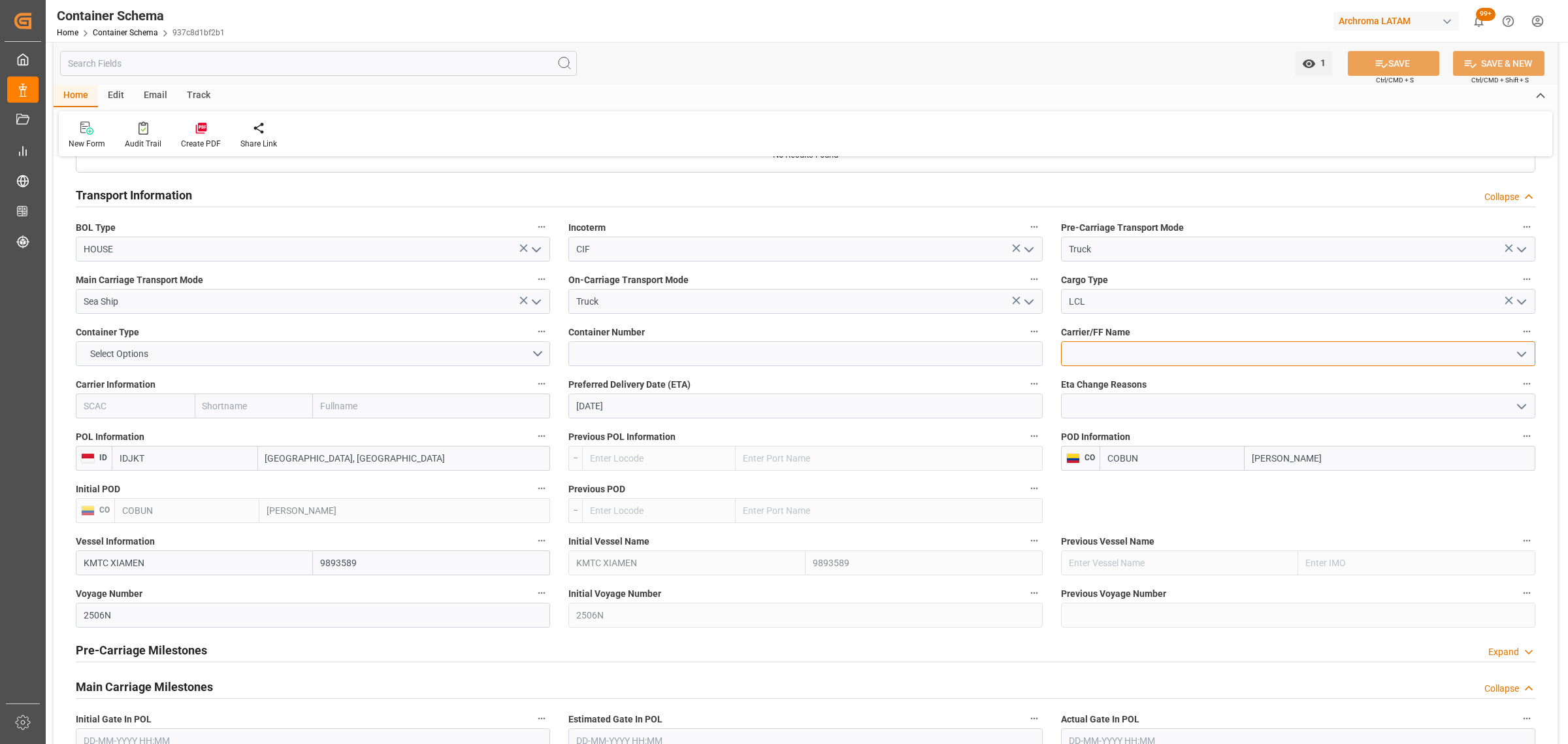
click at [1133, 355] on input at bounding box center [1298, 353] width 475 height 25
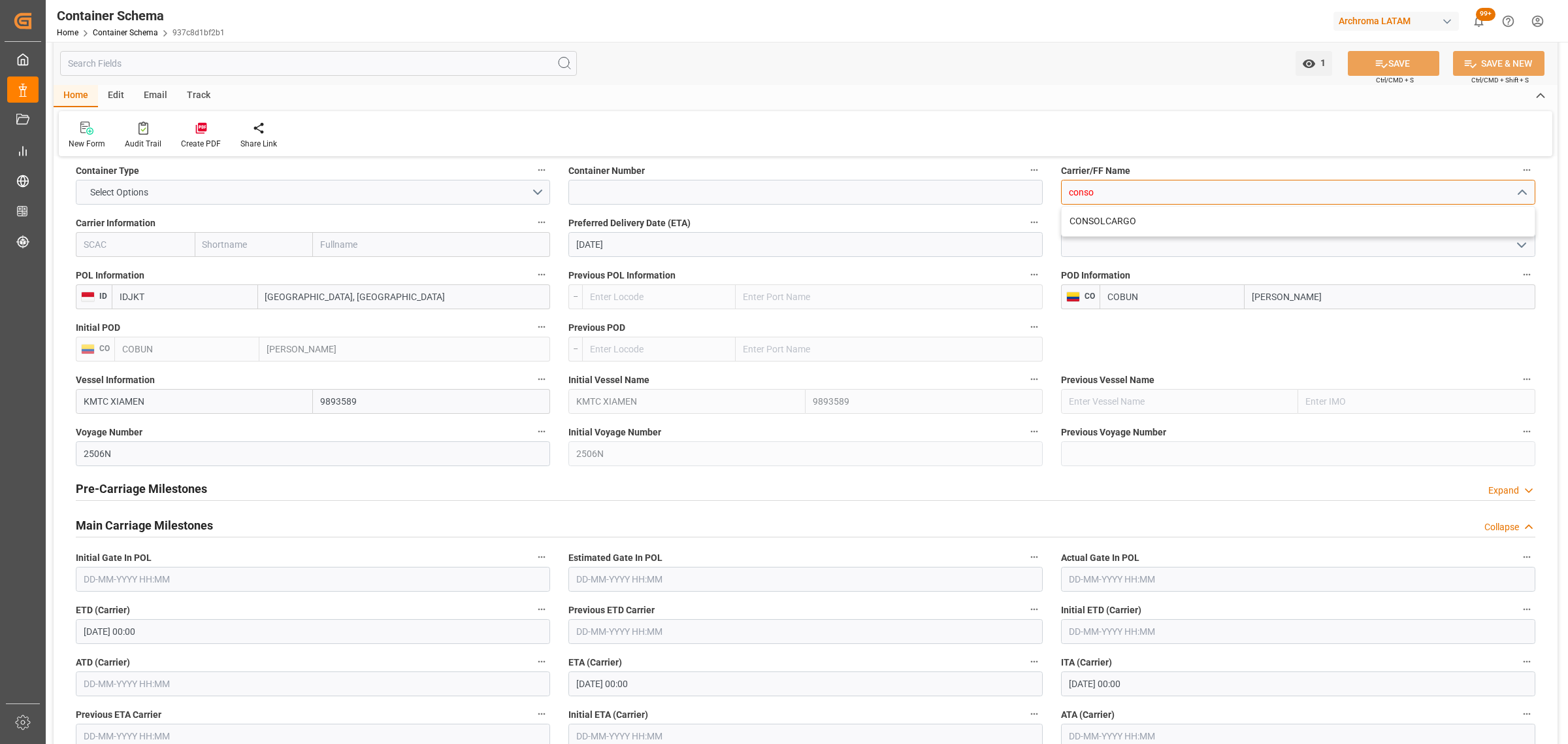
scroll to position [1308, 0]
click at [1141, 226] on div "CONSOLCARGO" at bounding box center [1298, 219] width 473 height 29
type input "CONSOLCARGO"
click at [1408, 69] on button "SAVE" at bounding box center [1393, 63] width 91 height 25
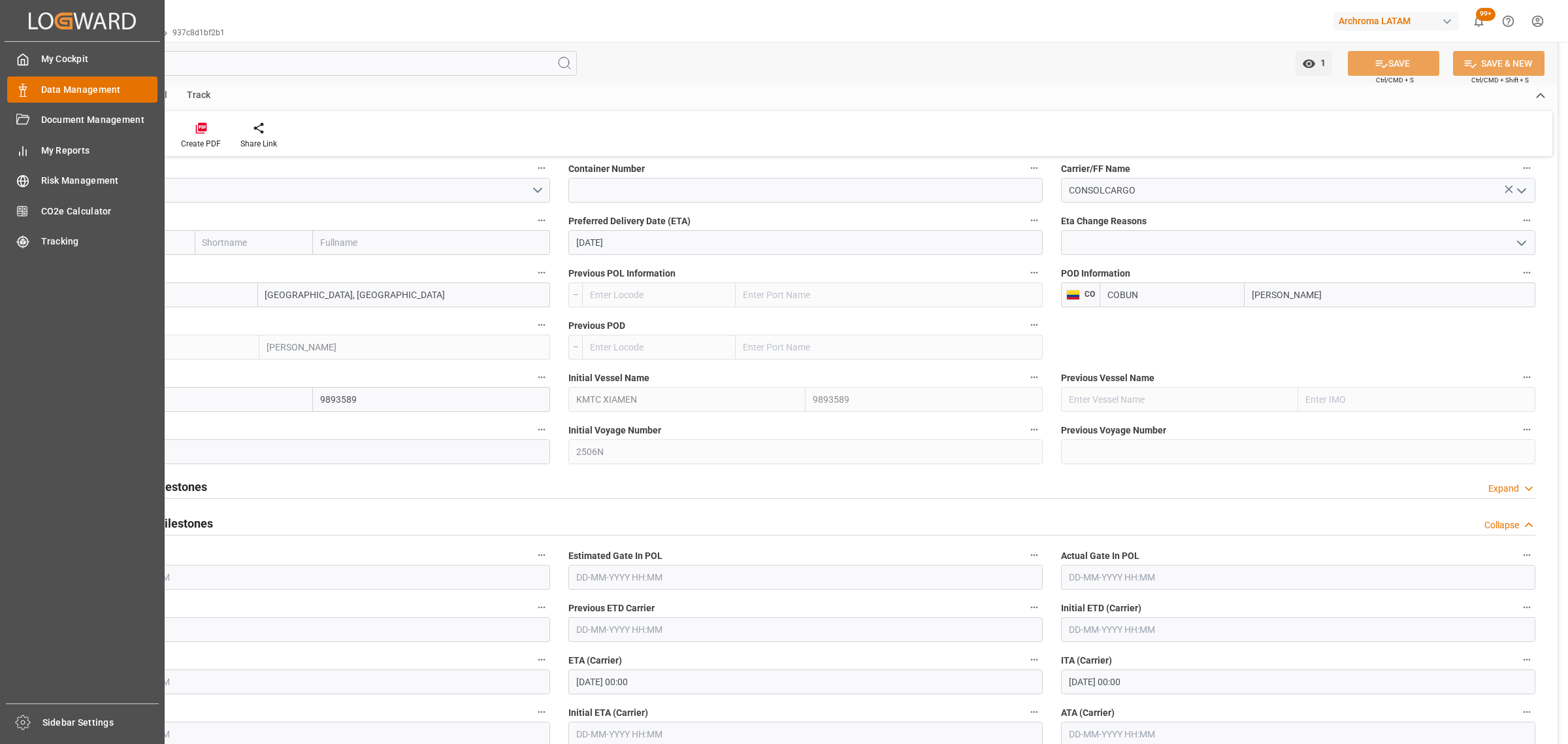
click at [27, 89] on icon at bounding box center [23, 90] width 13 height 13
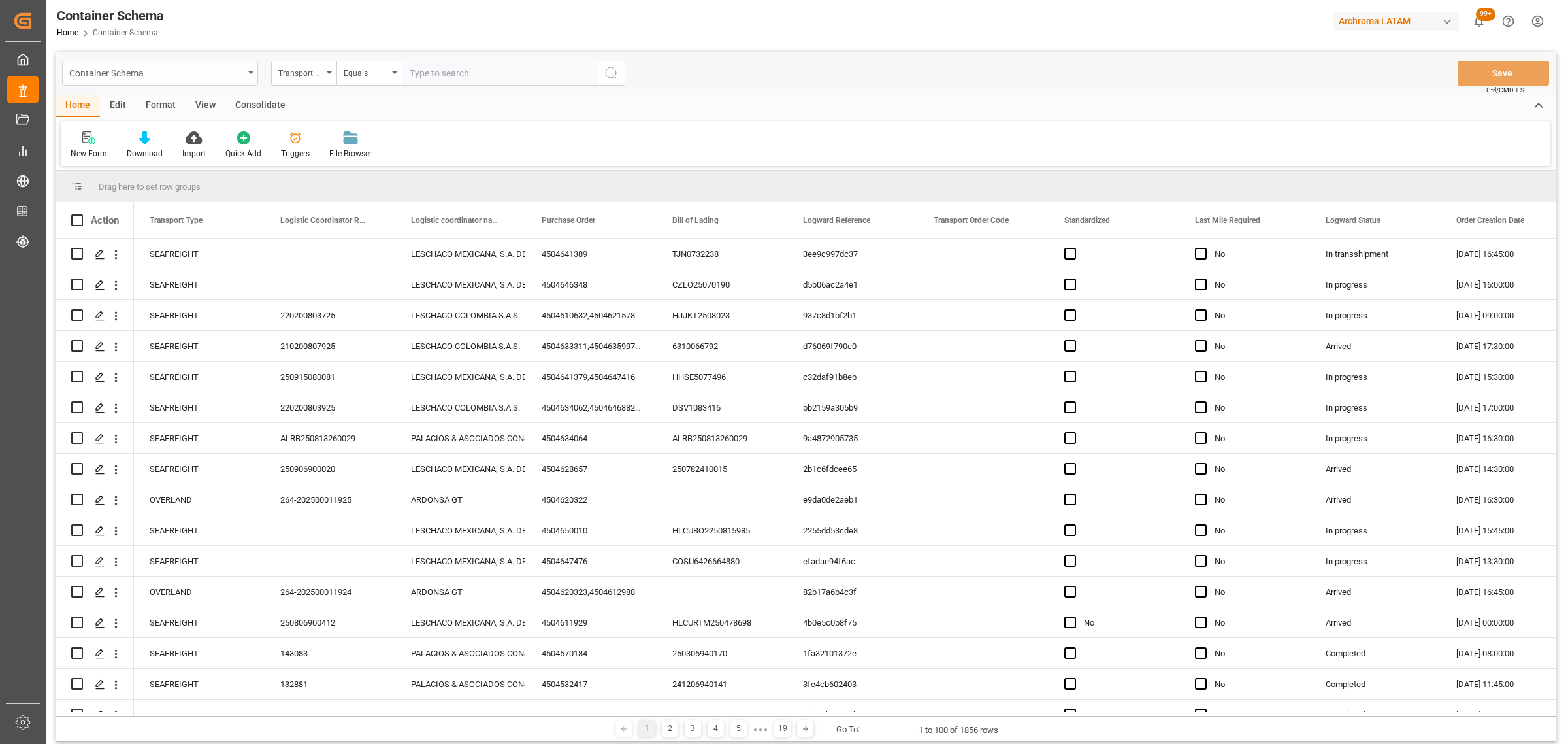
click at [148, 77] on div "Container Schema" at bounding box center [156, 72] width 174 height 16
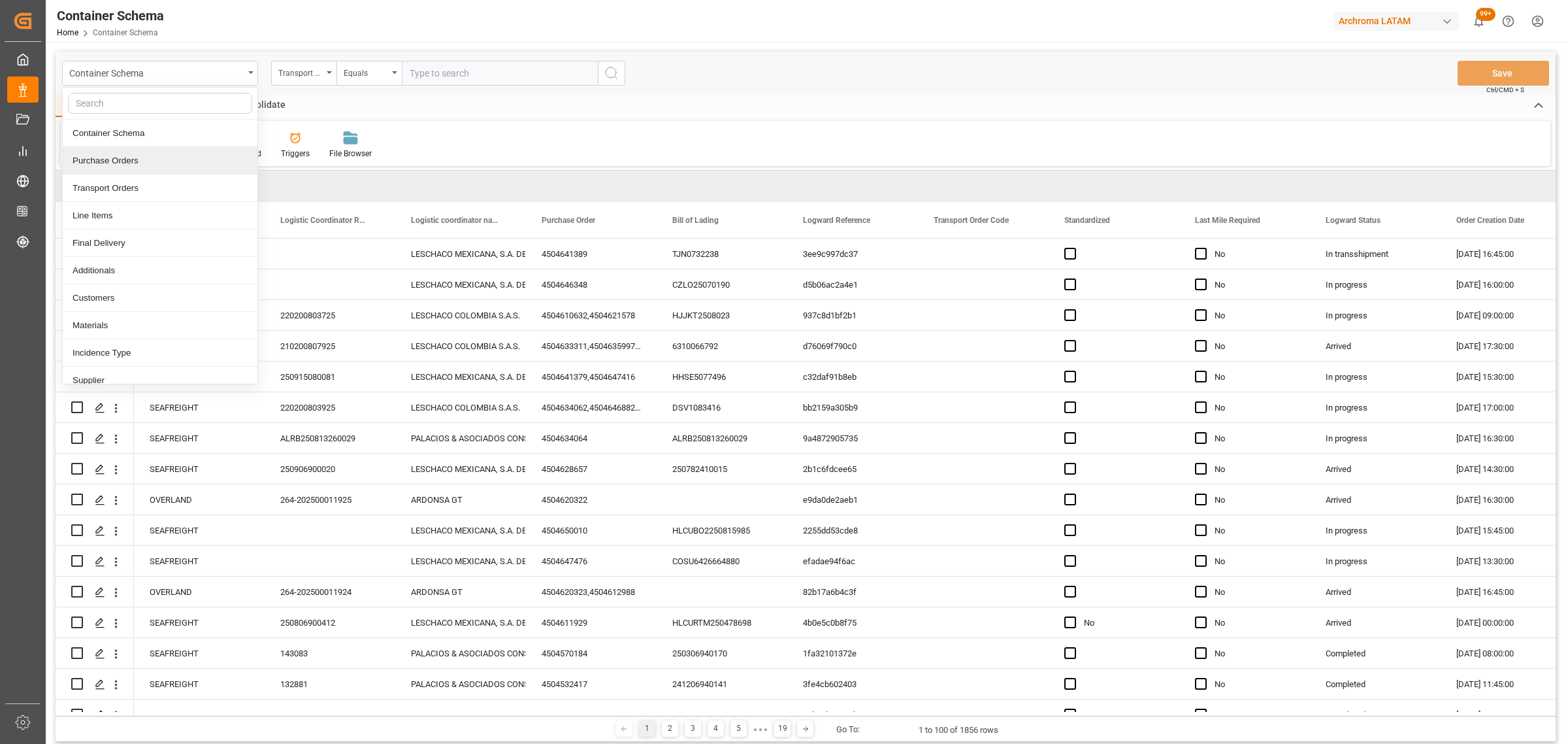
click at [133, 169] on div "Purchase Orders" at bounding box center [160, 160] width 195 height 27
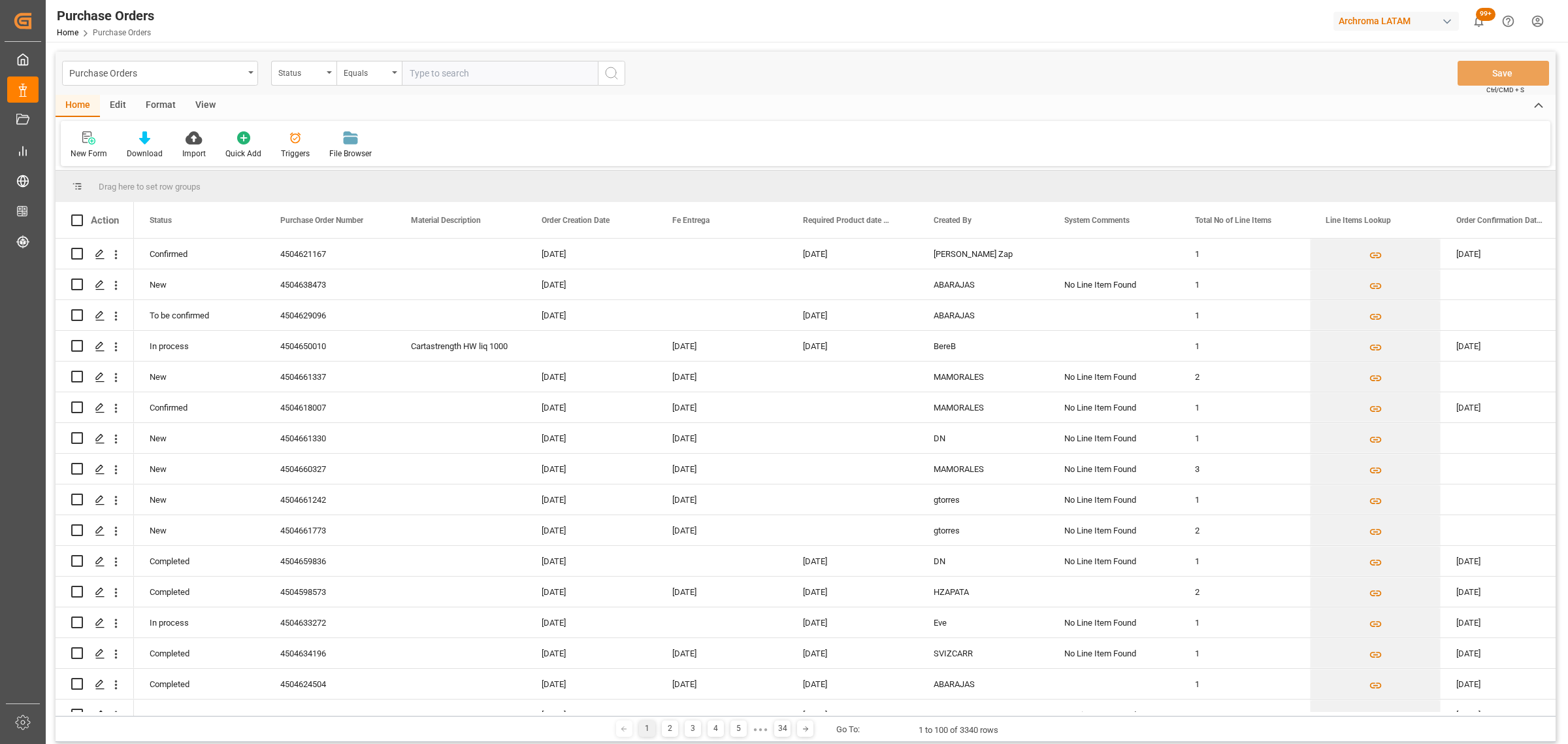
click at [308, 73] on div "Status" at bounding box center [300, 71] width 45 height 15
click at [347, 150] on div "Purchase Order Number" at bounding box center [369, 160] width 195 height 27
click at [356, 77] on div "Equals" at bounding box center [366, 71] width 45 height 15
click at [422, 164] on div "Fuzzy search" at bounding box center [435, 160] width 195 height 27
click at [439, 69] on input "text" at bounding box center [500, 73] width 196 height 25
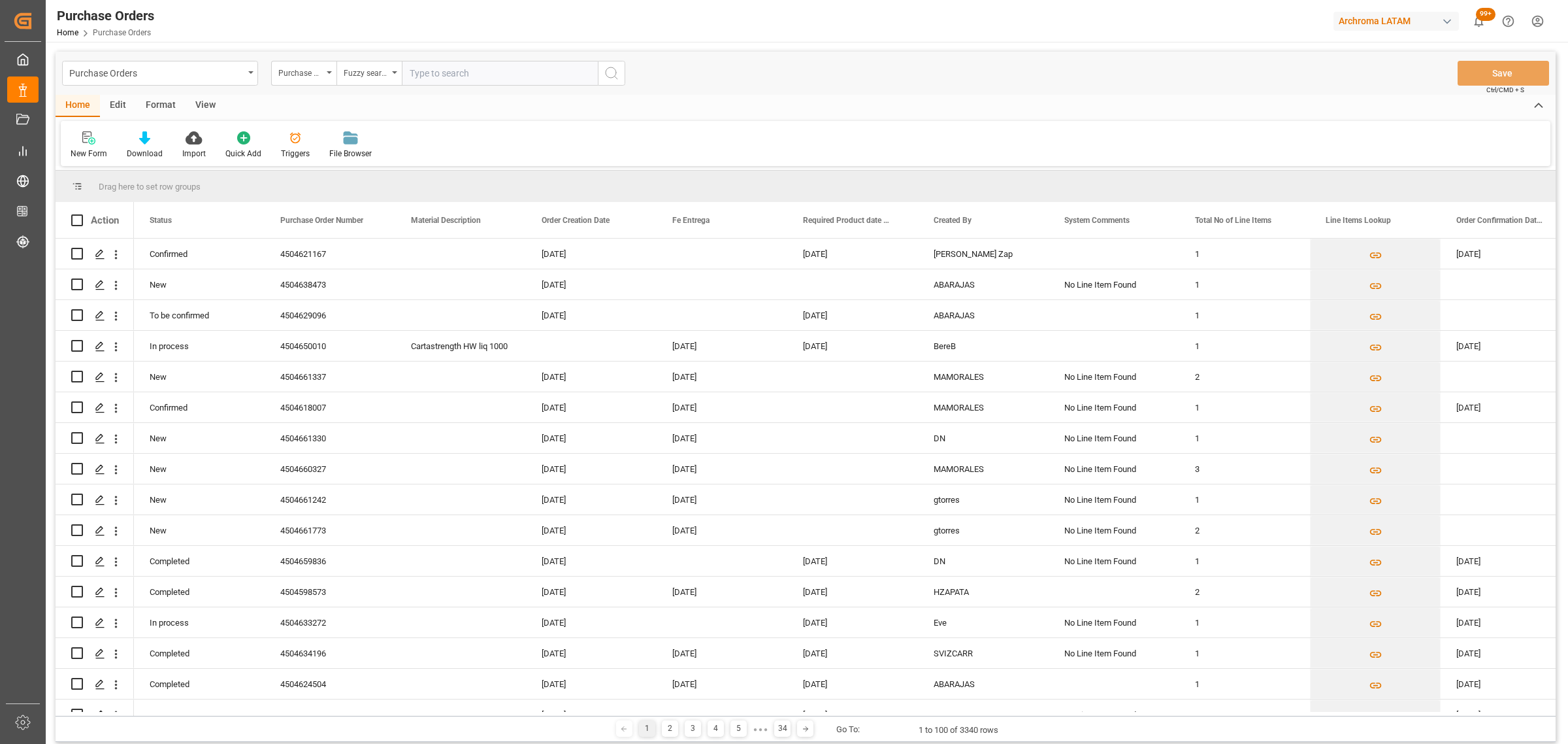
paste input "4504645091"
type input "4504645091"
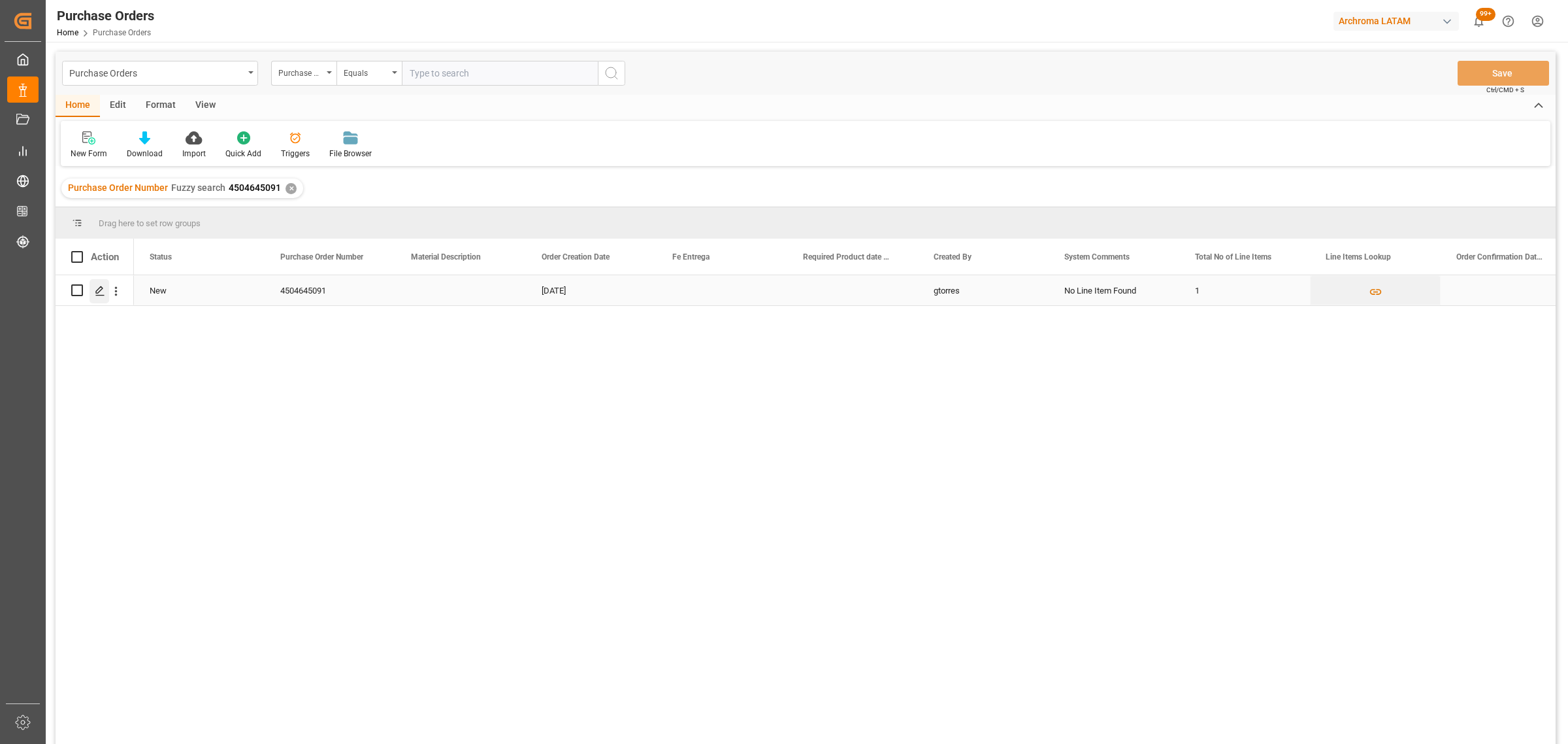
click at [99, 295] on line "Press SPACE to select this row." at bounding box center [100, 295] width 8 height 0
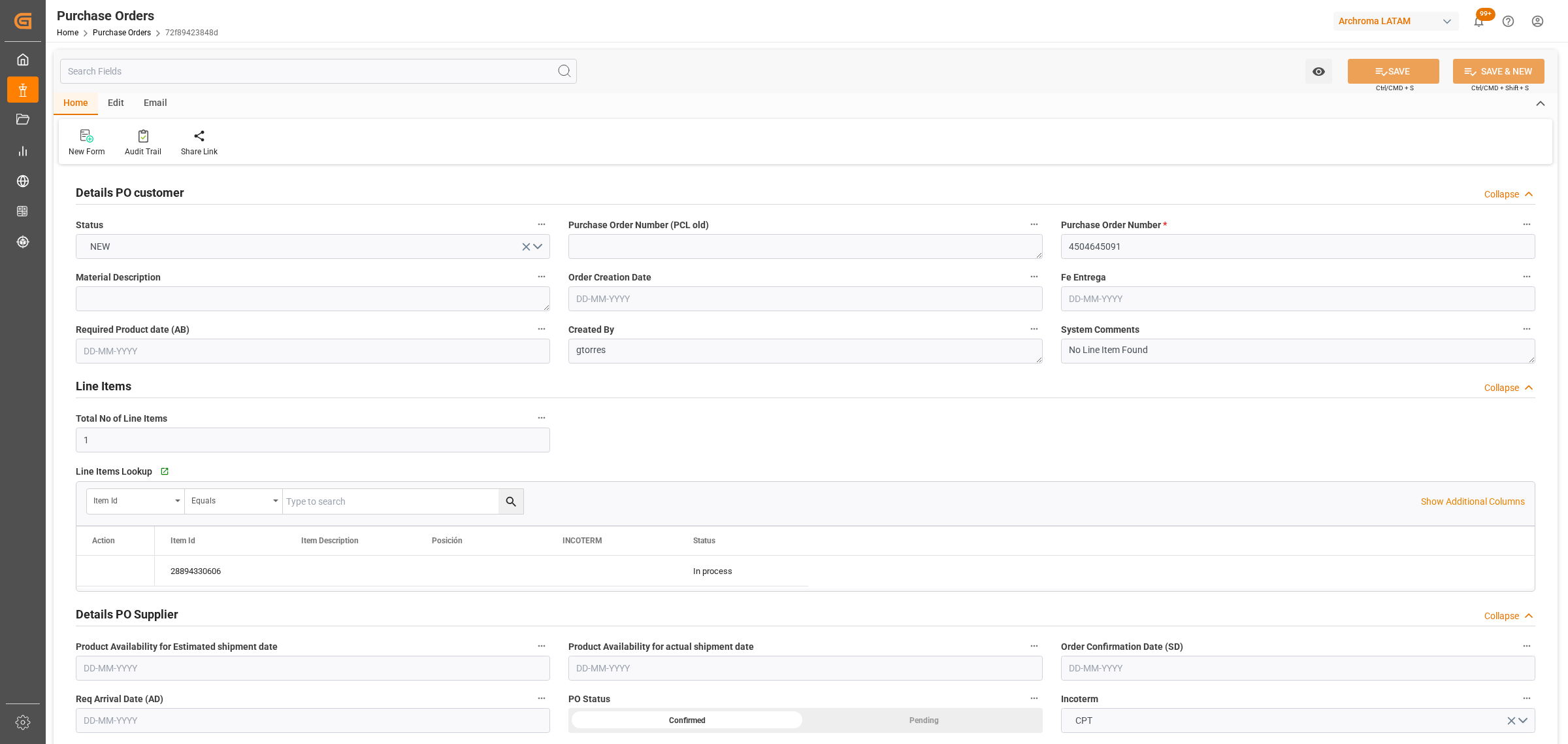
type input "[DATE]"
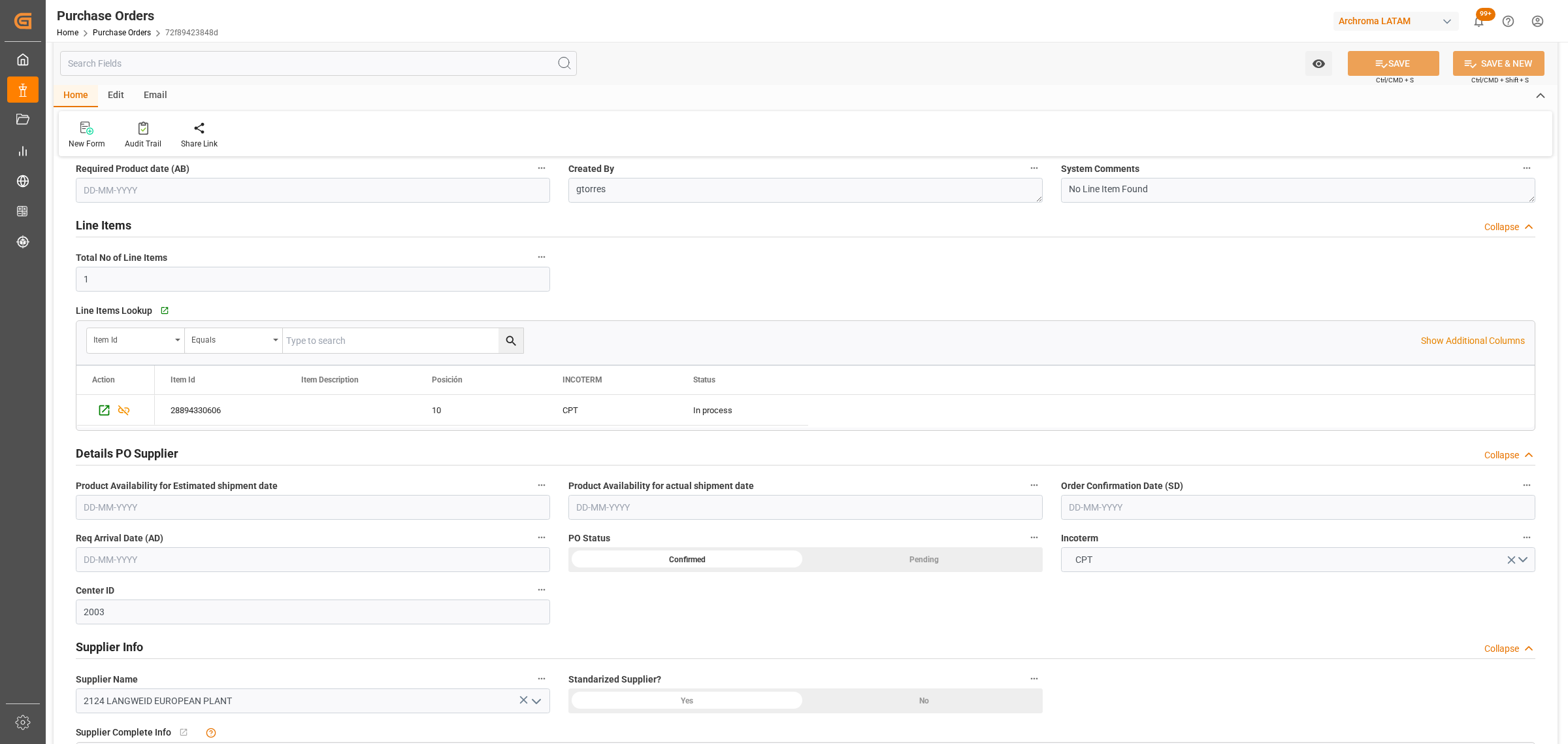
scroll to position [164, 0]
click at [1096, 499] on input "text" at bounding box center [1298, 504] width 475 height 25
click at [1075, 597] on div "1 2 3 4 5 6 7" at bounding box center [1154, 585] width 178 height 25
click at [1228, 592] on div "7" at bounding box center [1231, 585] width 16 height 15
type input "[DATE]"
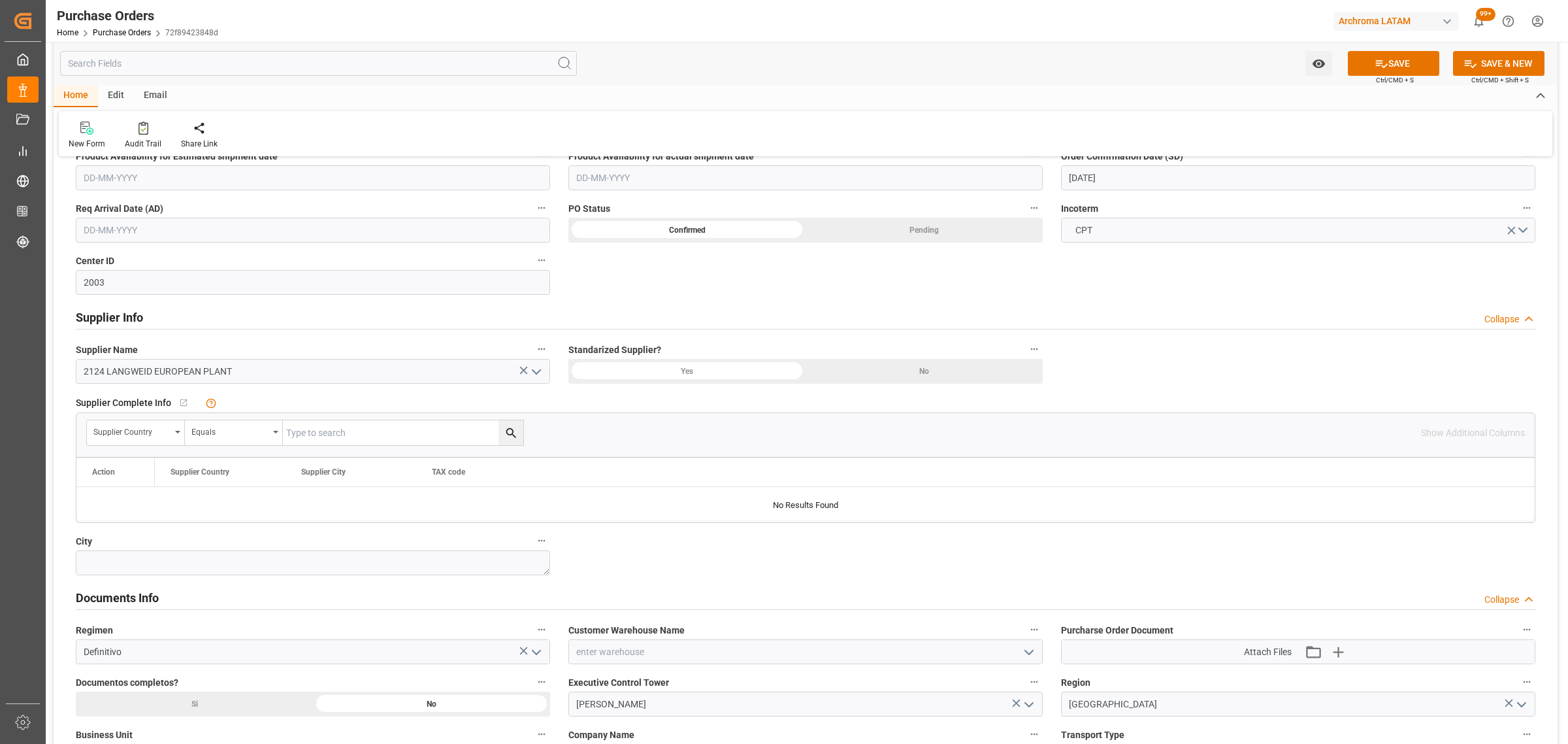
scroll to position [654, 0]
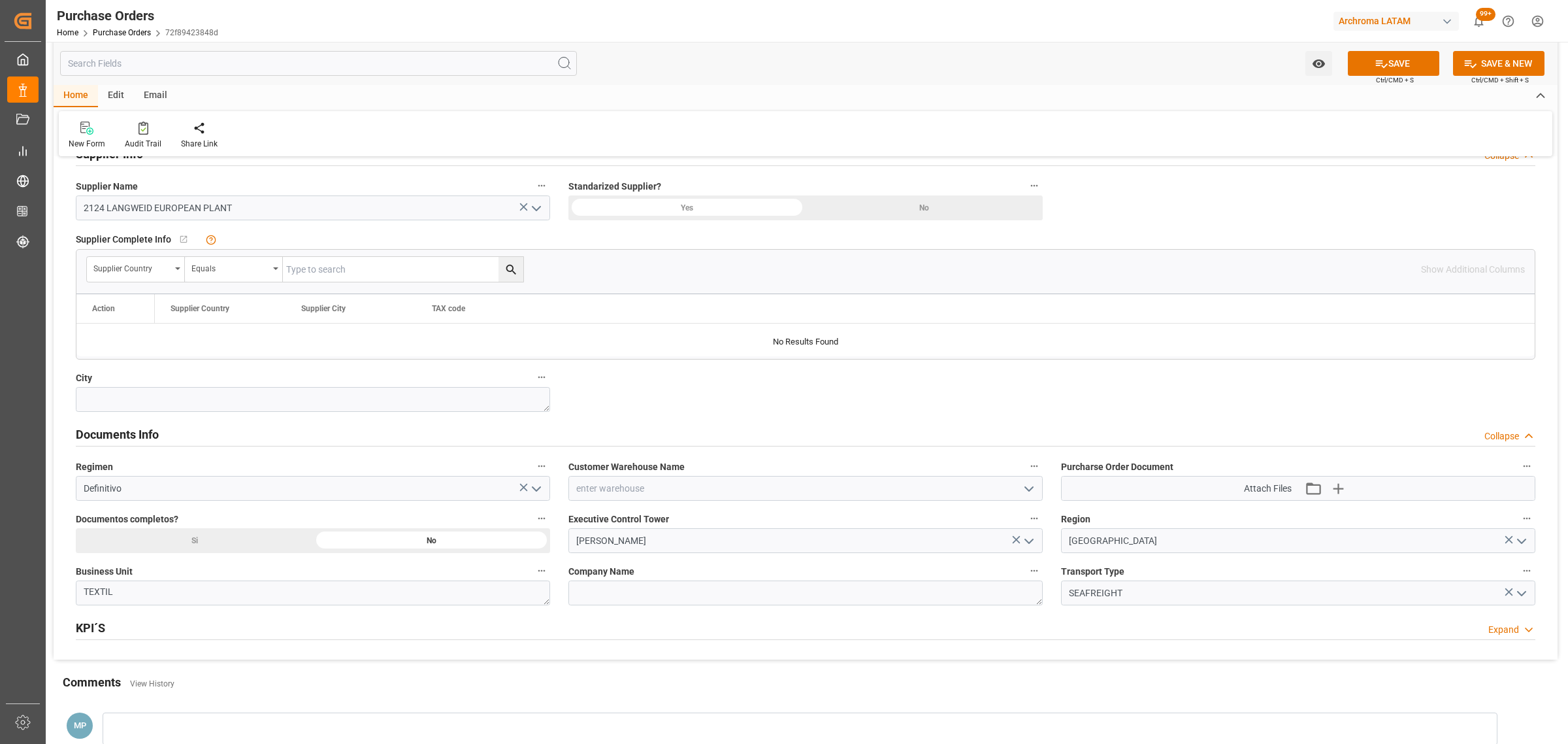
click at [1033, 497] on icon "open menu" at bounding box center [1029, 488] width 15 height 15
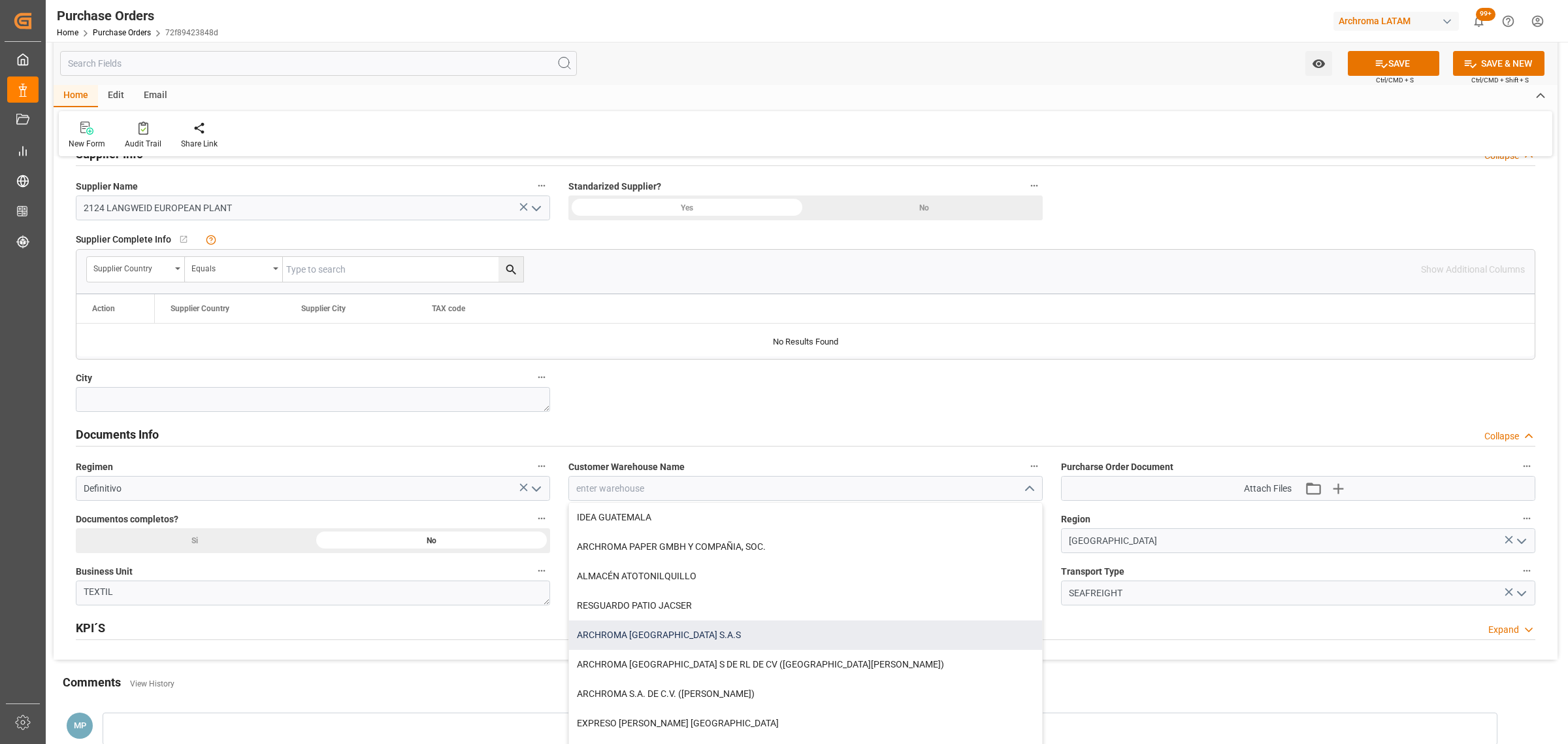
click at [685, 637] on div "ARCHROMA [GEOGRAPHIC_DATA] S.A.S" at bounding box center [806, 635] width 473 height 29
type input "ARCHROMA [GEOGRAPHIC_DATA] S.A.S"
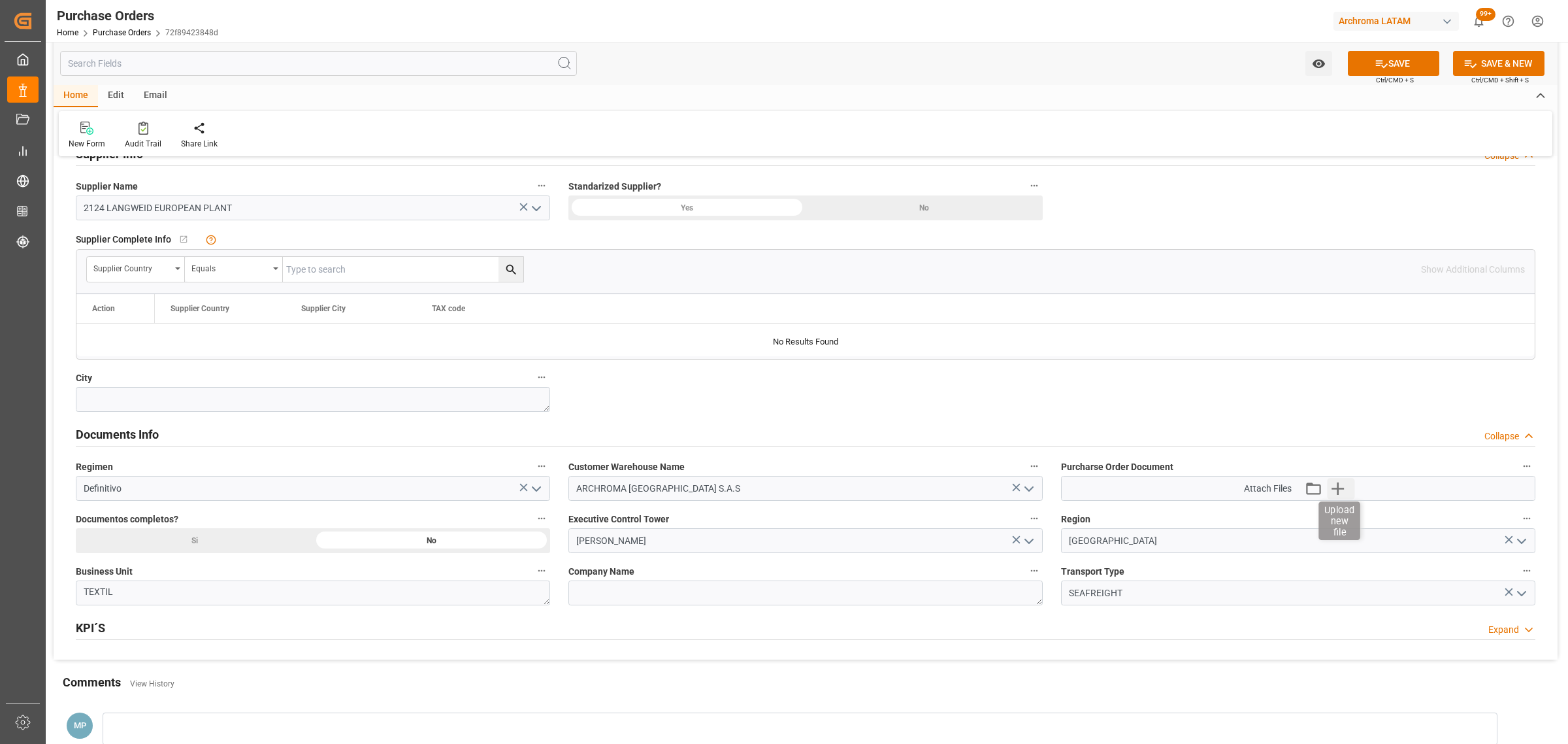
click at [1337, 492] on icon "button" at bounding box center [1338, 488] width 21 height 21
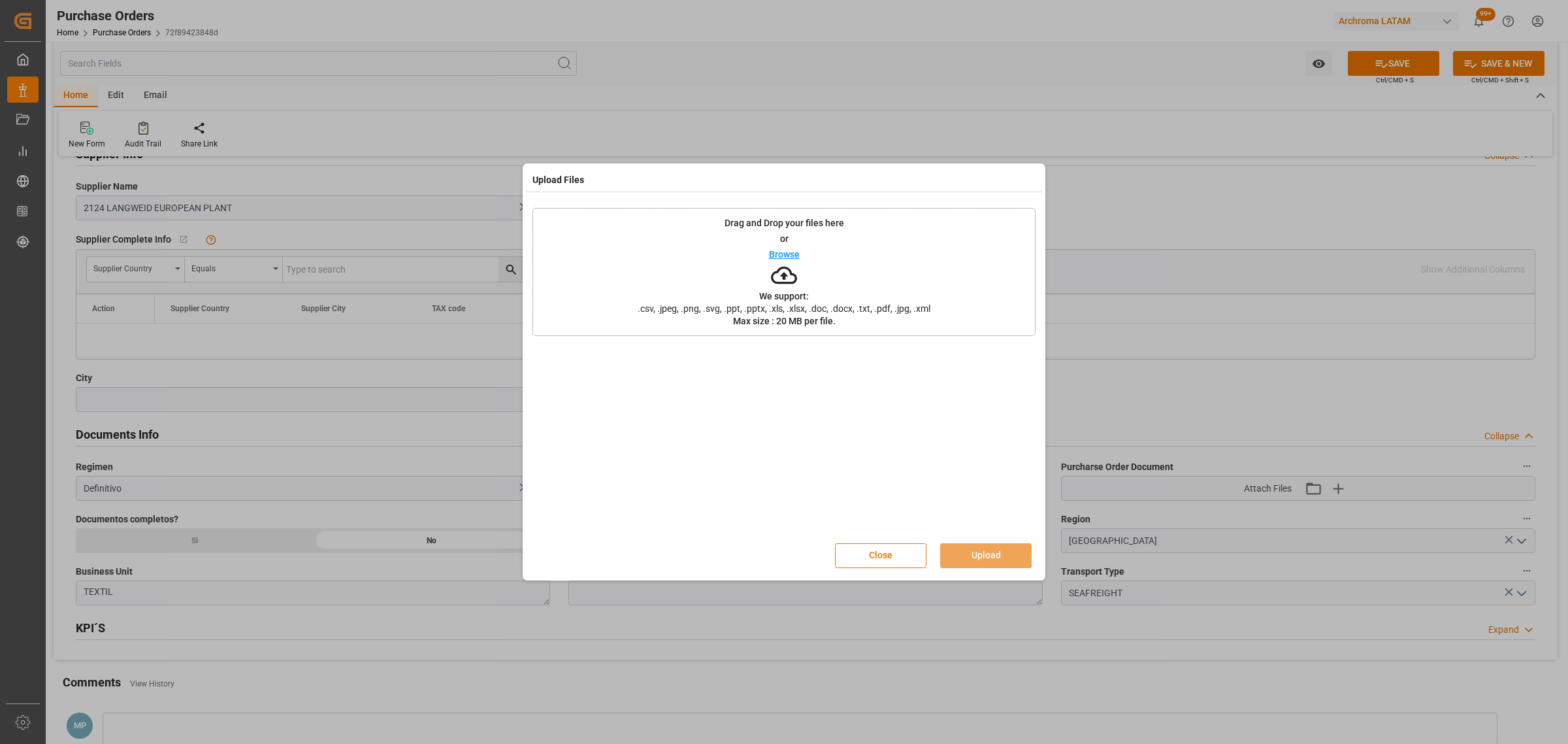
click at [799, 253] on div "Drag and Drop your files here or Browse We support: .csv, .jpeg, .png, .svg, .p…" at bounding box center [784, 272] width 503 height 128
click at [997, 549] on button "Upload" at bounding box center [985, 555] width 91 height 25
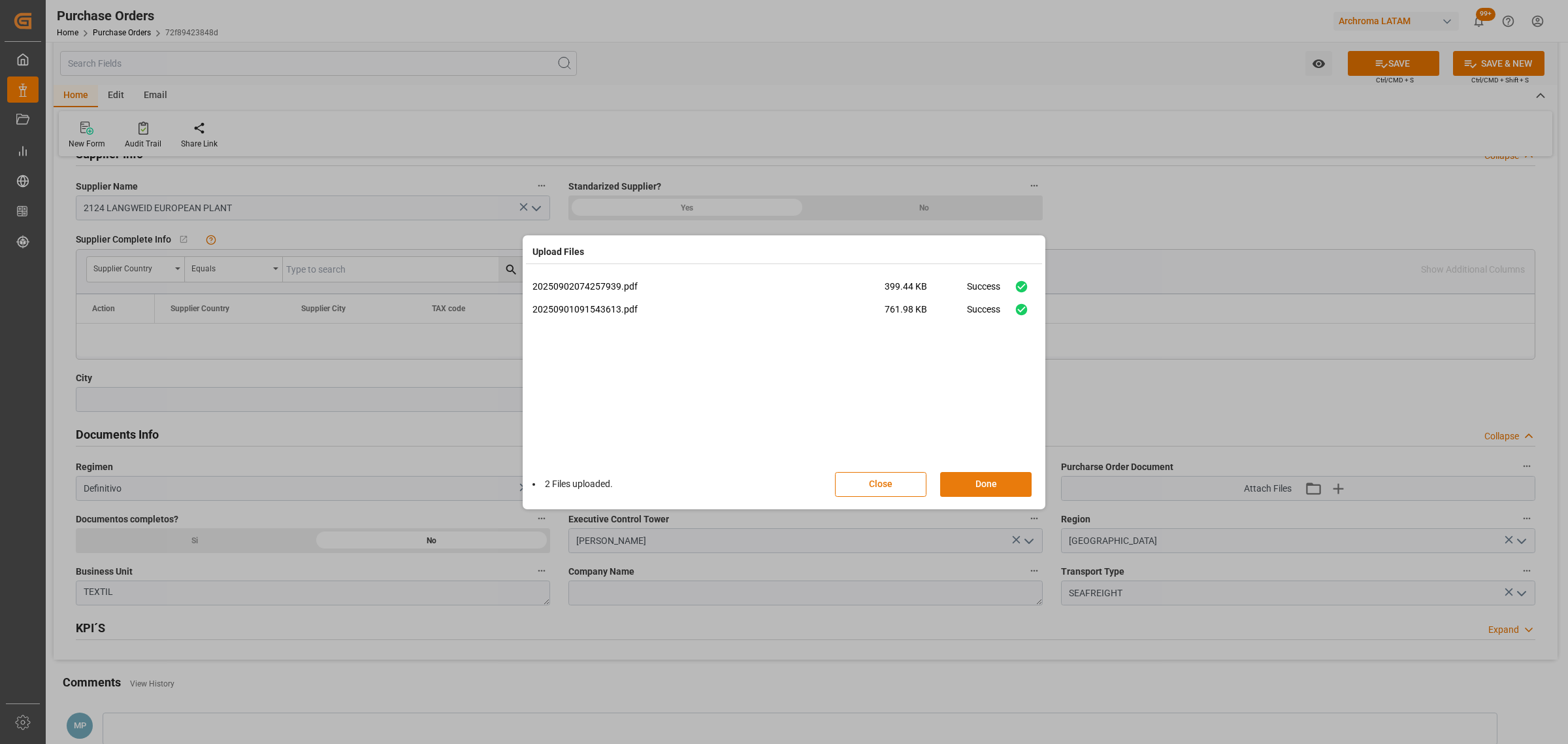
click at [998, 484] on button "Done" at bounding box center [985, 484] width 91 height 25
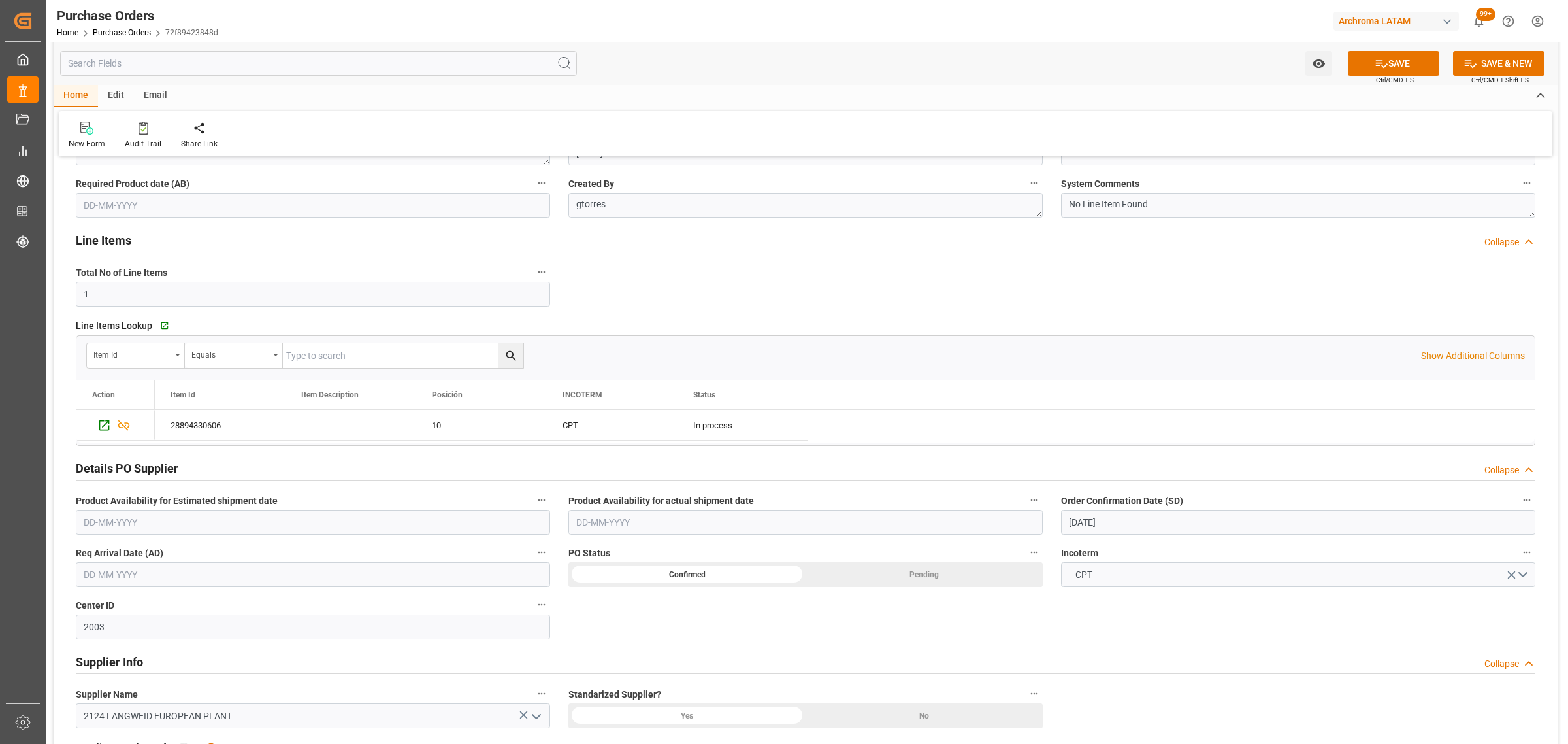
scroll to position [0, 0]
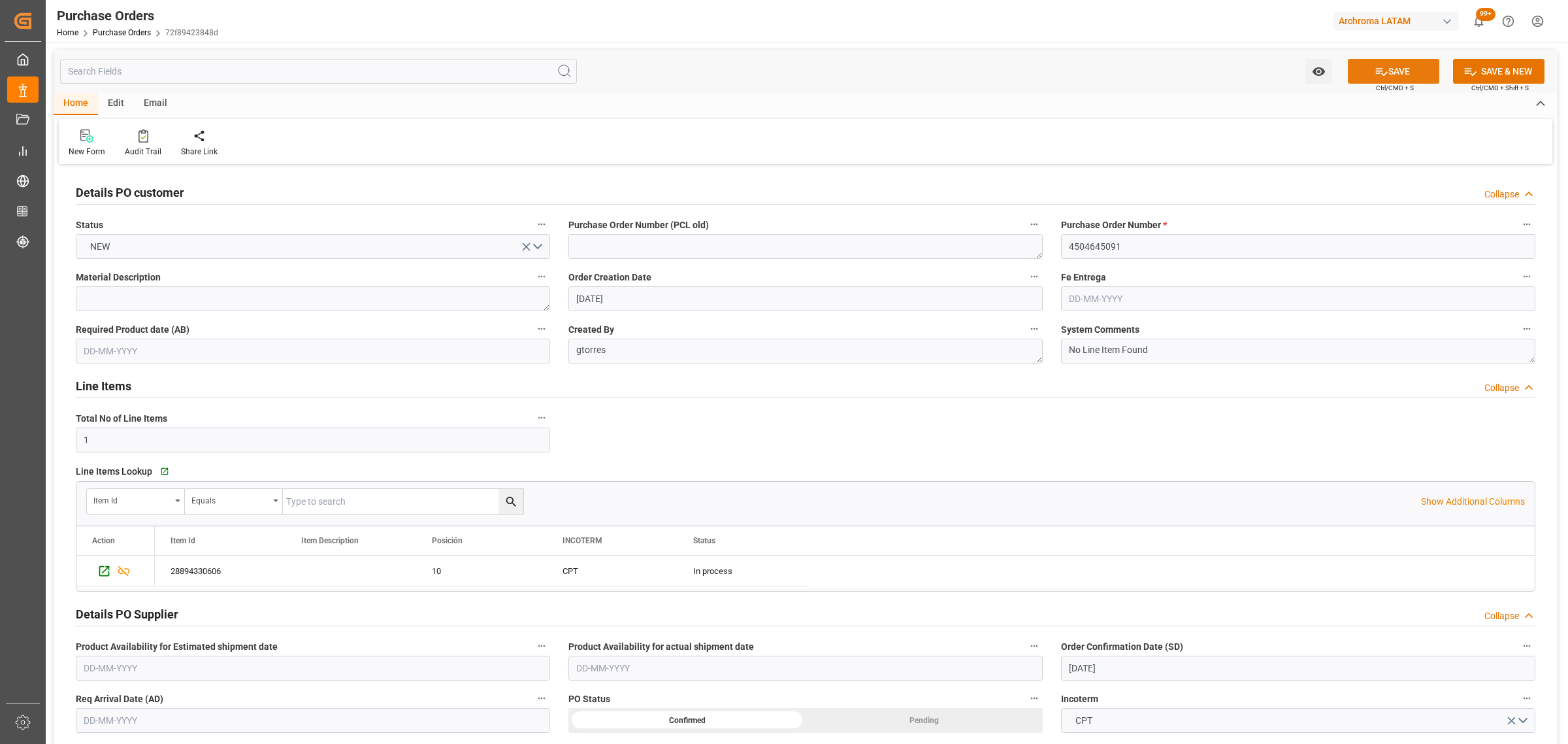
click at [1392, 65] on button "SAVE" at bounding box center [1393, 71] width 91 height 25
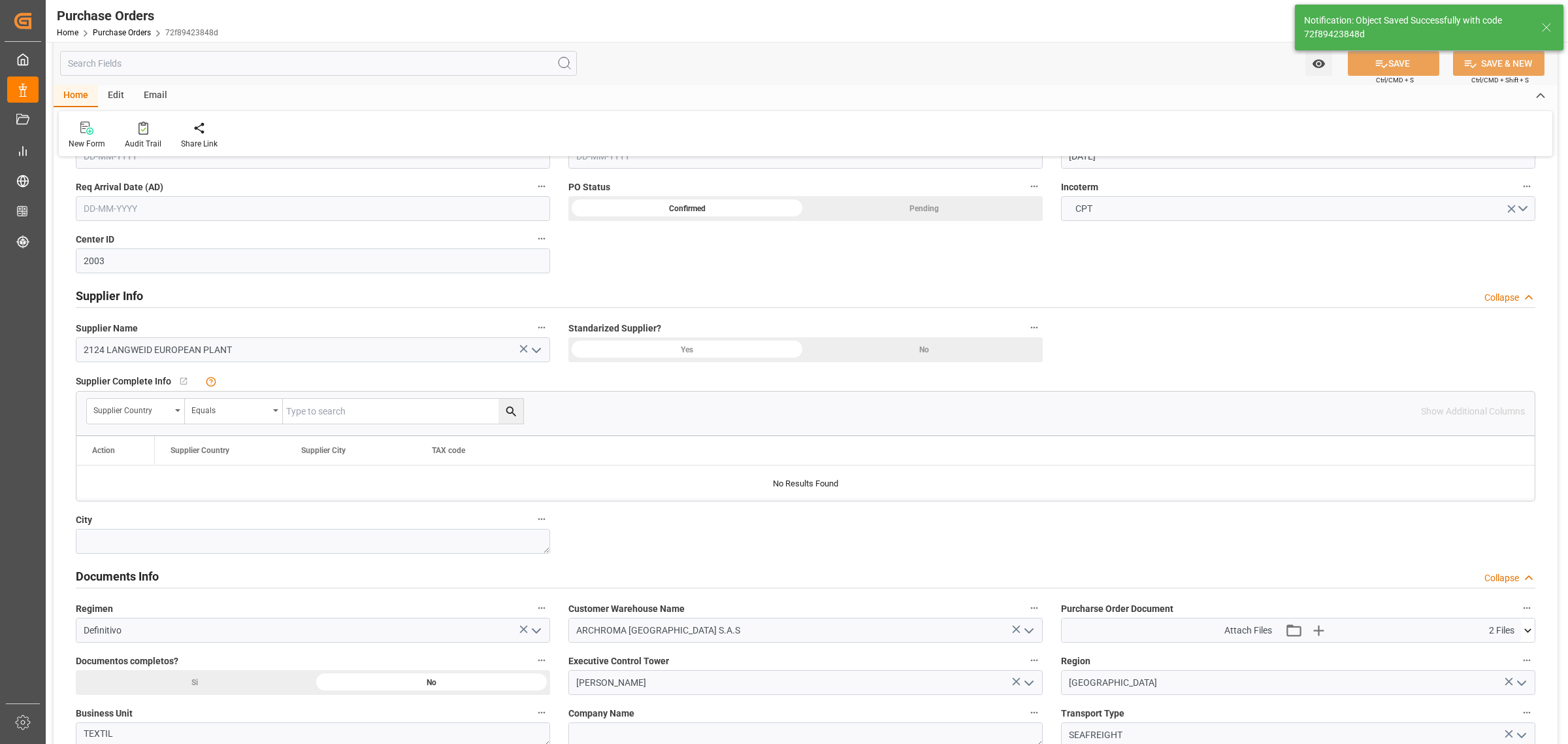
scroll to position [654, 0]
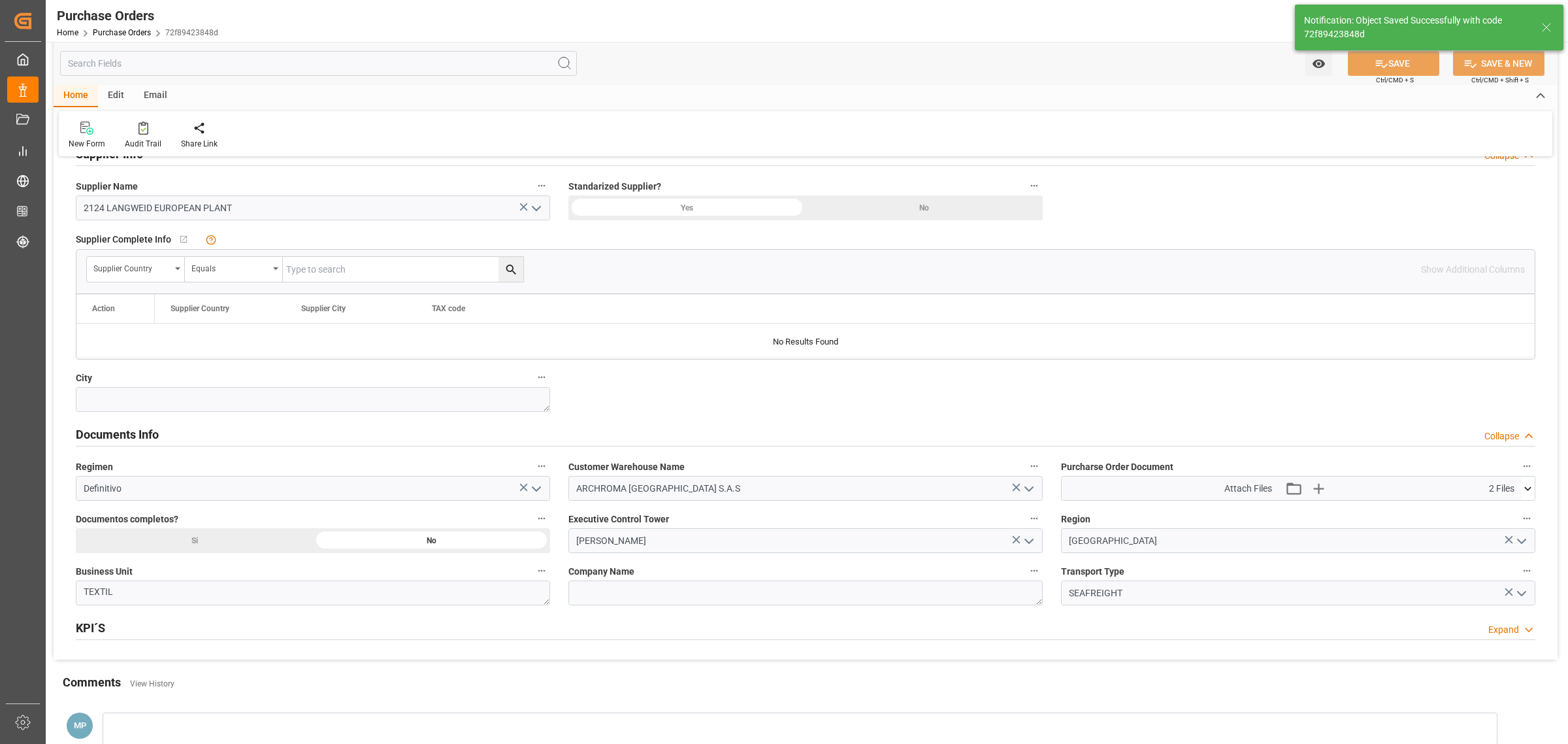
click at [1515, 595] on icon "open menu" at bounding box center [1521, 593] width 15 height 15
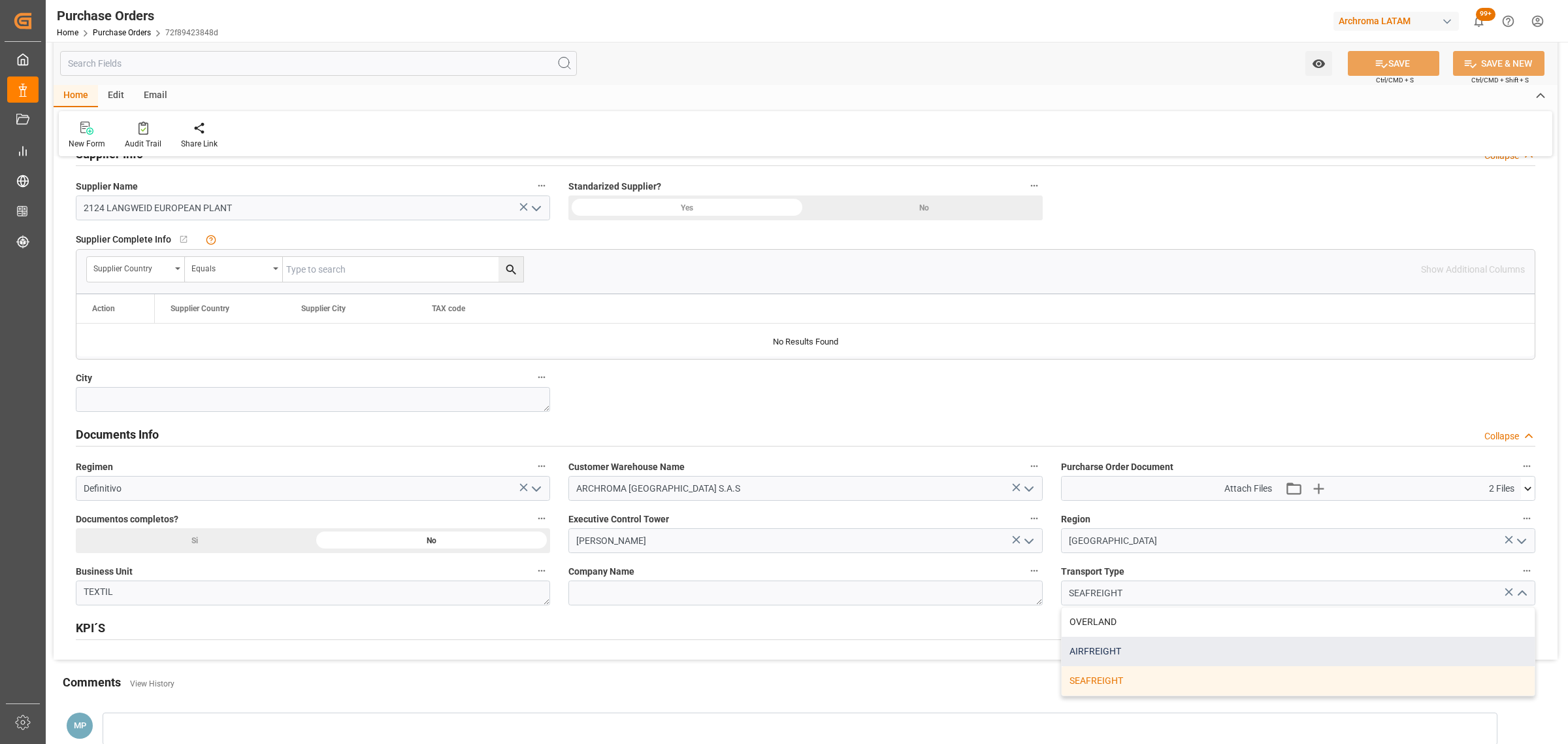
click at [1142, 659] on div "AIRFREIGHT" at bounding box center [1298, 651] width 473 height 29
type input "AIRFREIGHT"
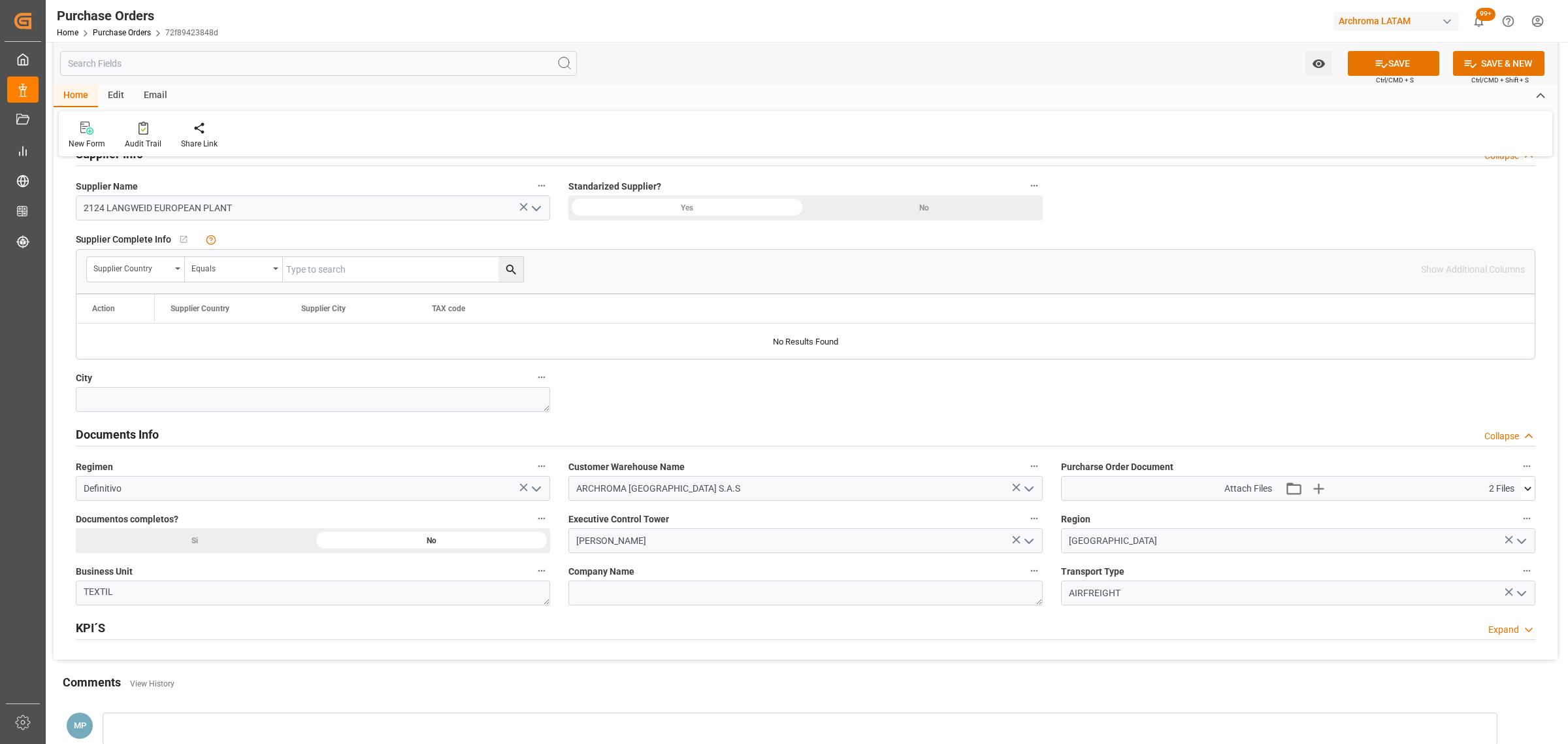
click at [1386, 49] on div "Watch Option SAVE Ctrl/CMD + S SAVE & NEW Ctrl/CMD + Shift + S" at bounding box center [805, 63] width 1504 height 43
click at [1386, 63] on button "SAVE" at bounding box center [1393, 63] width 91 height 25
click at [1324, 69] on icon "open menu" at bounding box center [1318, 63] width 14 height 14
click at [1274, 83] on div "Start Watching" at bounding box center [1255, 92] width 157 height 30
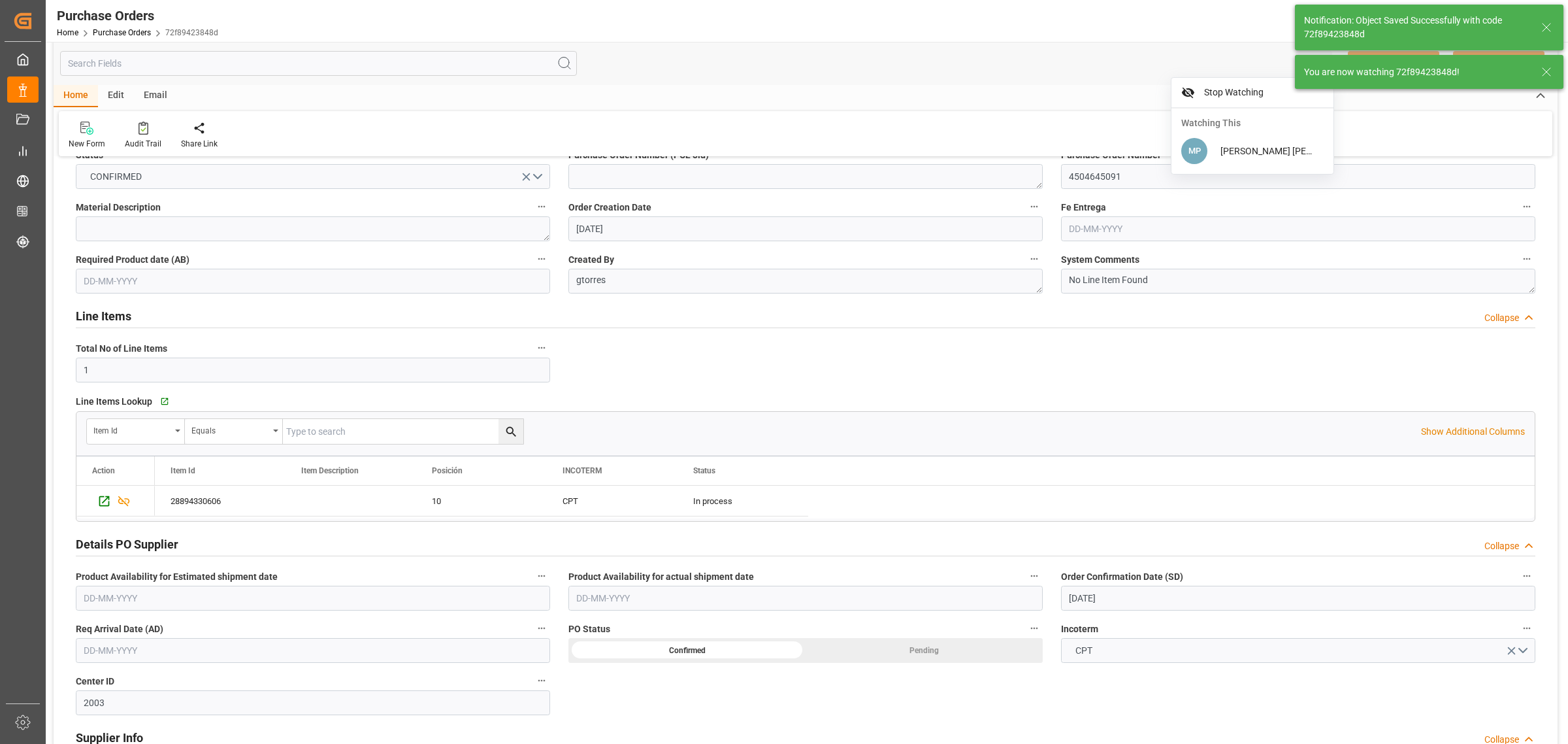
scroll to position [0, 0]
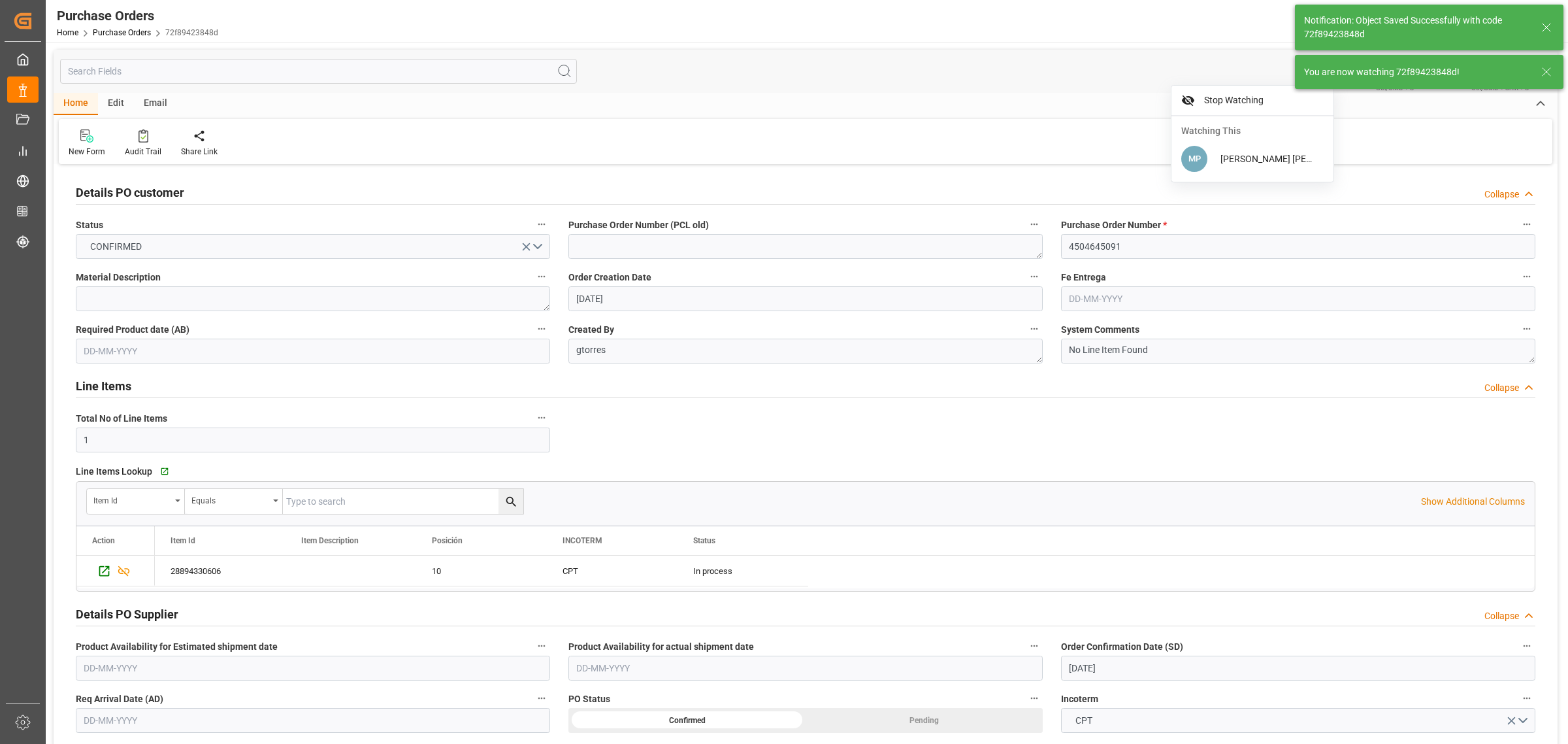
click at [166, 105] on div "Email" at bounding box center [156, 104] width 43 height 22
click at [77, 140] on div at bounding box center [89, 136] width 40 height 14
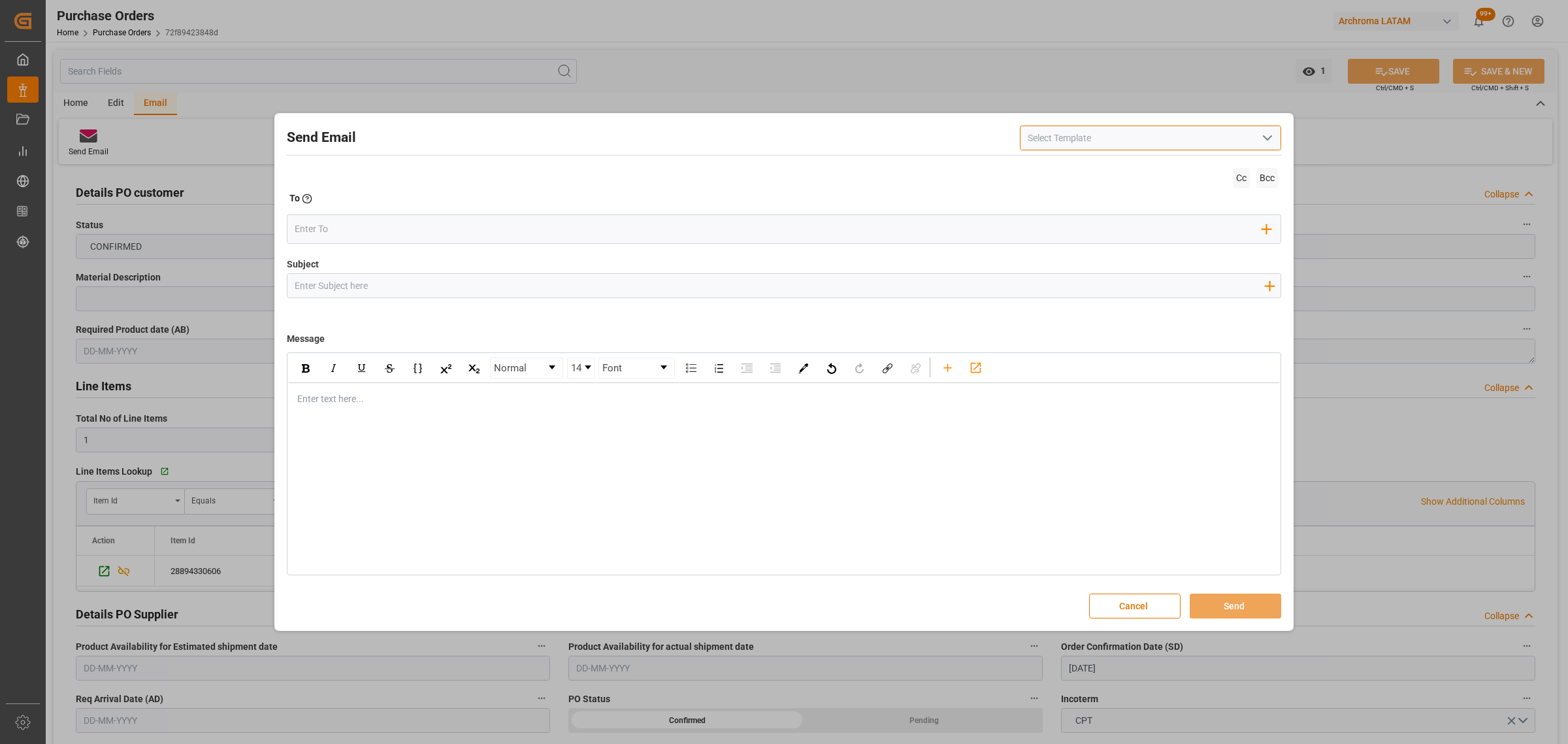
click at [1256, 378] on div "Normal 14 Font" at bounding box center [784, 369] width 992 height 29
click at [422, 289] on input "Subject" at bounding box center [779, 285] width 983 height 23
click at [1268, 285] on icon "button" at bounding box center [1269, 285] width 21 height 21
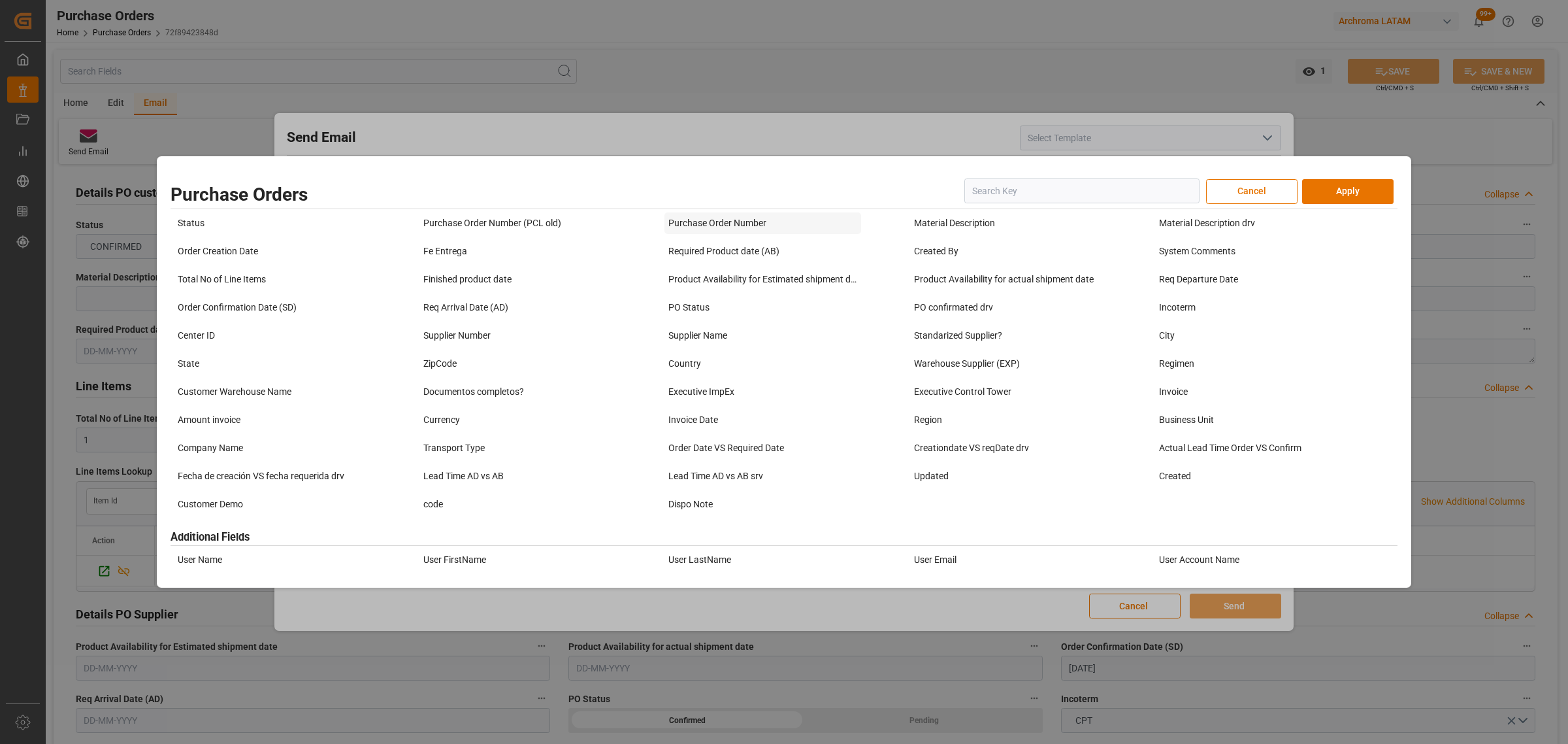
click at [694, 223] on div "Purchase Order Number" at bounding box center [762, 223] width 196 height 21
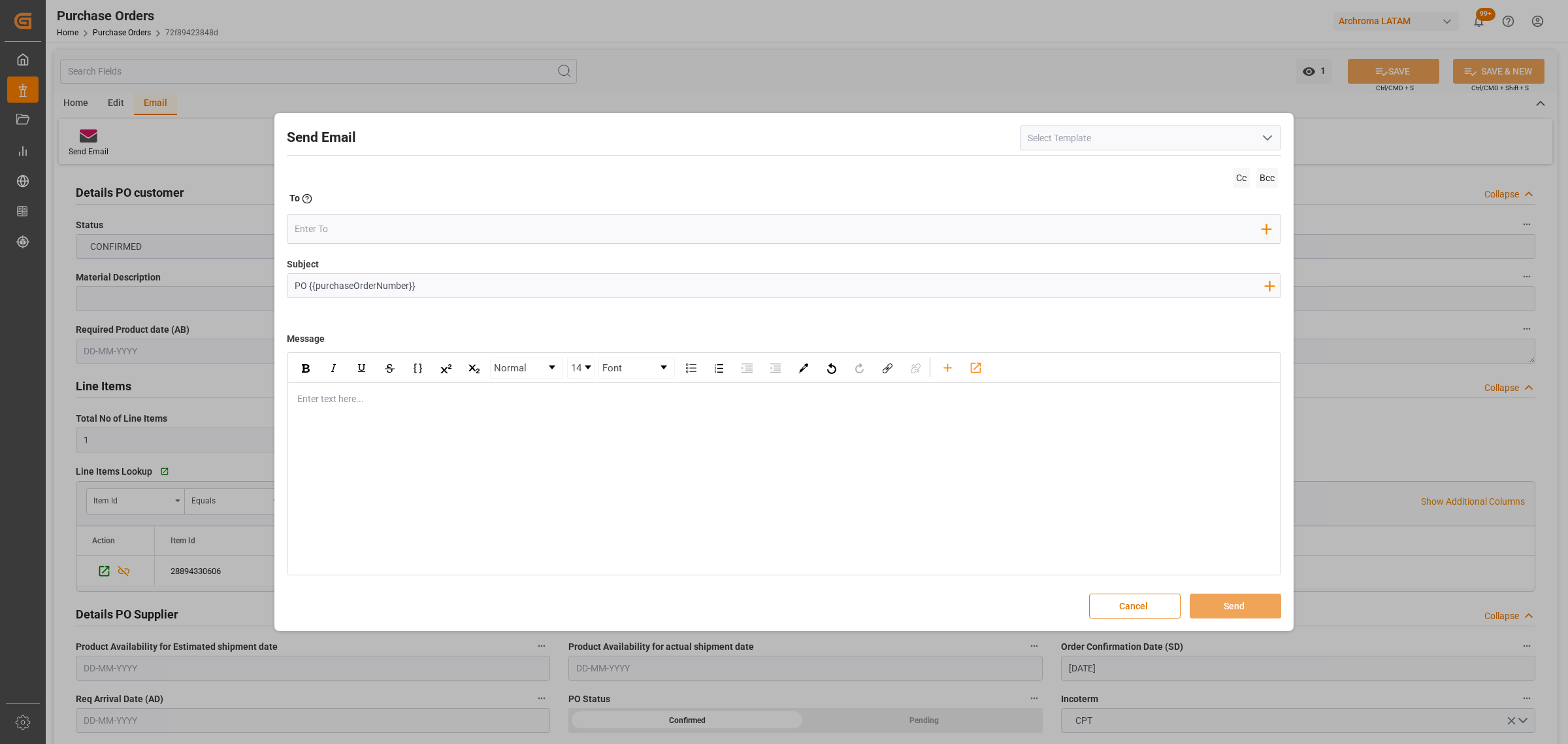
click at [500, 288] on input "PO {{purchaseOrderNumber}}" at bounding box center [779, 285] width 983 height 23
paste input "Langweid European Plant"
drag, startPoint x: 586, startPoint y: 286, endPoint x: 469, endPoint y: 286, distance: 117.0
click at [469, 286] on input "PO {{purchaseOrderNumber}} //TE//AIR// Langweid European Plant" at bounding box center [779, 285] width 983 height 23
click at [567, 287] on input "PO {{purchaseOrderNumber}} //TE//AIR// LANDWEID EUROPEAN/7ARCHROMA [GEOGRAPHIC_…" at bounding box center [779, 285] width 983 height 23
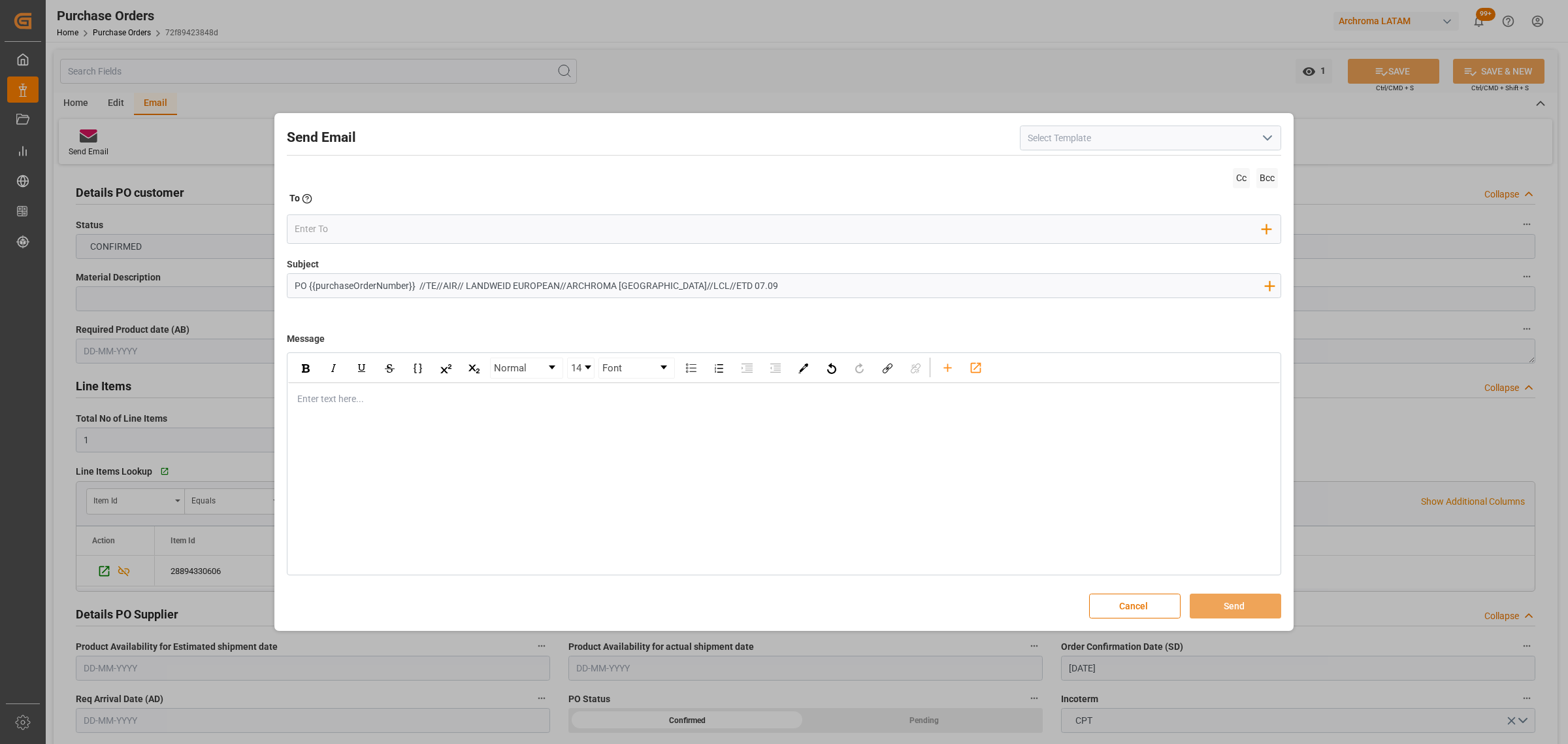
type input "PO {{purchaseOrderNumber}} //TE//AIR// LANDWEID EUROPEAN//ARCHROMA [GEOGRAPHIC_…"
click at [366, 397] on div "rdw-editor" at bounding box center [784, 399] width 973 height 14
click at [357, 412] on div "Enter text here..." at bounding box center [784, 399] width 992 height 32
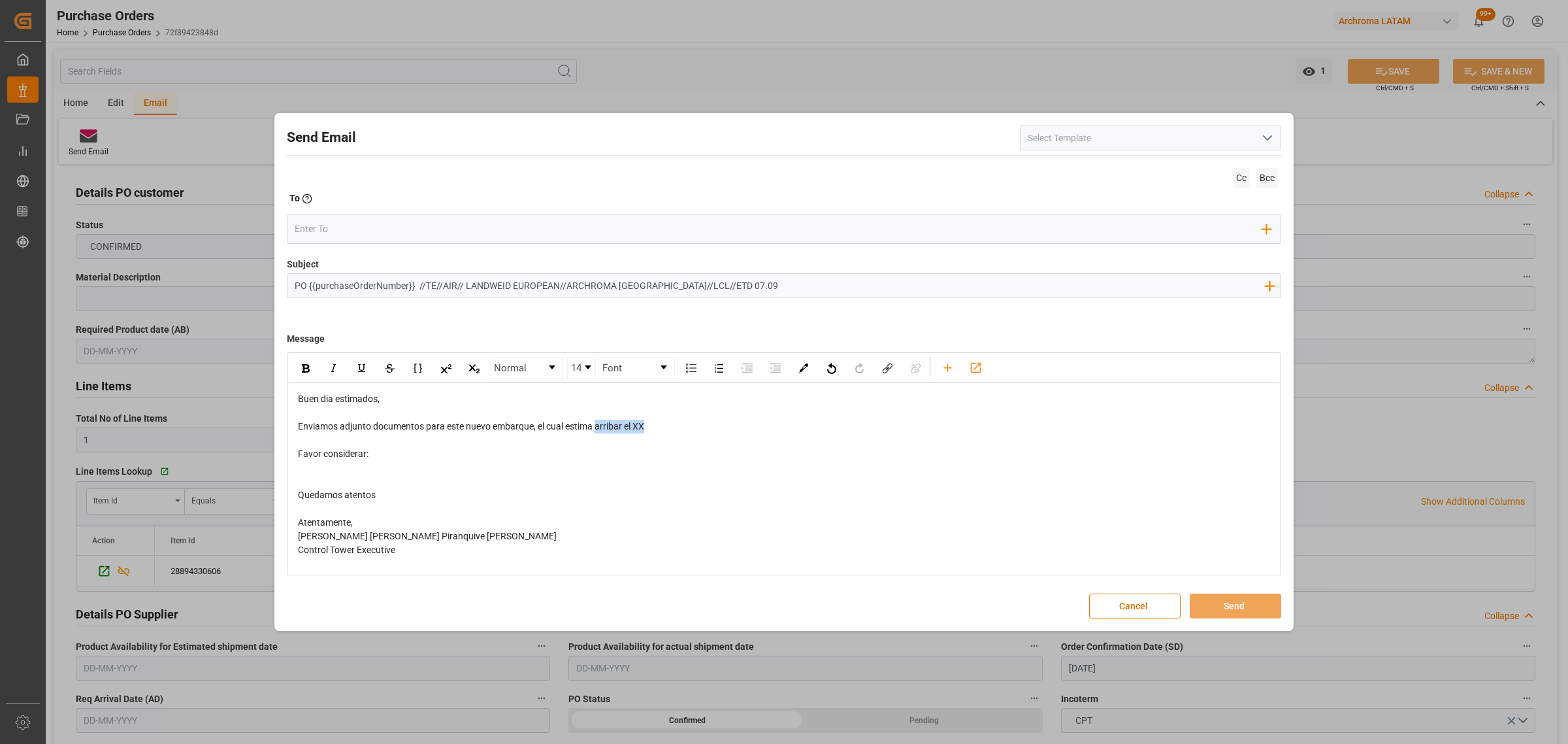
drag, startPoint x: 655, startPoint y: 427, endPoint x: 597, endPoint y: 427, distance: 58.0
click at [597, 427] on div "Enviamos adjunto documentos para este nuevo embarque, el cual estima arribar el…" at bounding box center [784, 426] width 973 height 14
drag, startPoint x: 676, startPoint y: 427, endPoint x: 599, endPoint y: 423, distance: 77.1
click at [599, 423] on div "Enviamos adjunto documentos para este nuevo embarque, el cual estima VOLAR EL 0…" at bounding box center [784, 426] width 973 height 14
click at [621, 439] on div "rdw-editor" at bounding box center [784, 440] width 973 height 14
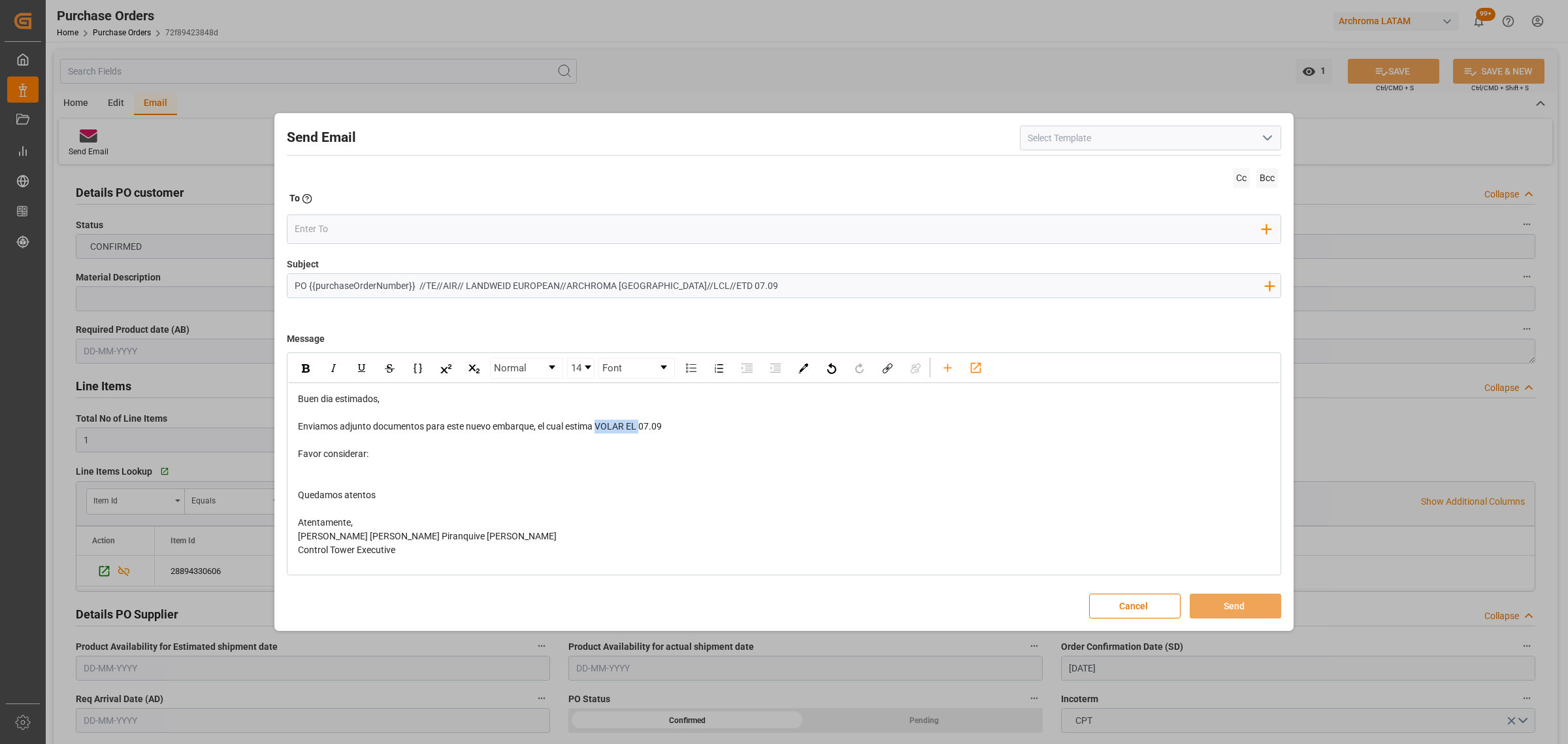
drag, startPoint x: 639, startPoint y: 429, endPoint x: 599, endPoint y: 427, distance: 40.0
click at [599, 427] on span "Enviamos adjunto documentos para este nuevo embarque, el cual estima VOLAR EL 0…" at bounding box center [479, 426] width 364 height 11
click at [344, 470] on div "rdw-editor" at bounding box center [784, 468] width 973 height 14
drag, startPoint x: 378, startPoint y: 508, endPoint x: 284, endPoint y: 469, distance: 101.8
click at [284, 469] on div "Send Email Cc Bcc To Enter the TO Email address Add Field to To Subject PO {{pu…" at bounding box center [784, 372] width 1013 height 512
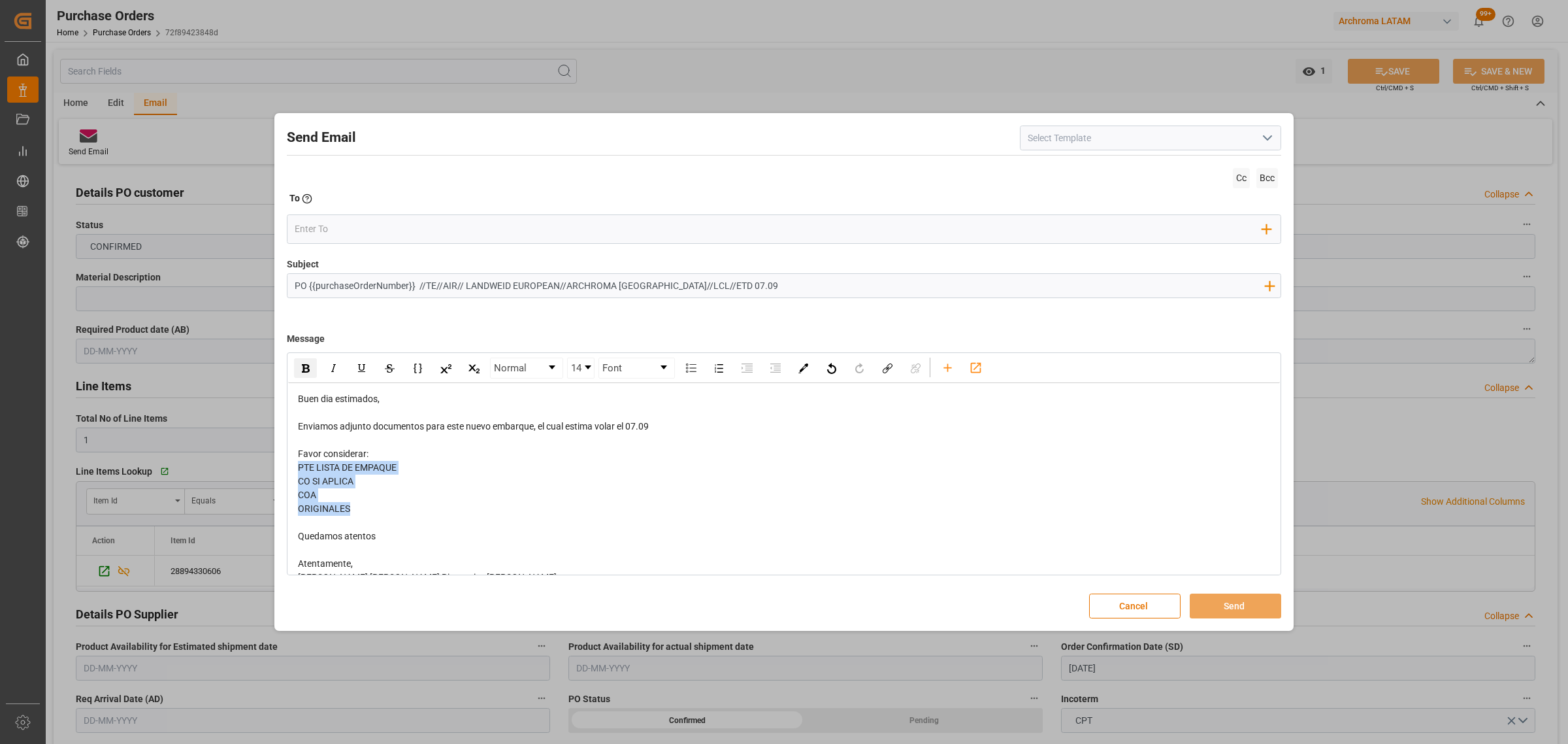
click at [307, 378] on div "rdw-inline-control" at bounding box center [305, 367] width 23 height 19
drag, startPoint x: 645, startPoint y: 427, endPoint x: 627, endPoint y: 430, distance: 18.2
click at [627, 430] on div "Enviamos adjunto documentos para este nuevo embarque, el cual estima volar el 0…" at bounding box center [784, 426] width 973 height 14
click at [312, 369] on div "rdw-inline-control" at bounding box center [305, 367] width 23 height 19
click at [947, 370] on icon "rdw-toolbar" at bounding box center [947, 367] width 14 height 14
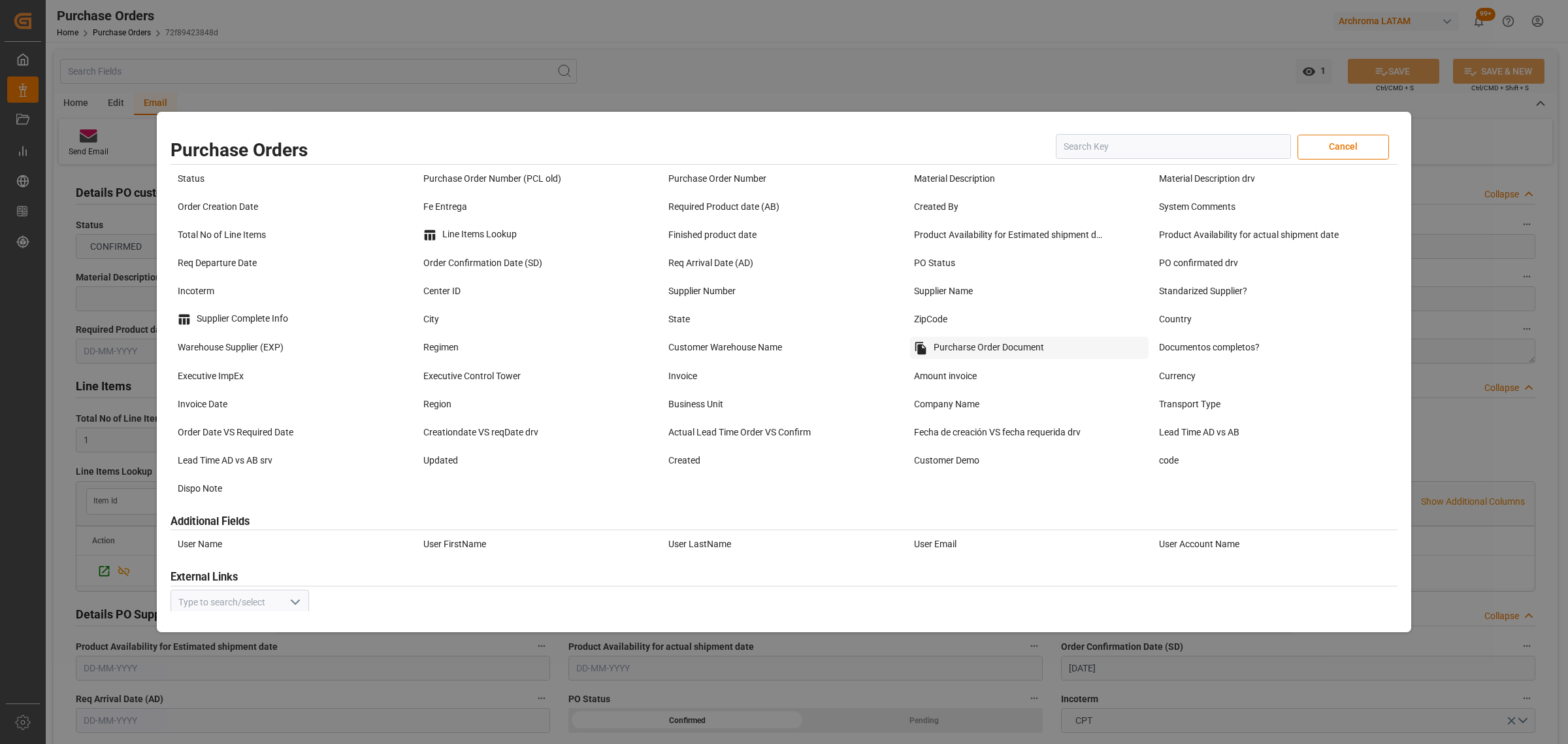
click at [1030, 347] on div "Purcharse Order Document" at bounding box center [1029, 347] width 239 height 22
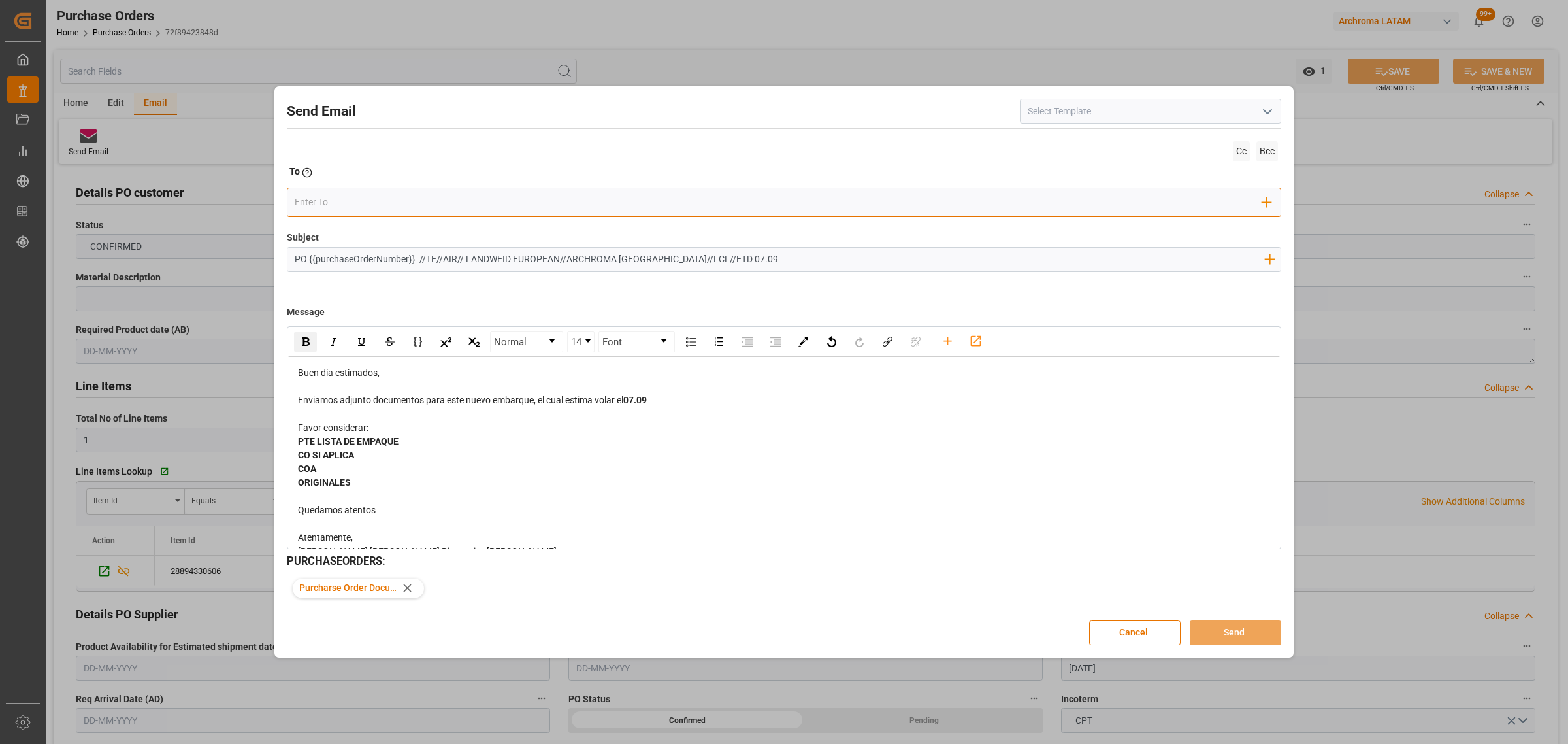
click at [374, 194] on input "email" at bounding box center [778, 202] width 969 height 19
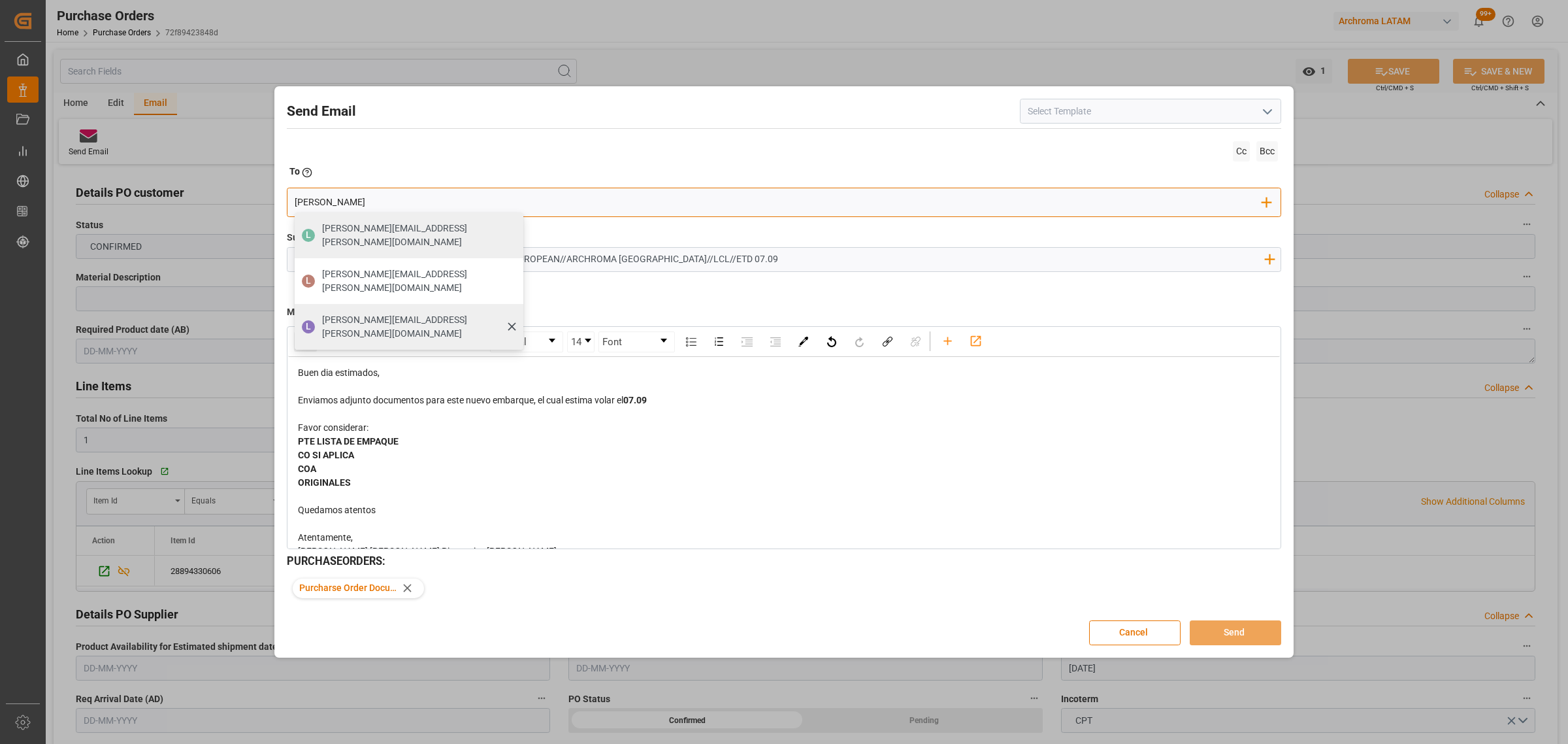
type input "[PERSON_NAME]"
click at [334, 305] on div "[PERSON_NAME] [PERSON_NAME][EMAIL_ADDRESS][PERSON_NAME][DOMAIN_NAME]" at bounding box center [409, 327] width 229 height 46
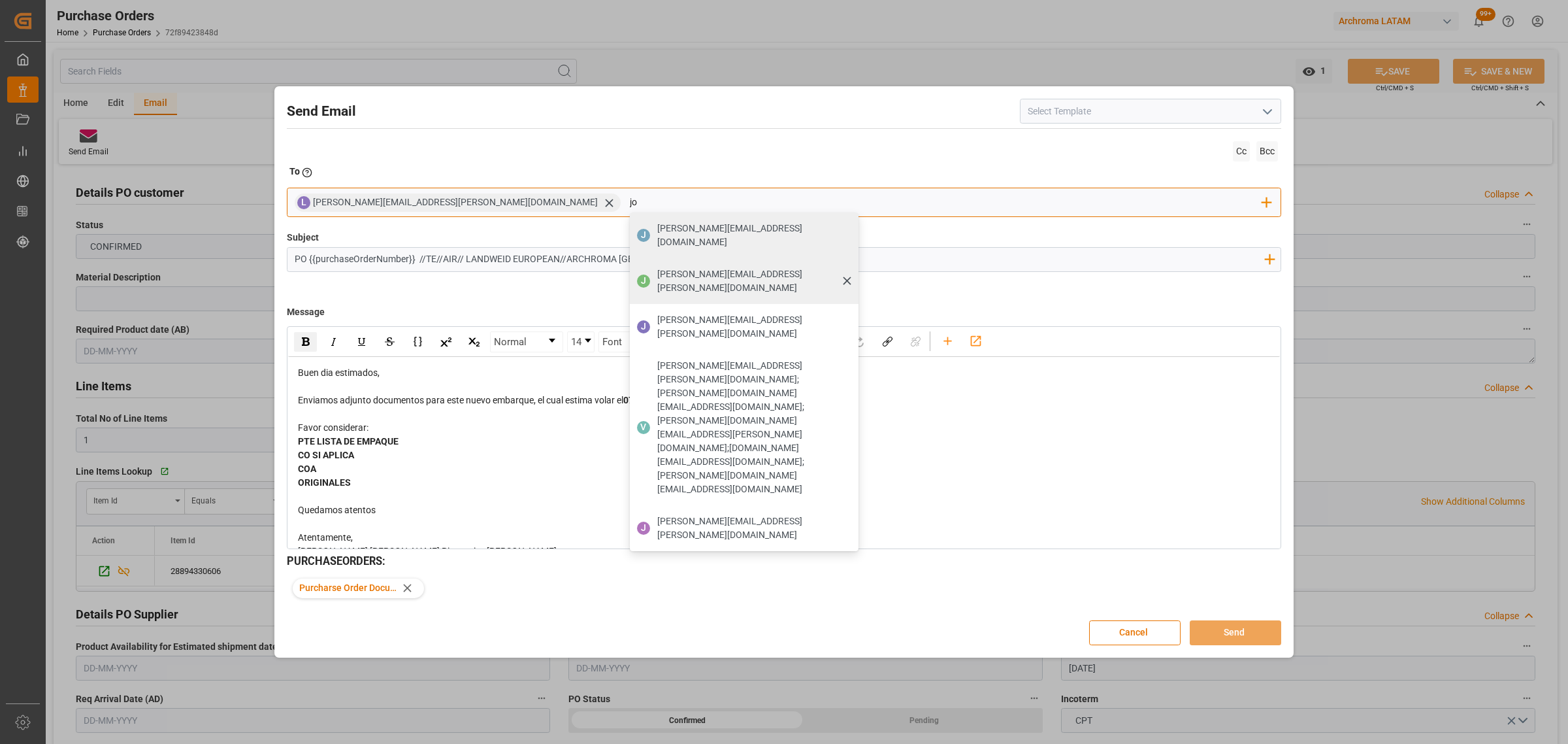
type input "jo"
click at [658, 267] on span "[PERSON_NAME][EMAIL_ADDRESS][PERSON_NAME][DOMAIN_NAME]" at bounding box center [754, 281] width 192 height 27
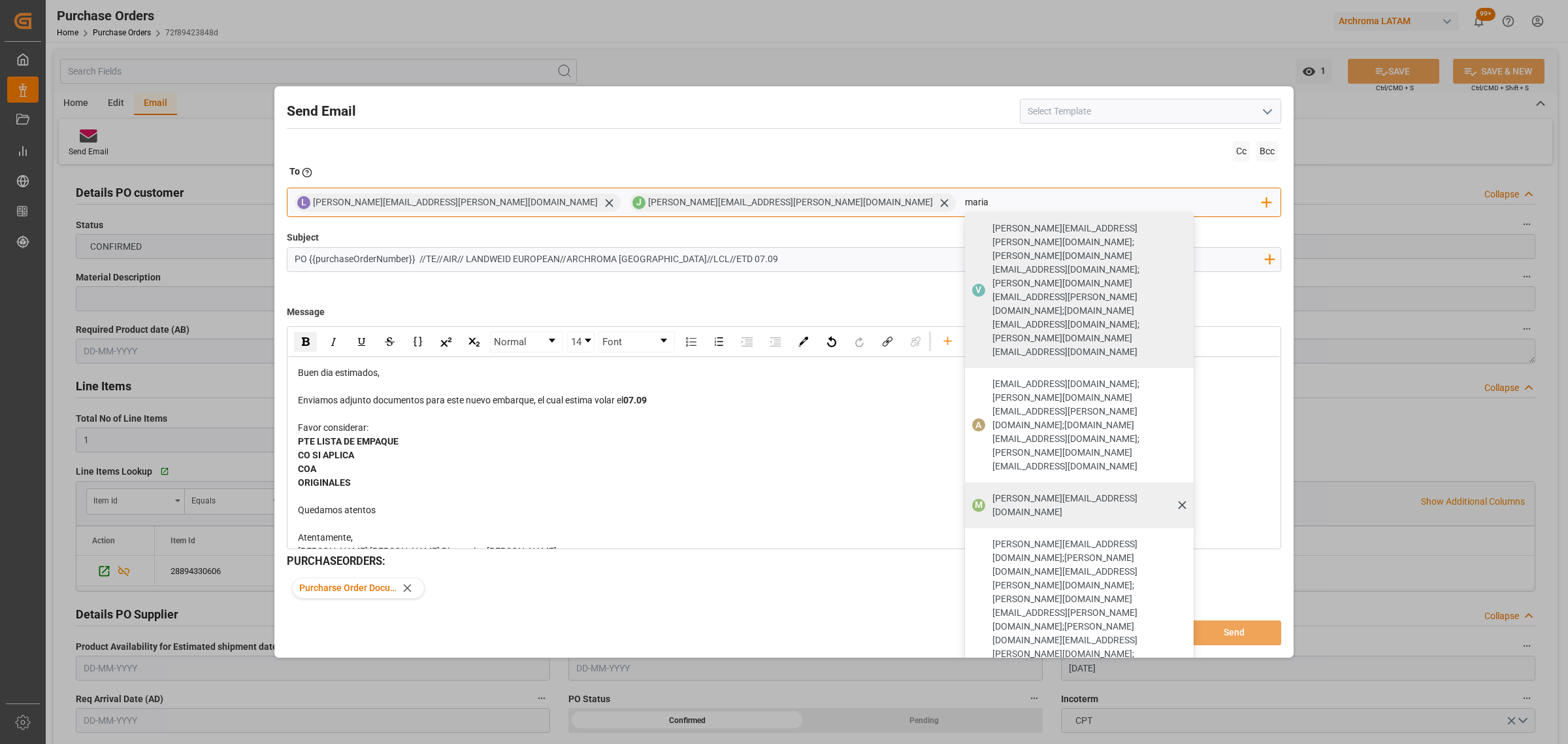
type input "maria"
click at [993, 492] on span "[PERSON_NAME][EMAIL_ADDRESS][DOMAIN_NAME]" at bounding box center [1089, 505] width 192 height 27
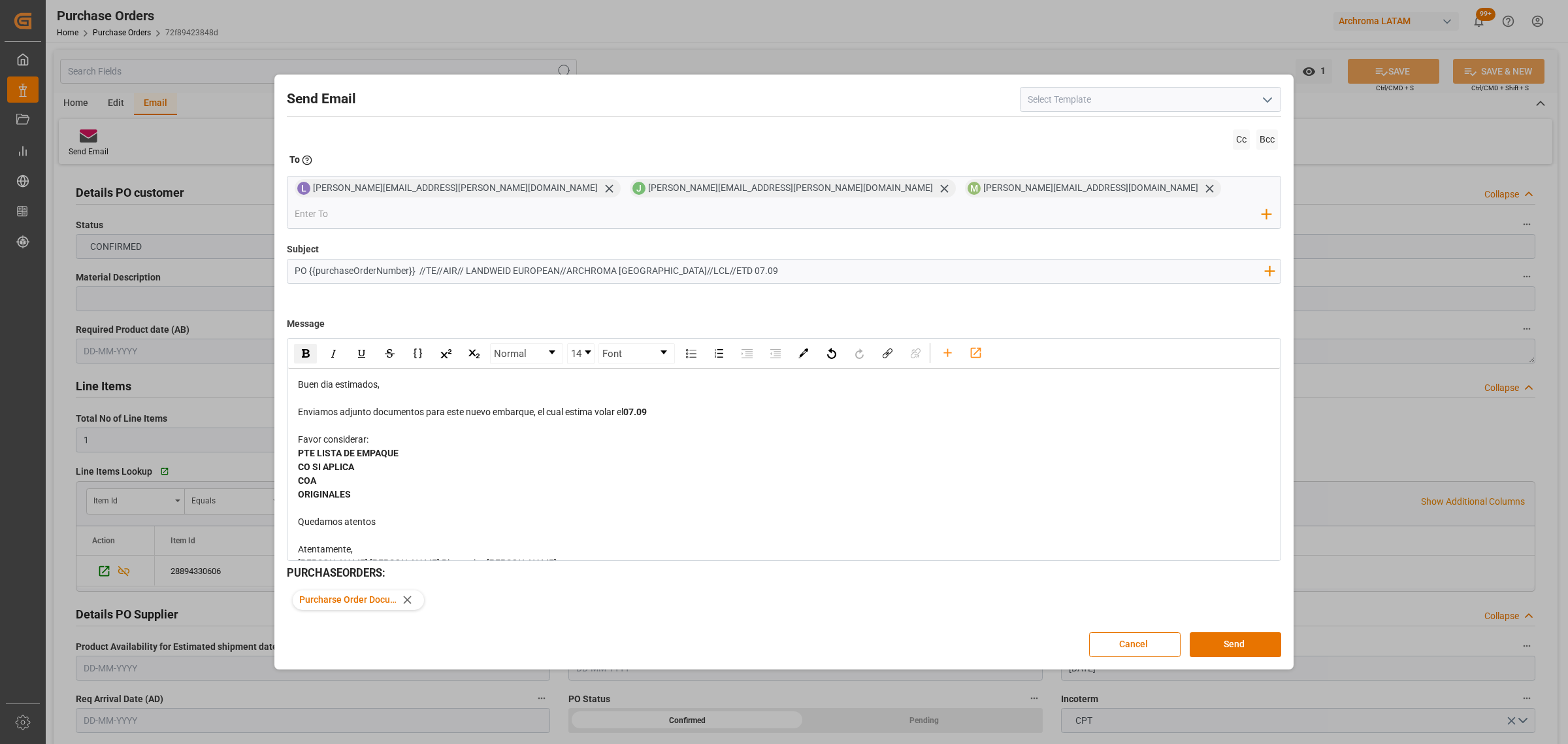
click at [311, 461] on span "CO SI APLICA" at bounding box center [326, 467] width 56 height 11
click at [315, 461] on span "CO SI APLICA" at bounding box center [326, 467] width 56 height 11
click at [382, 460] on div "CO 8SI APLICA" at bounding box center [784, 467] width 973 height 14
click at [316, 461] on span "CO 8SI APLICA)" at bounding box center [330, 467] width 65 height 11
click at [1222, 632] on button "Send" at bounding box center [1235, 644] width 91 height 25
